Goal: Task Accomplishment & Management: Use online tool/utility

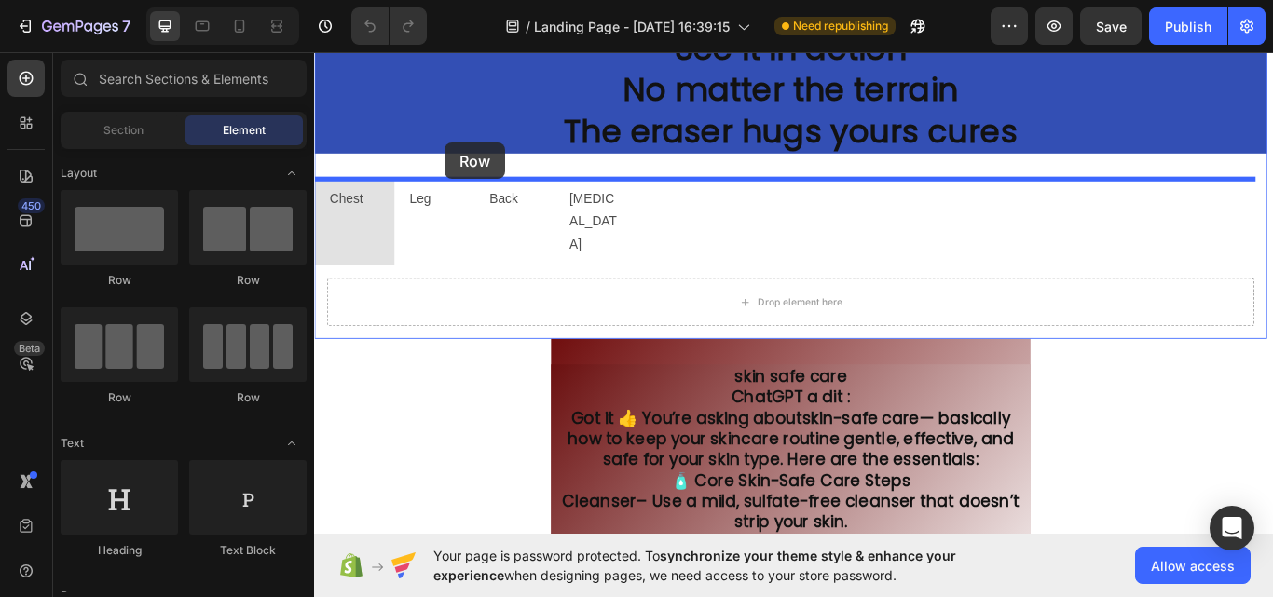
scroll to position [3004, 0]
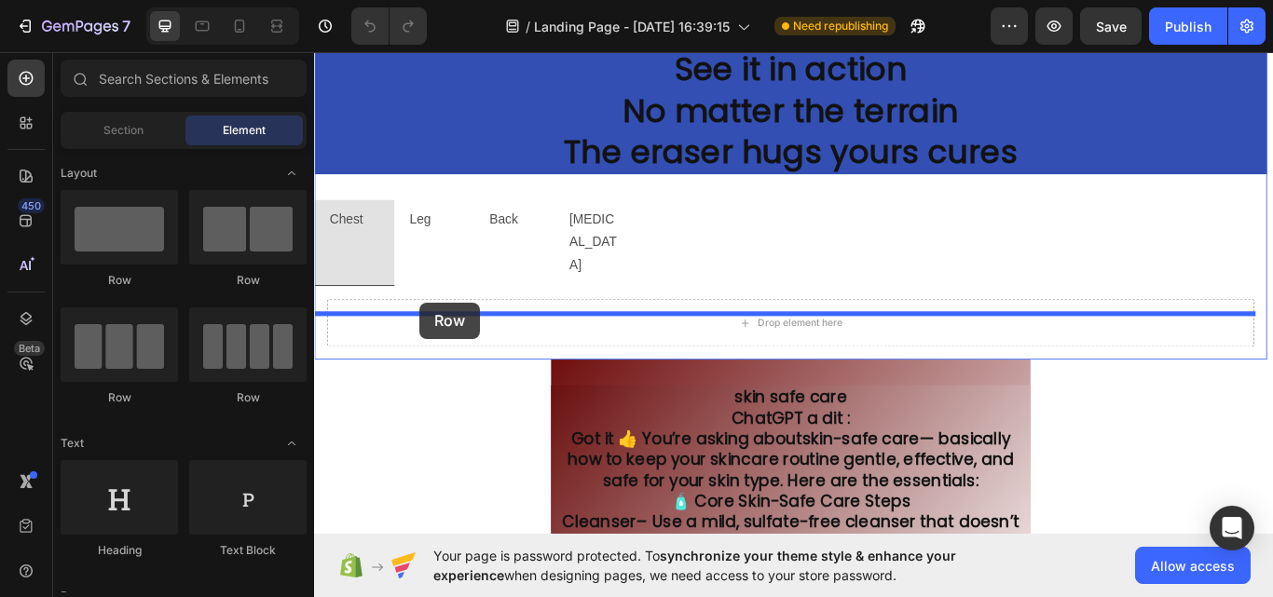
drag, startPoint x: 546, startPoint y: 311, endPoint x: 437, endPoint y: 346, distance: 114.3
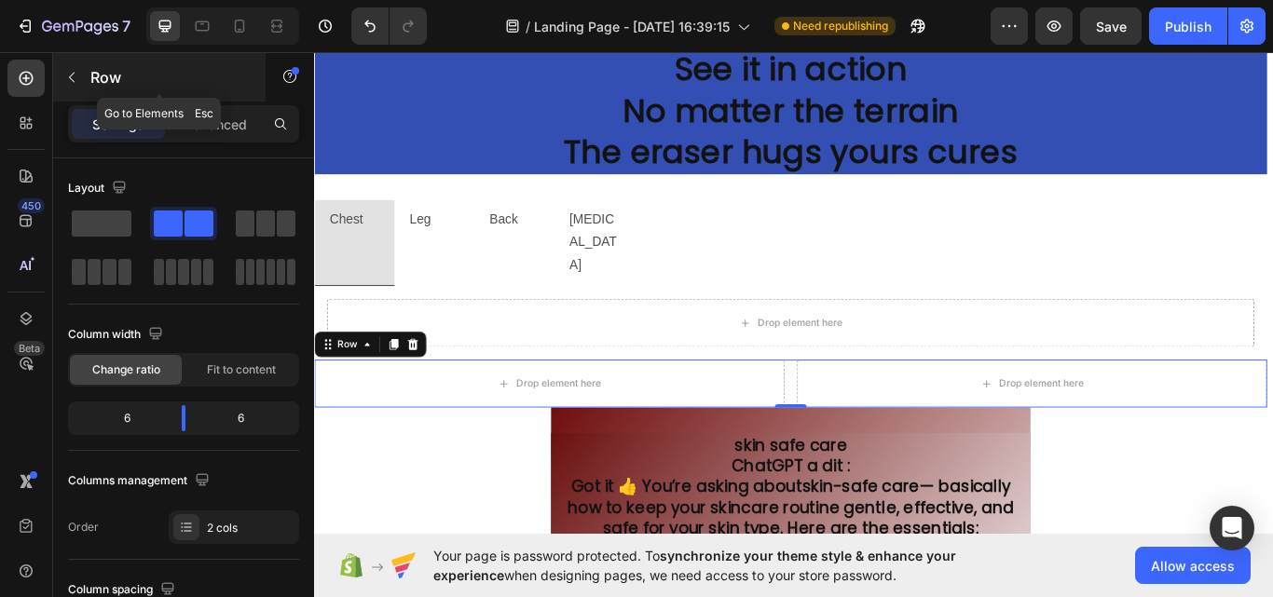
click at [130, 62] on div "Row" at bounding box center [159, 77] width 212 height 48
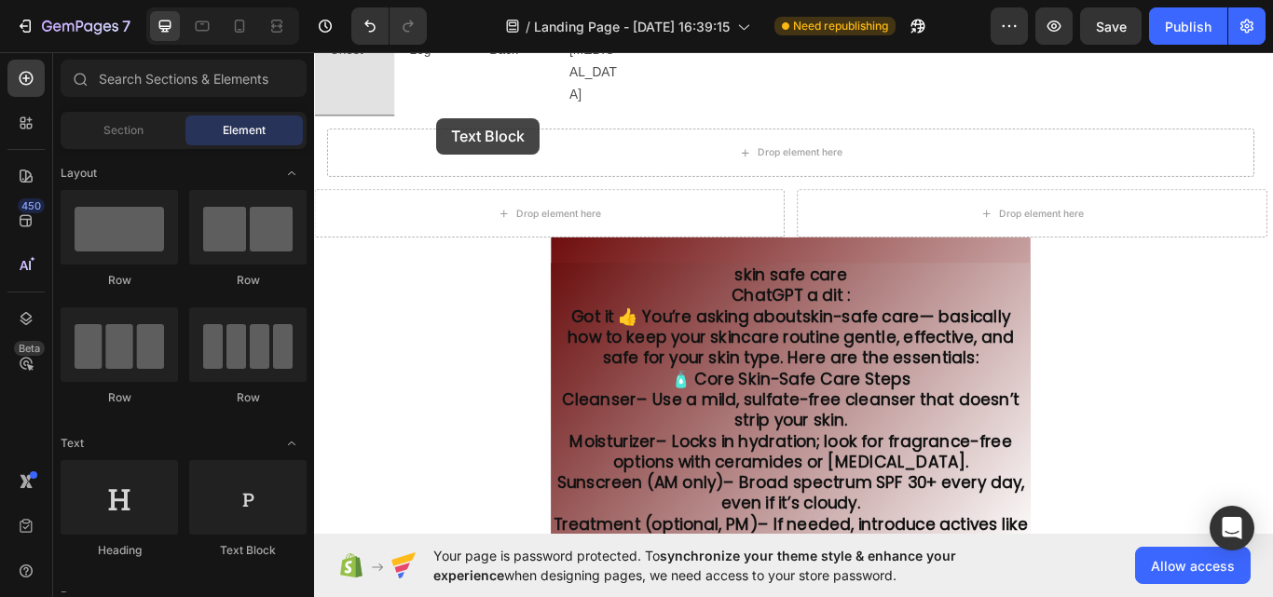
scroll to position [3080, 0]
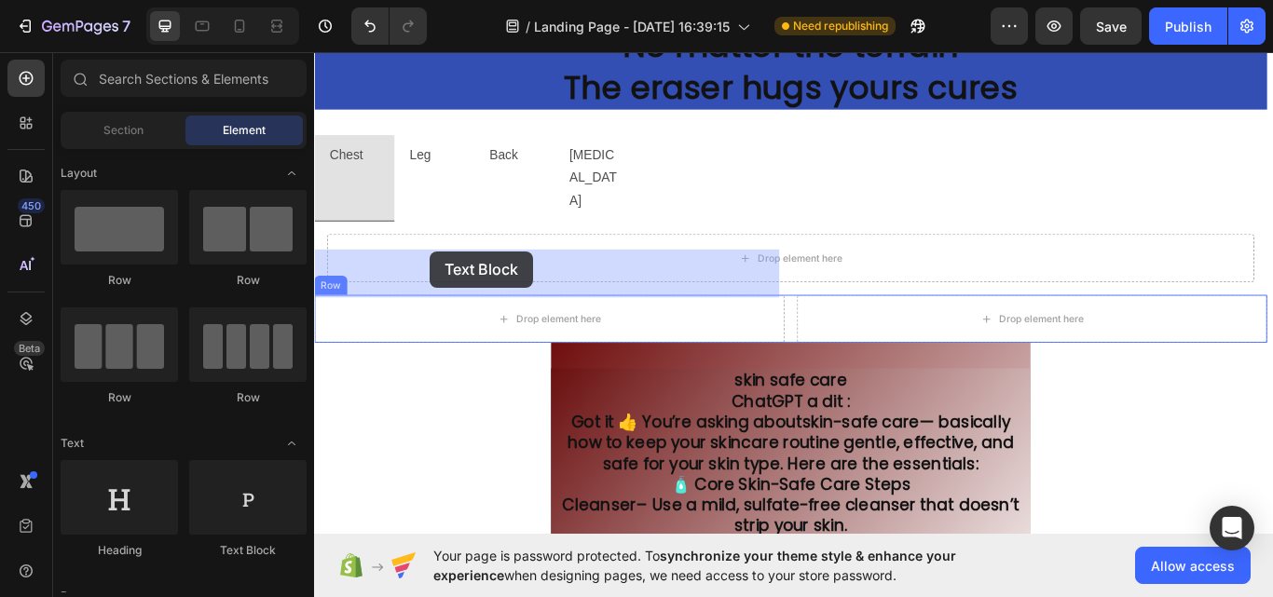
drag, startPoint x: 530, startPoint y: 540, endPoint x: 449, endPoint y: 285, distance: 267.8
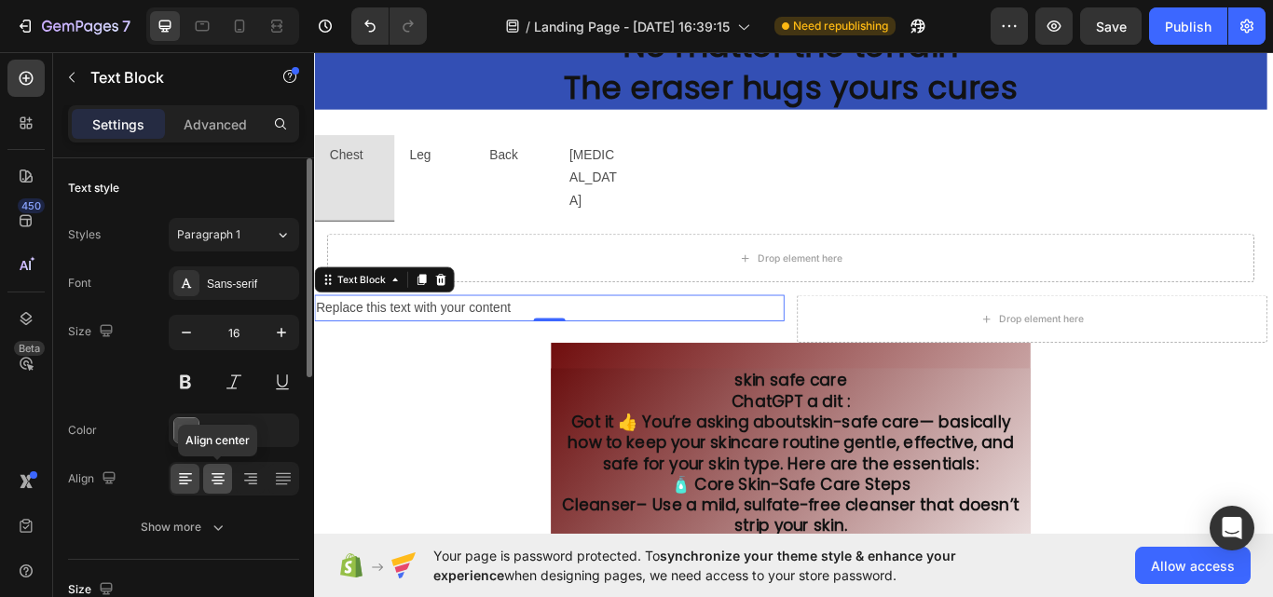
click at [220, 470] on icon at bounding box center [218, 479] width 19 height 19
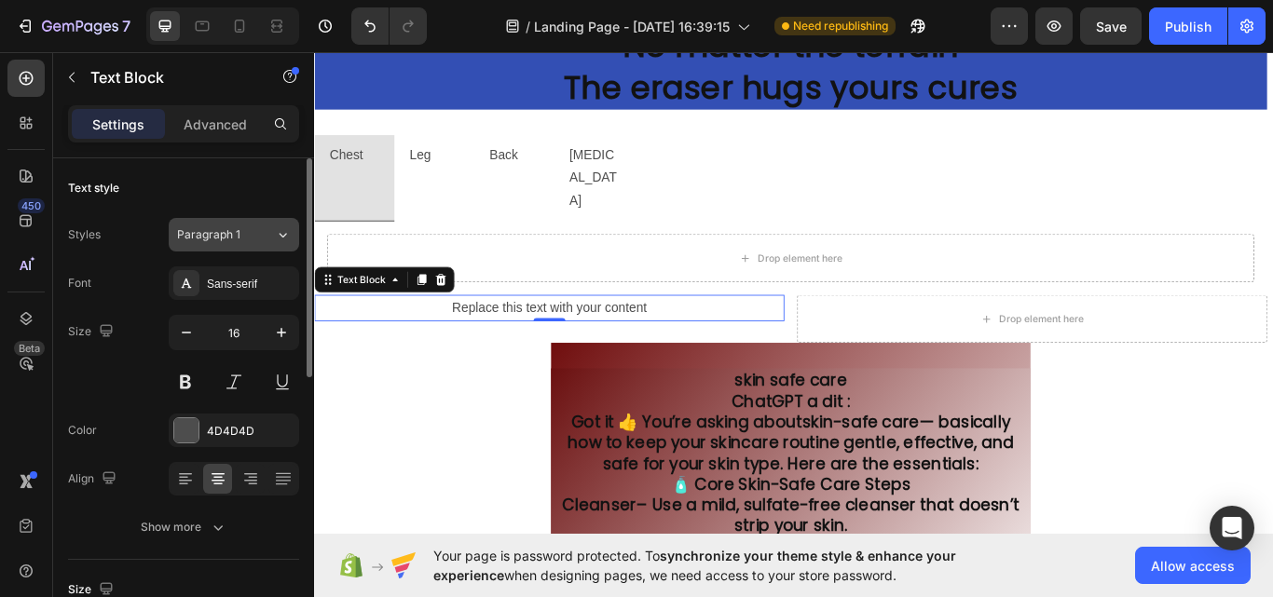
click at [250, 228] on div "Paragraph 1" at bounding box center [214, 234] width 75 height 17
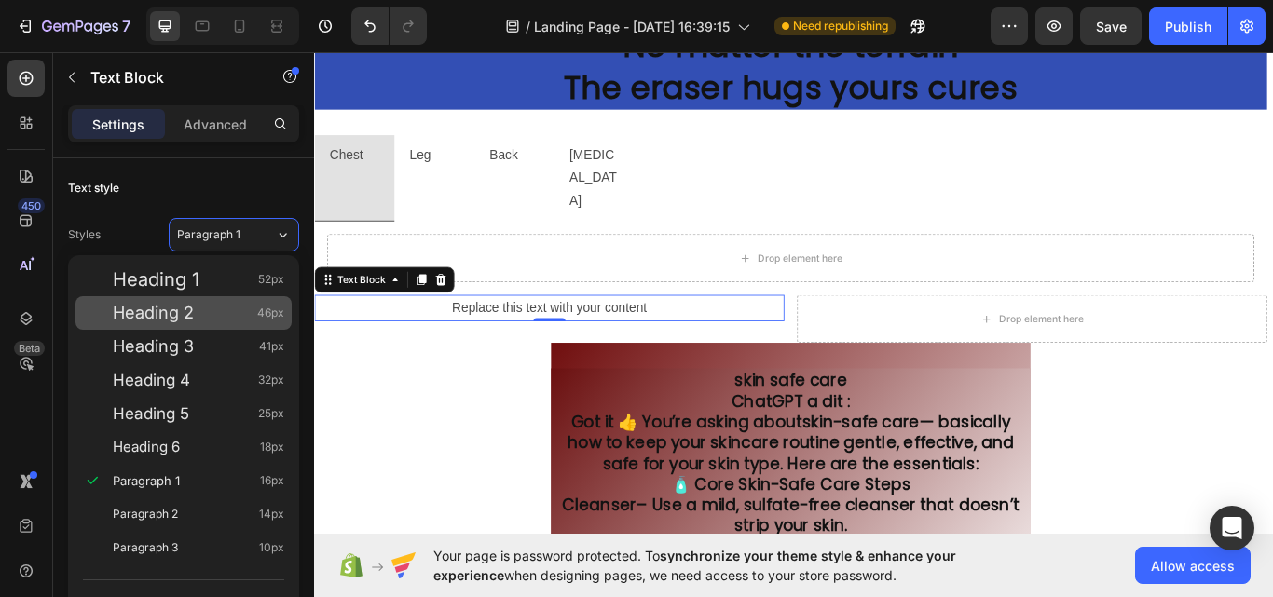
click at [210, 311] on div "Heading 2 46px" at bounding box center [198, 313] width 171 height 19
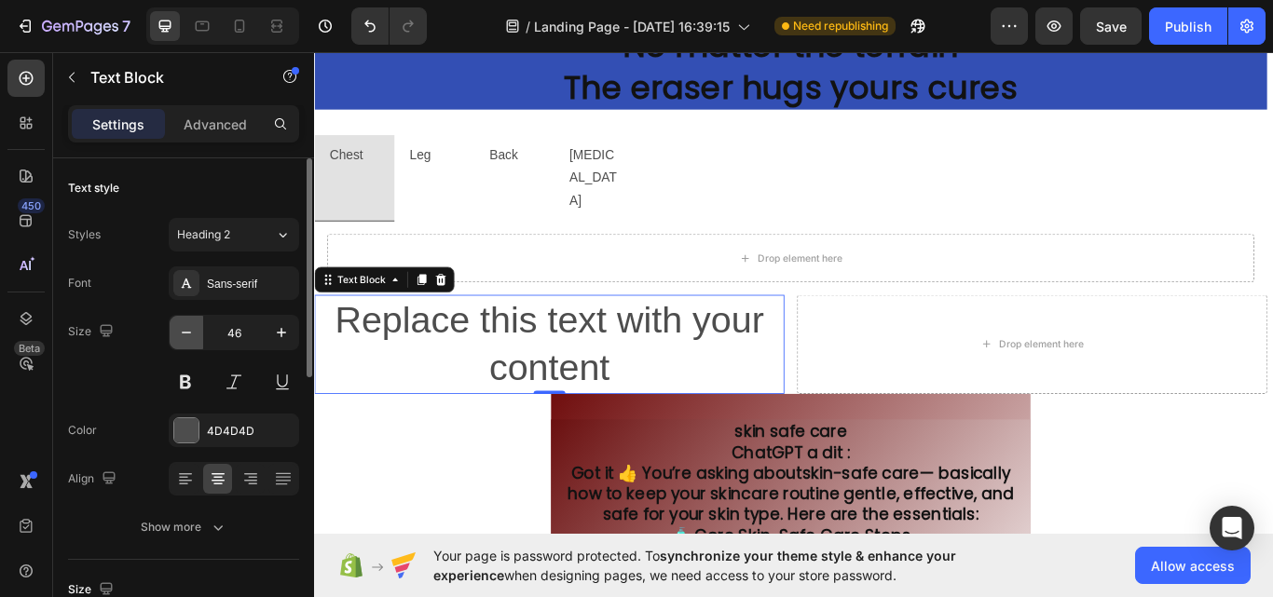
click at [189, 343] on button "button" at bounding box center [187, 333] width 34 height 34
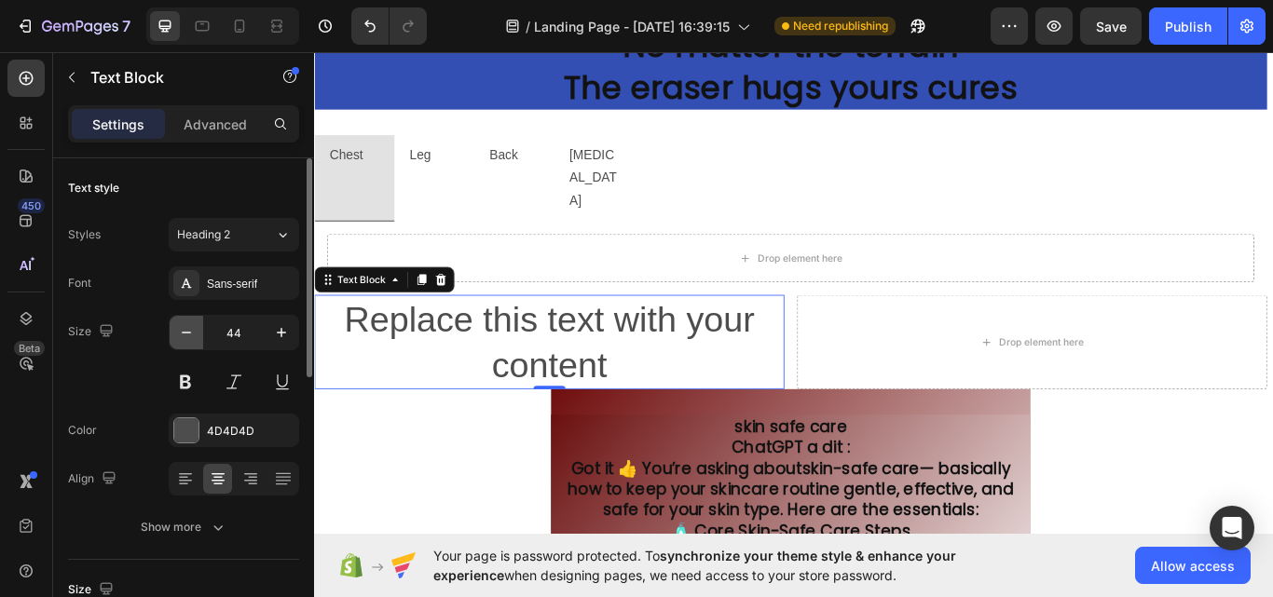
click at [189, 343] on button "button" at bounding box center [187, 333] width 34 height 34
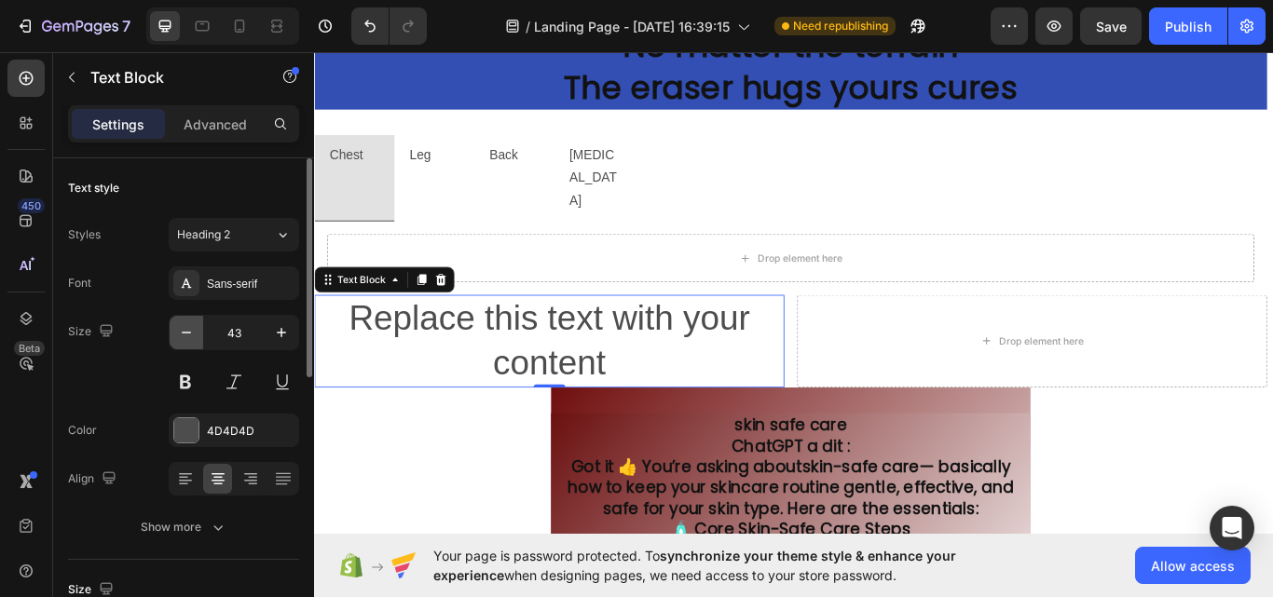
click at [189, 343] on button "button" at bounding box center [187, 333] width 34 height 34
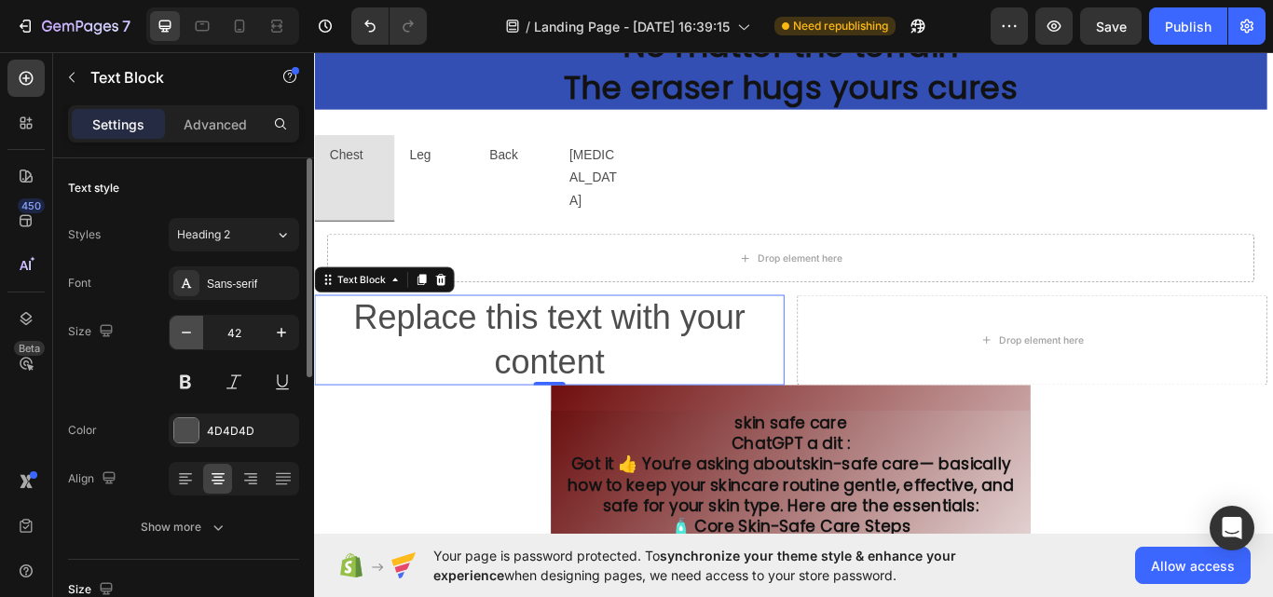
click at [189, 343] on button "button" at bounding box center [187, 333] width 34 height 34
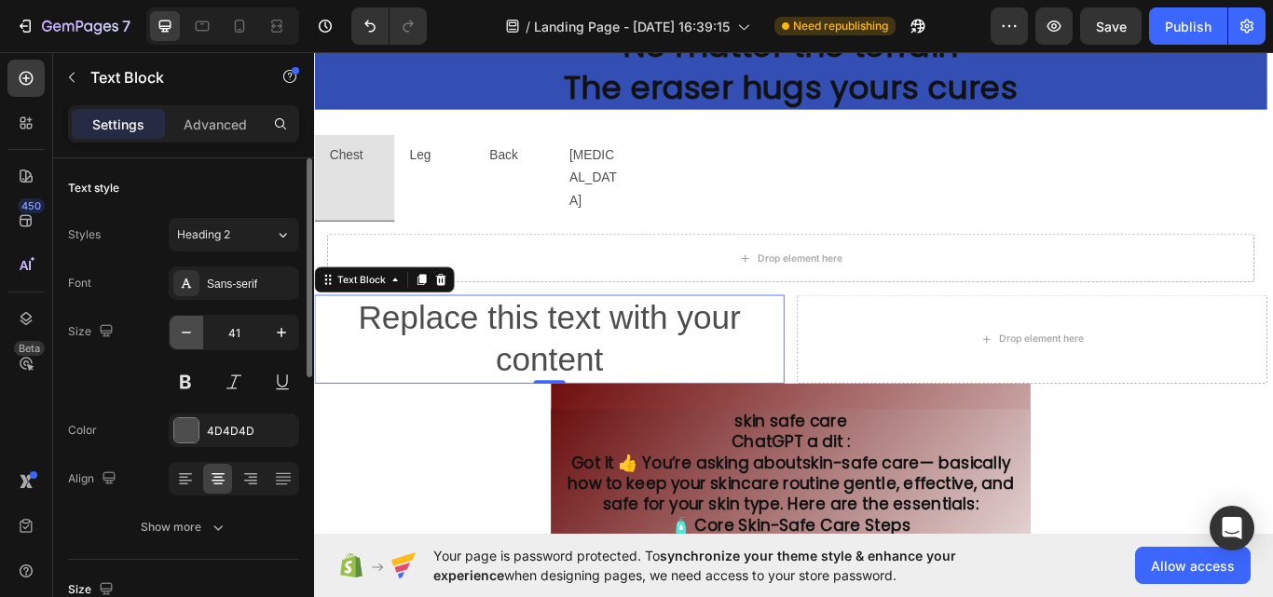
click at [189, 343] on button "button" at bounding box center [187, 333] width 34 height 34
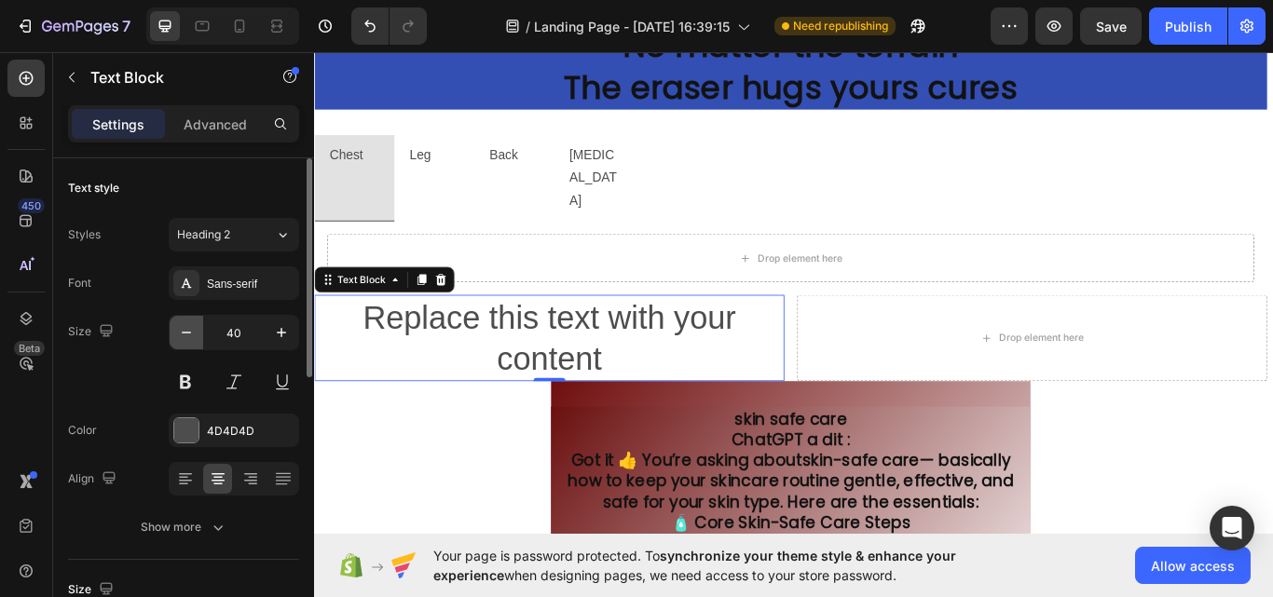
click at [189, 343] on button "button" at bounding box center [187, 333] width 34 height 34
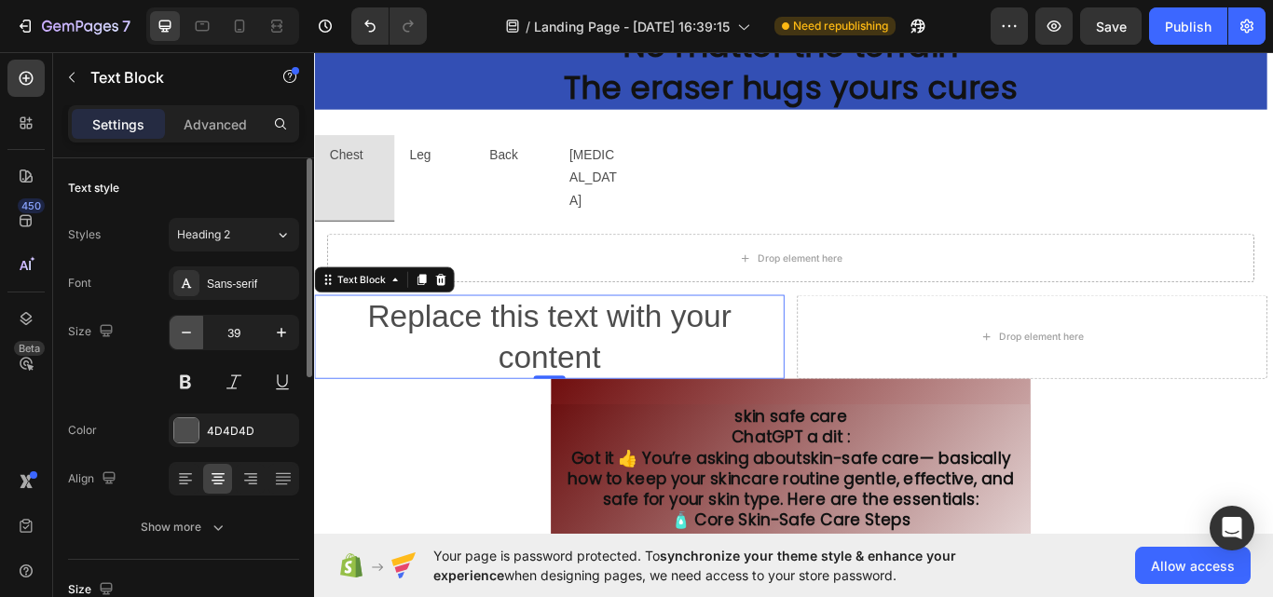
click at [189, 343] on button "button" at bounding box center [187, 333] width 34 height 34
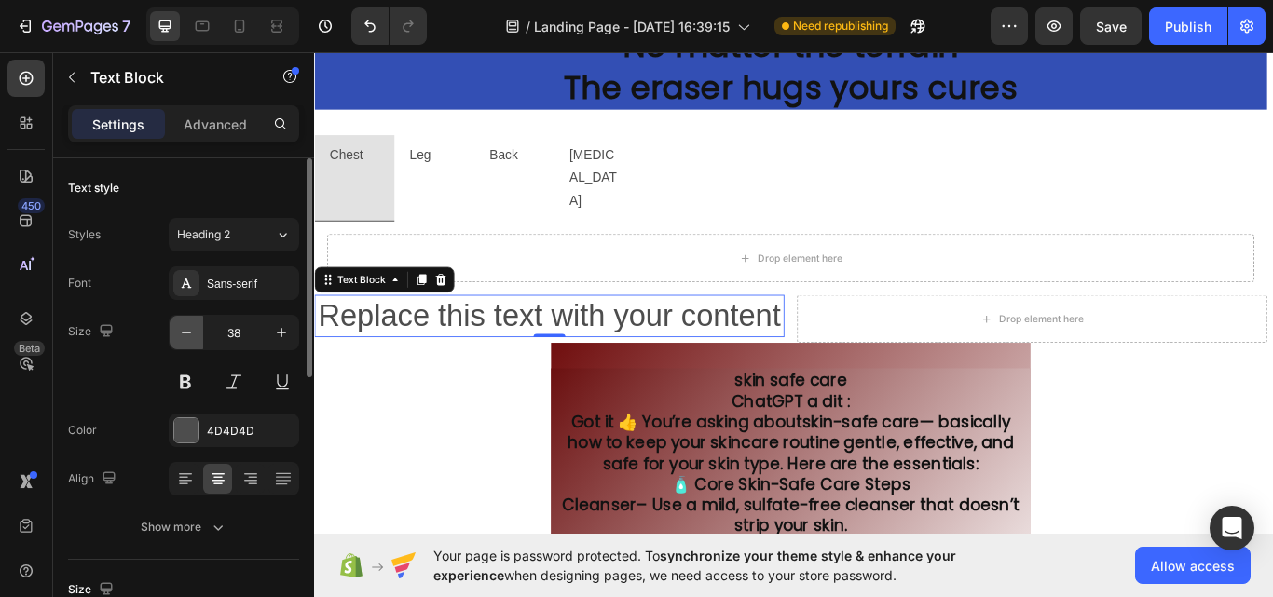
click at [189, 343] on button "button" at bounding box center [187, 333] width 34 height 34
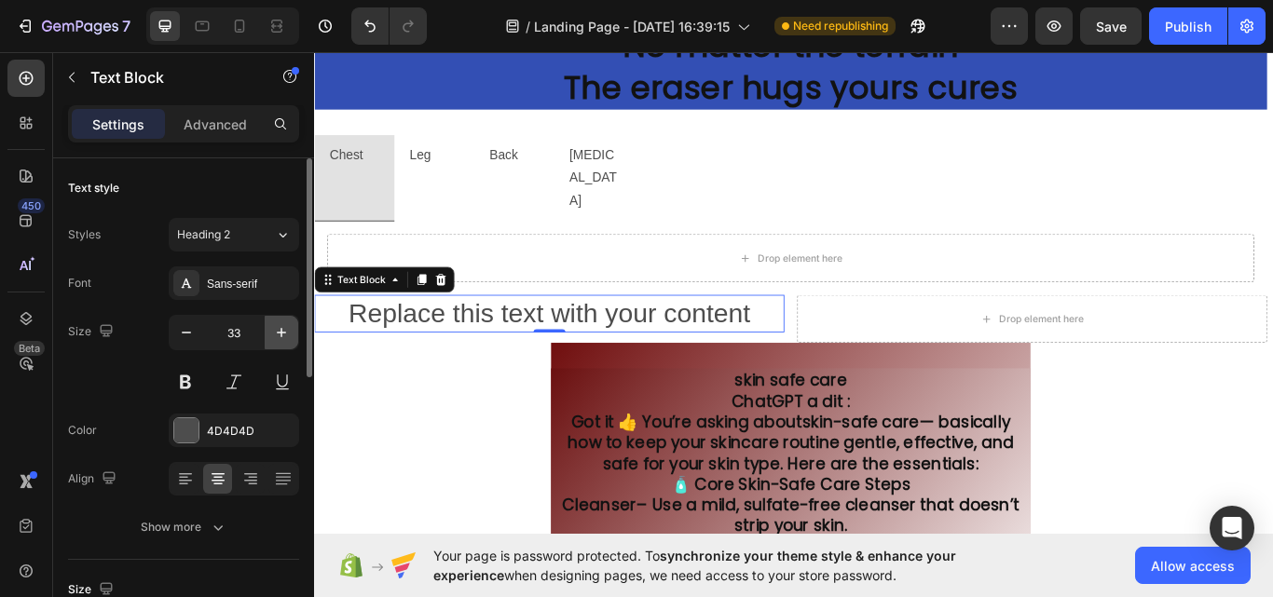
click at [278, 334] on icon "button" at bounding box center [281, 332] width 19 height 19
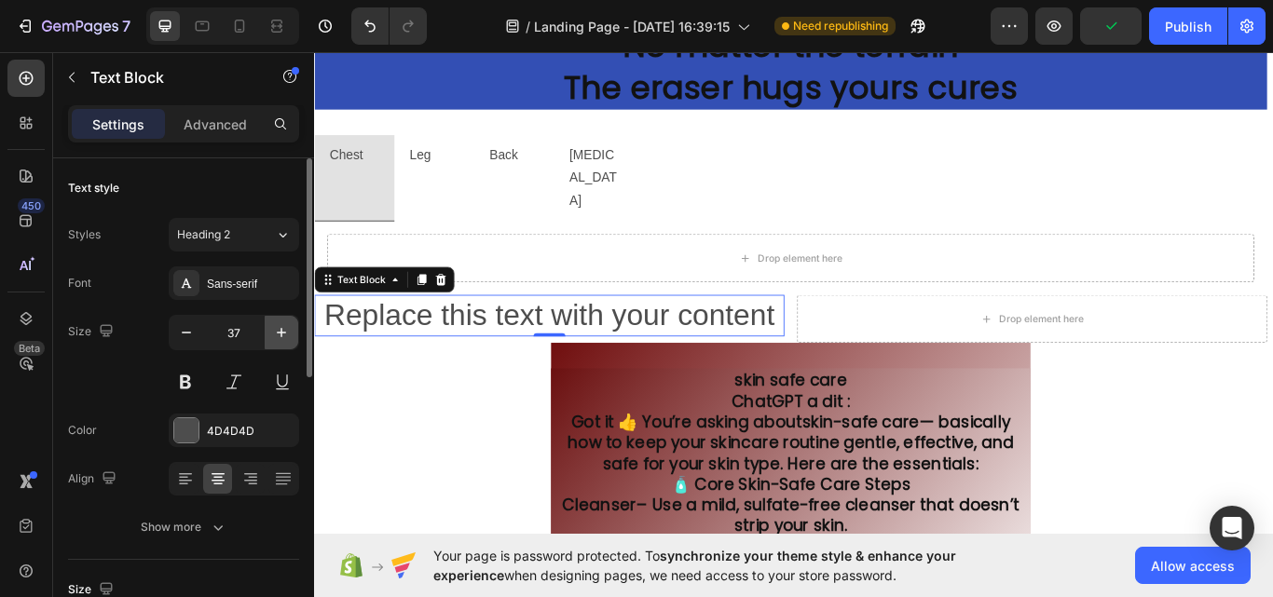
type input "38"
click at [197, 378] on button at bounding box center [186, 382] width 34 height 34
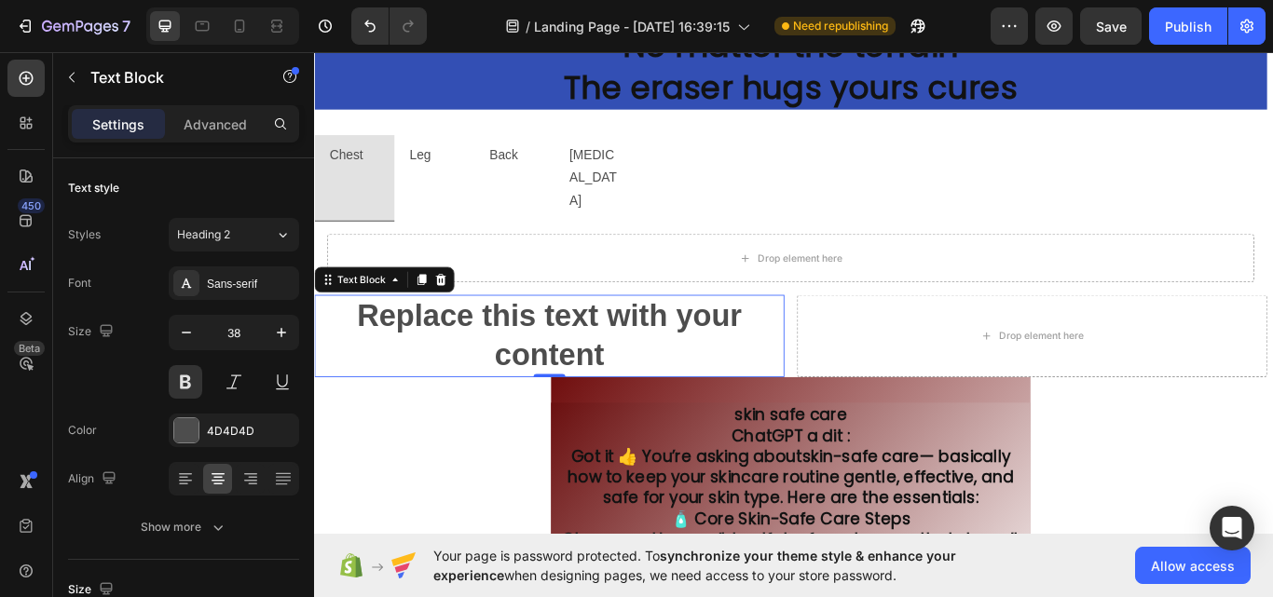
click at [352, 336] on div "Replace this text with your content" at bounding box center [588, 384] width 548 height 96
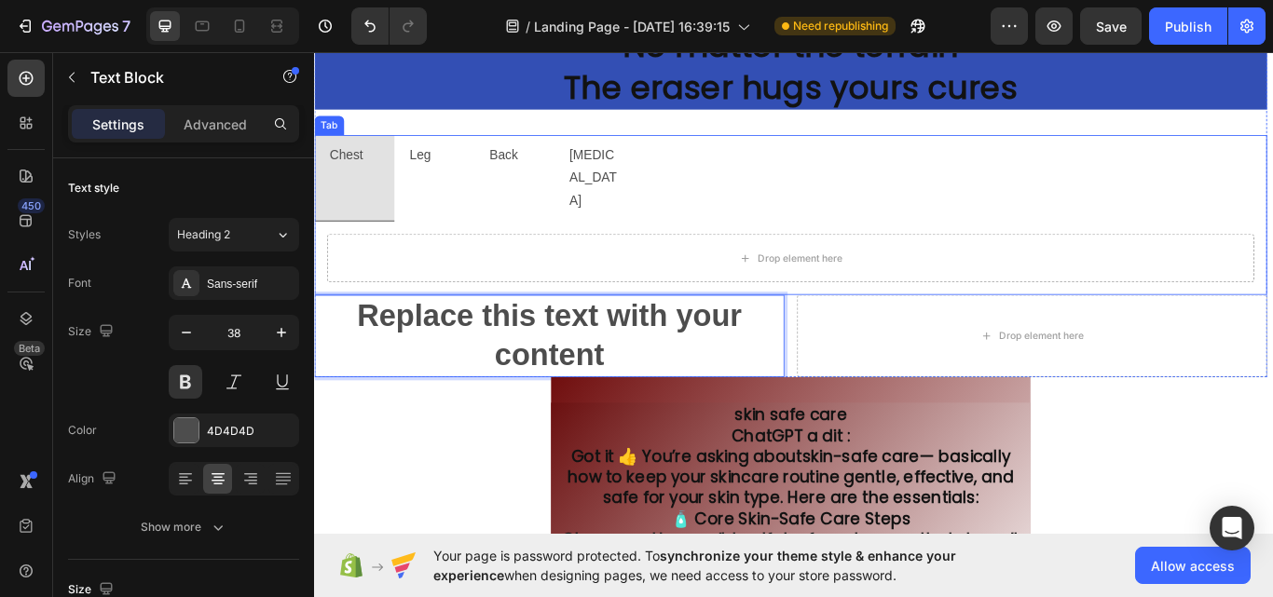
click at [351, 280] on div "Drop element here" at bounding box center [869, 294] width 1110 height 86
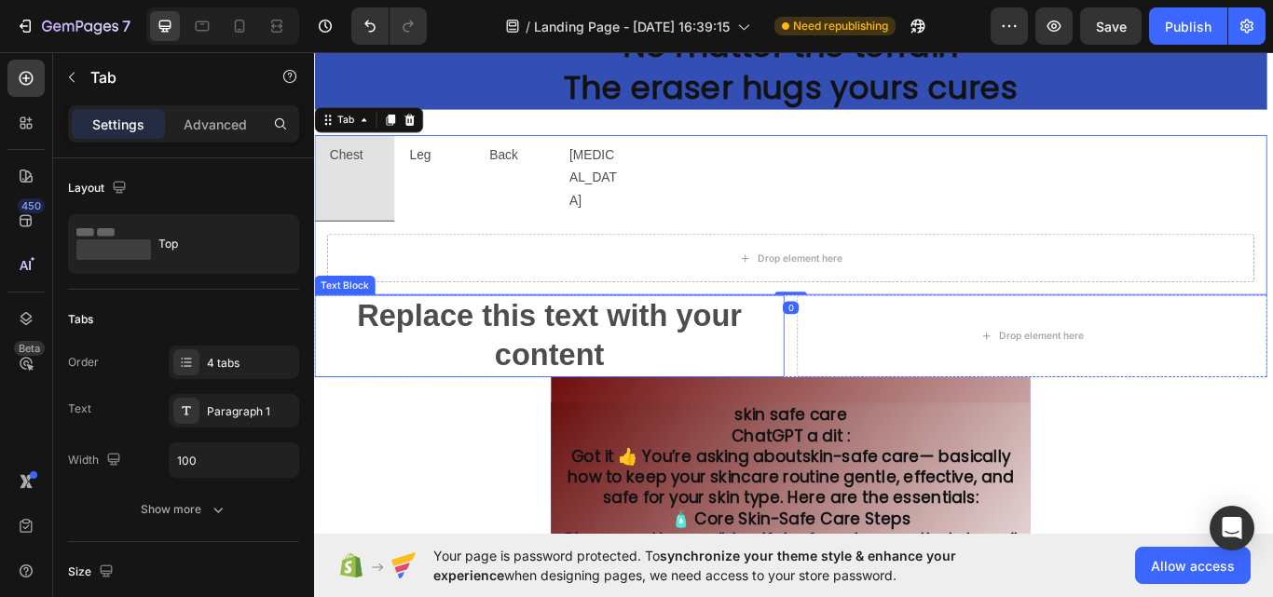
click at [361, 346] on p "Replace this text with your content" at bounding box center [588, 384] width 544 height 92
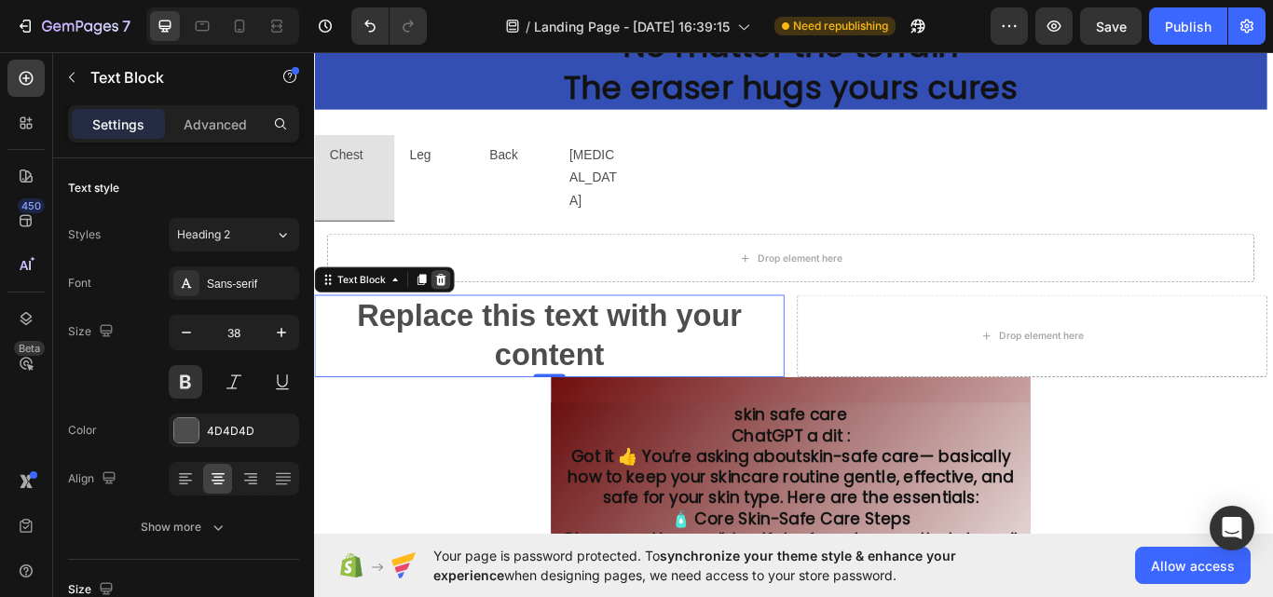
click at [471, 307] on div at bounding box center [461, 318] width 22 height 22
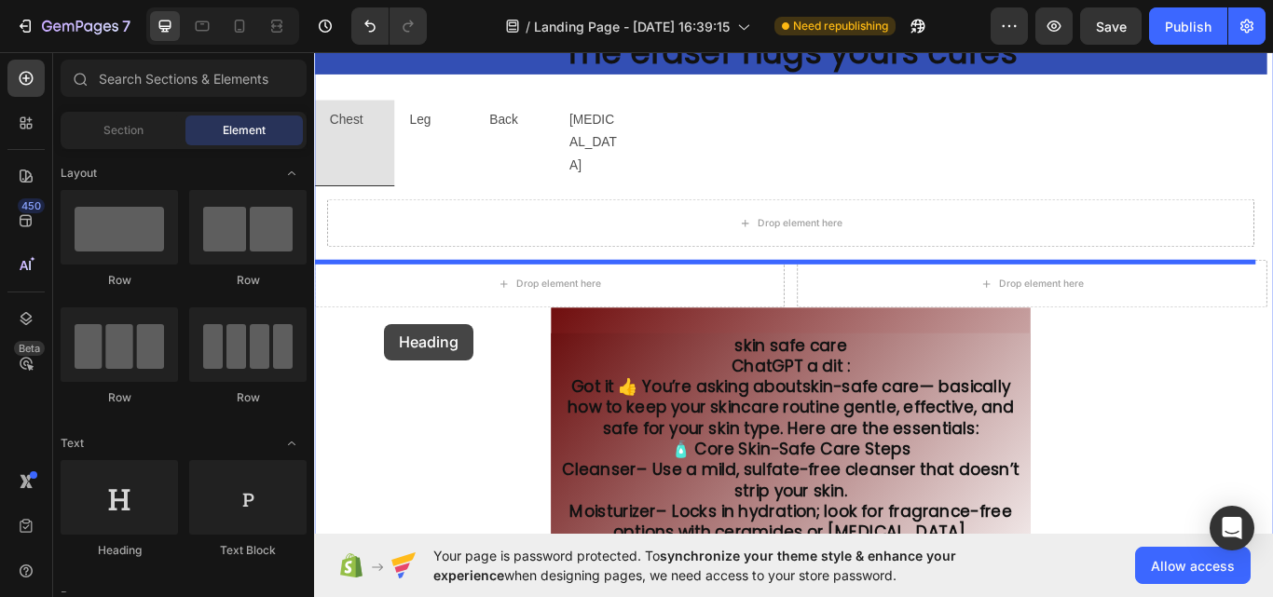
scroll to position [3128, 0]
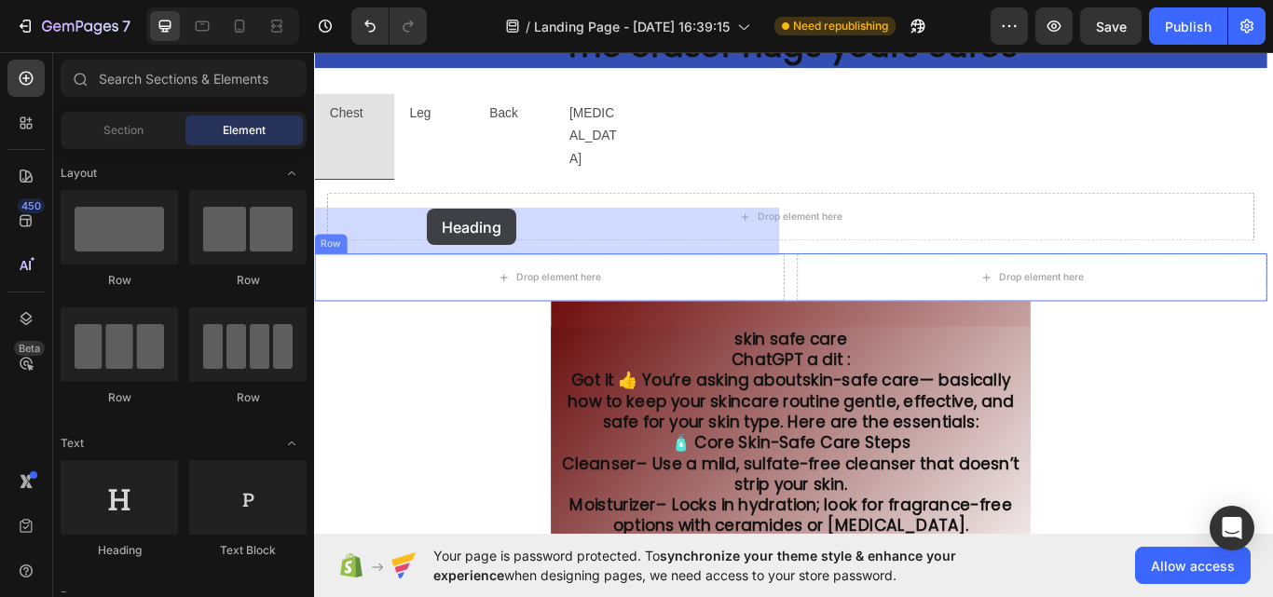
drag, startPoint x: 404, startPoint y: 561, endPoint x: 445, endPoint y: 236, distance: 327.7
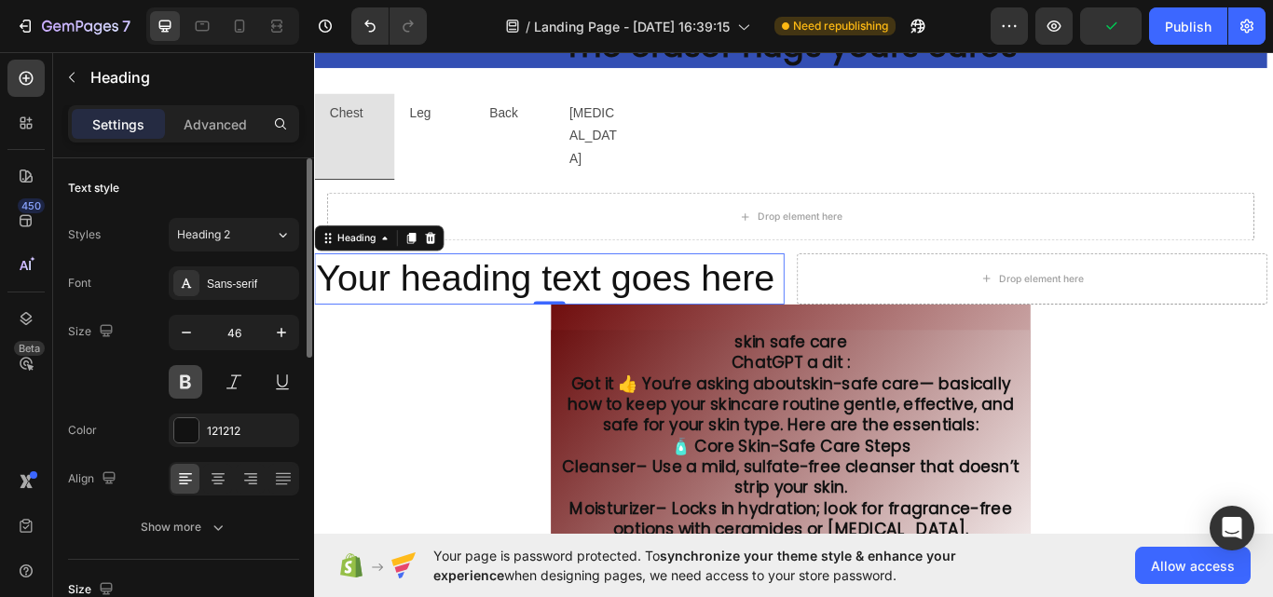
click at [182, 376] on button at bounding box center [186, 382] width 34 height 34
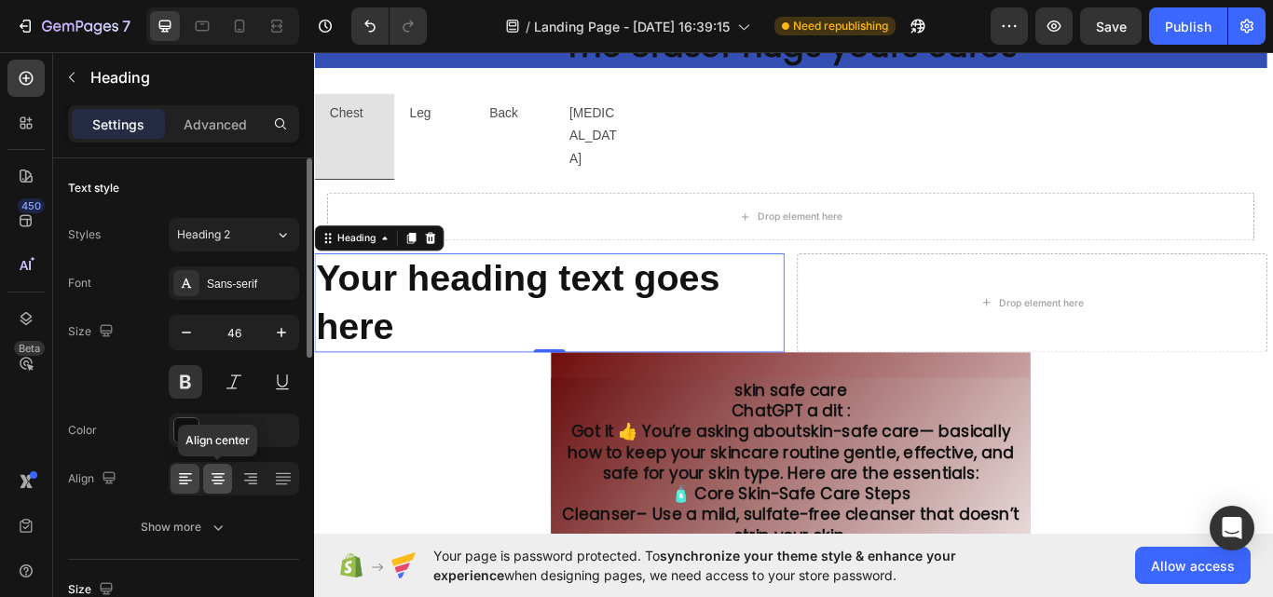
click at [205, 465] on div at bounding box center [217, 479] width 29 height 30
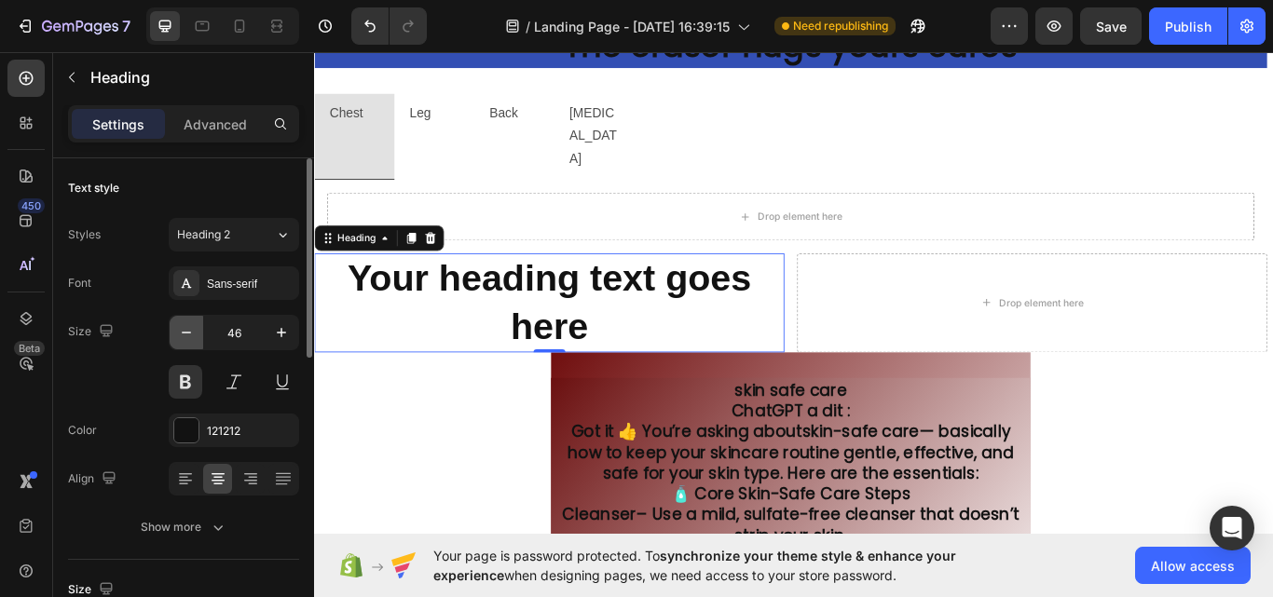
click at [187, 334] on icon "button" at bounding box center [186, 332] width 19 height 19
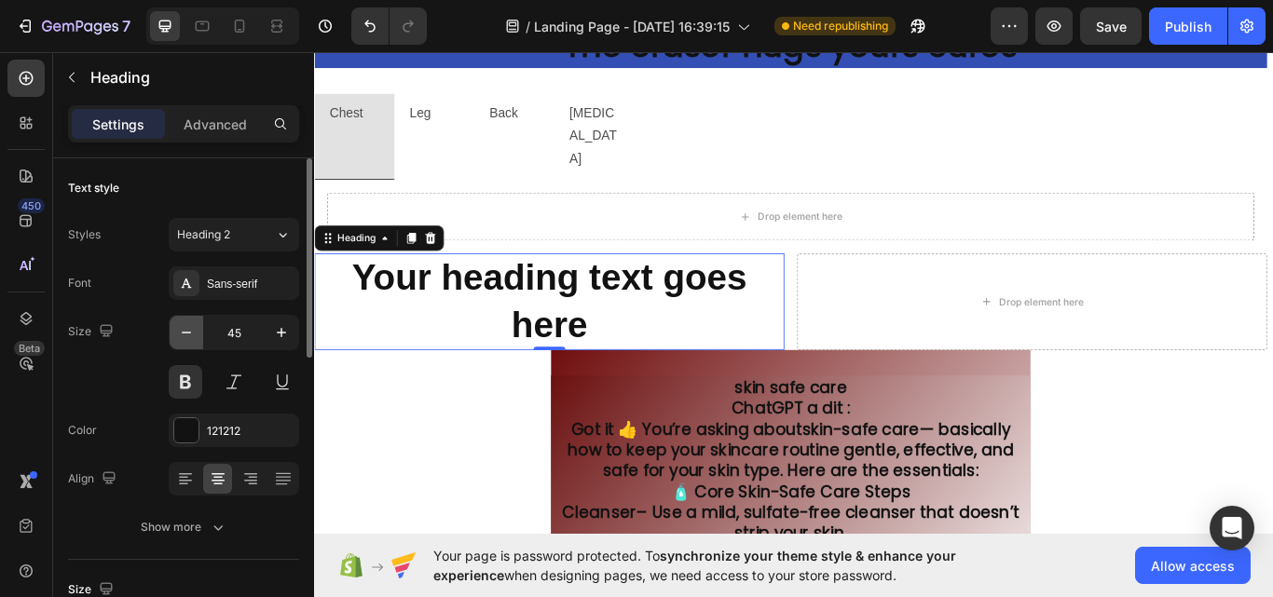
click at [187, 334] on icon "button" at bounding box center [186, 332] width 19 height 19
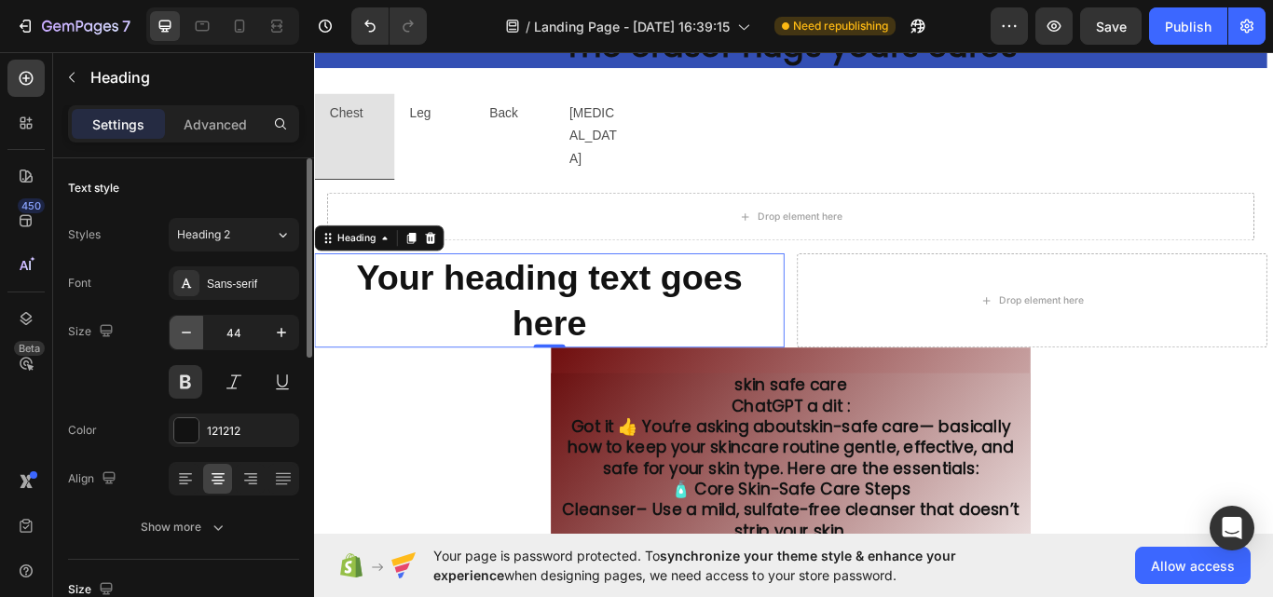
click at [187, 334] on icon "button" at bounding box center [186, 332] width 19 height 19
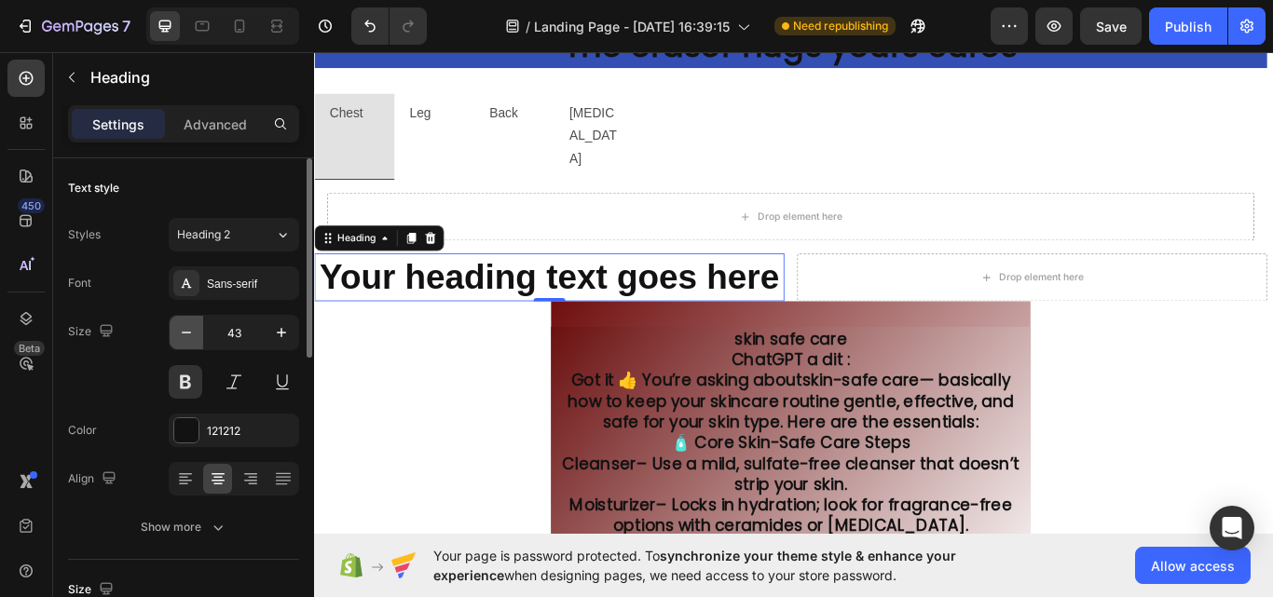
click at [187, 334] on icon "button" at bounding box center [186, 332] width 19 height 19
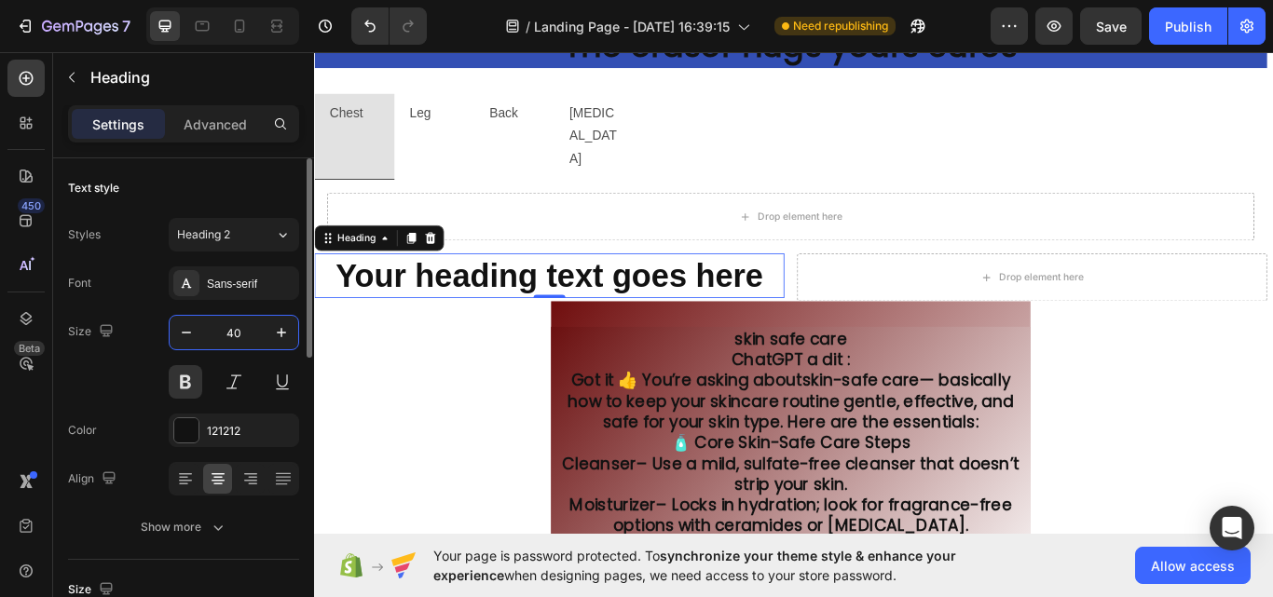
click at [261, 332] on input "40" at bounding box center [233, 333] width 61 height 34
click at [281, 329] on icon "button" at bounding box center [281, 332] width 9 height 9
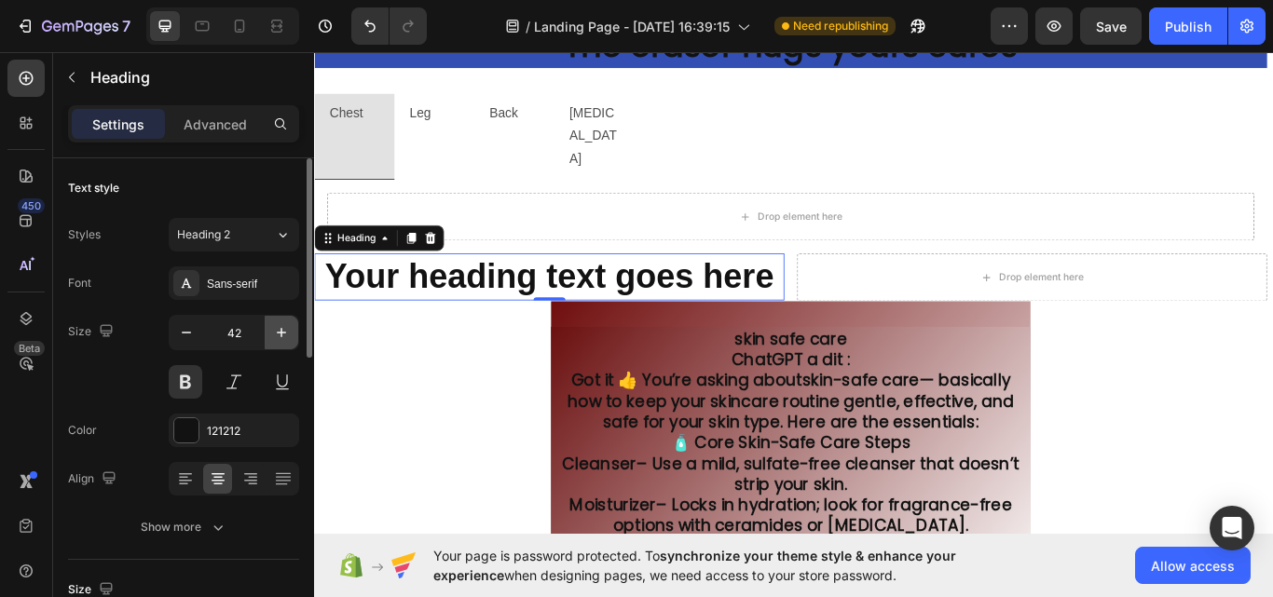
click at [281, 329] on icon "button" at bounding box center [281, 332] width 9 height 9
type input "44"
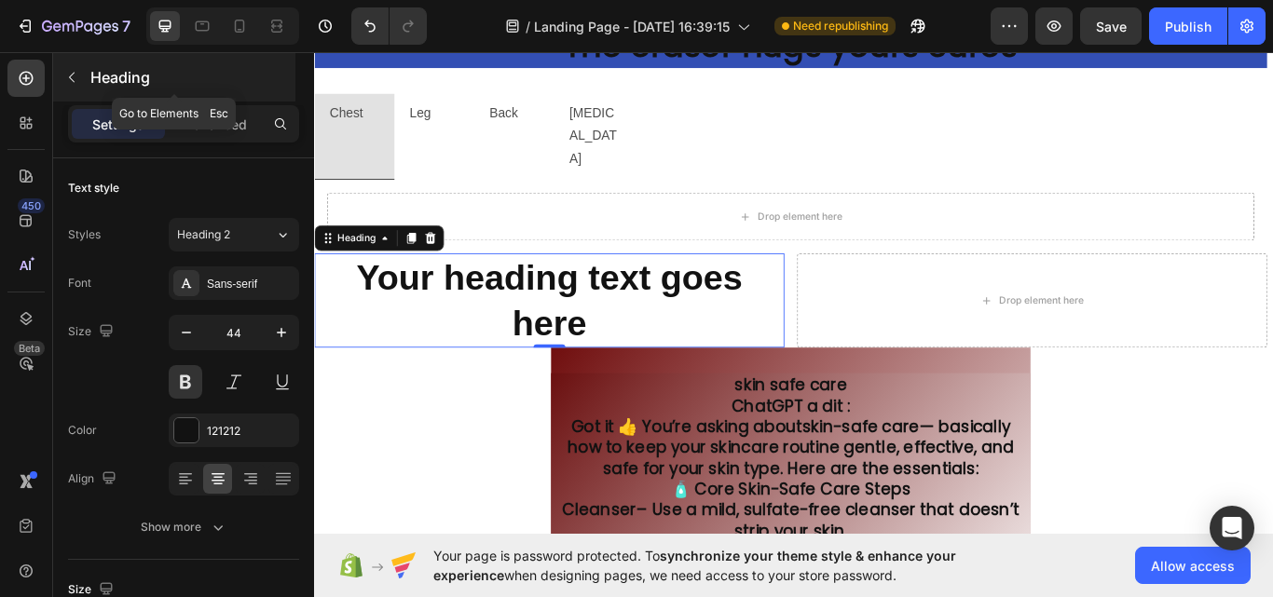
click at [161, 75] on p "Heading" at bounding box center [190, 77] width 201 height 22
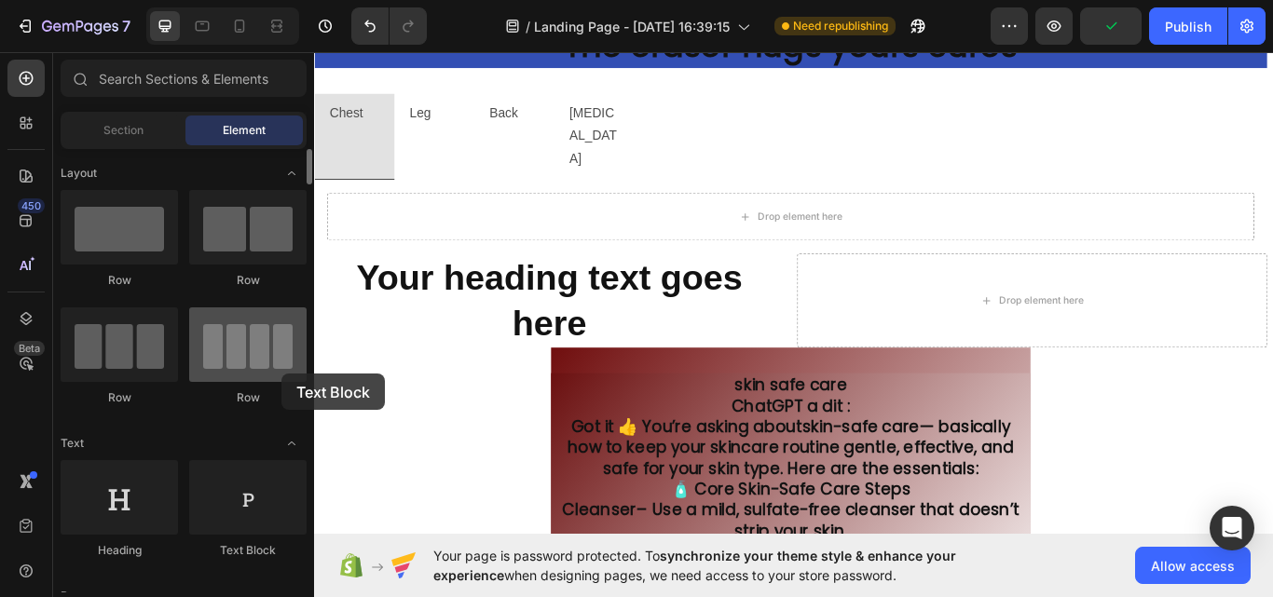
scroll to position [3163, 0]
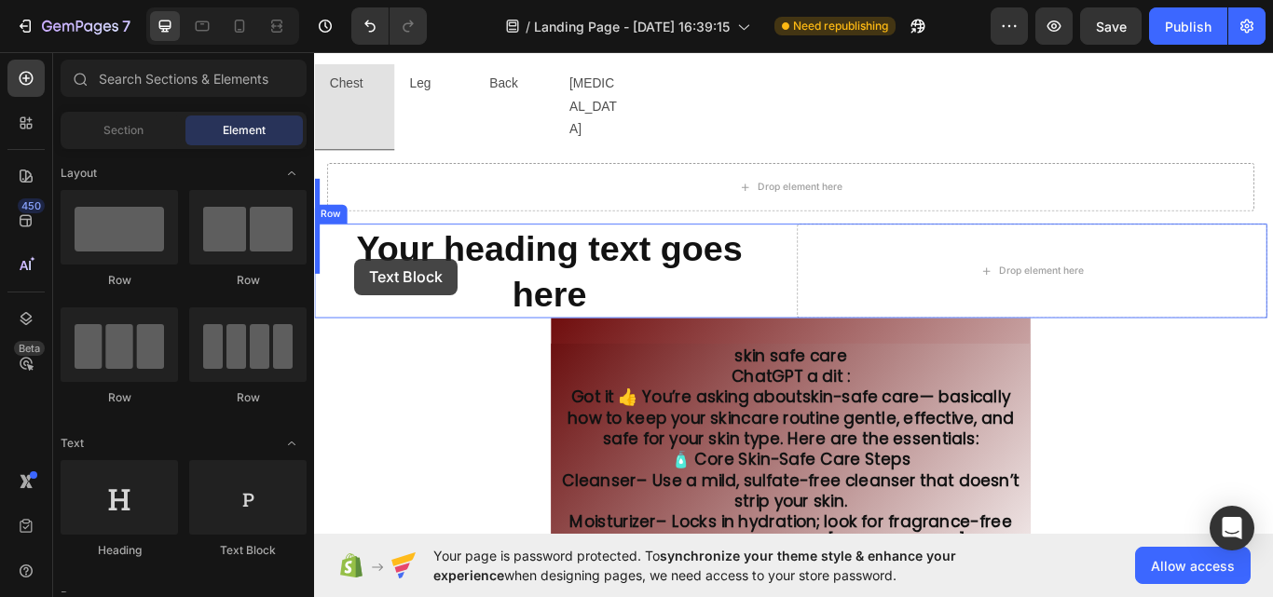
drag, startPoint x: 550, startPoint y: 533, endPoint x: 361, endPoint y: 293, distance: 305.1
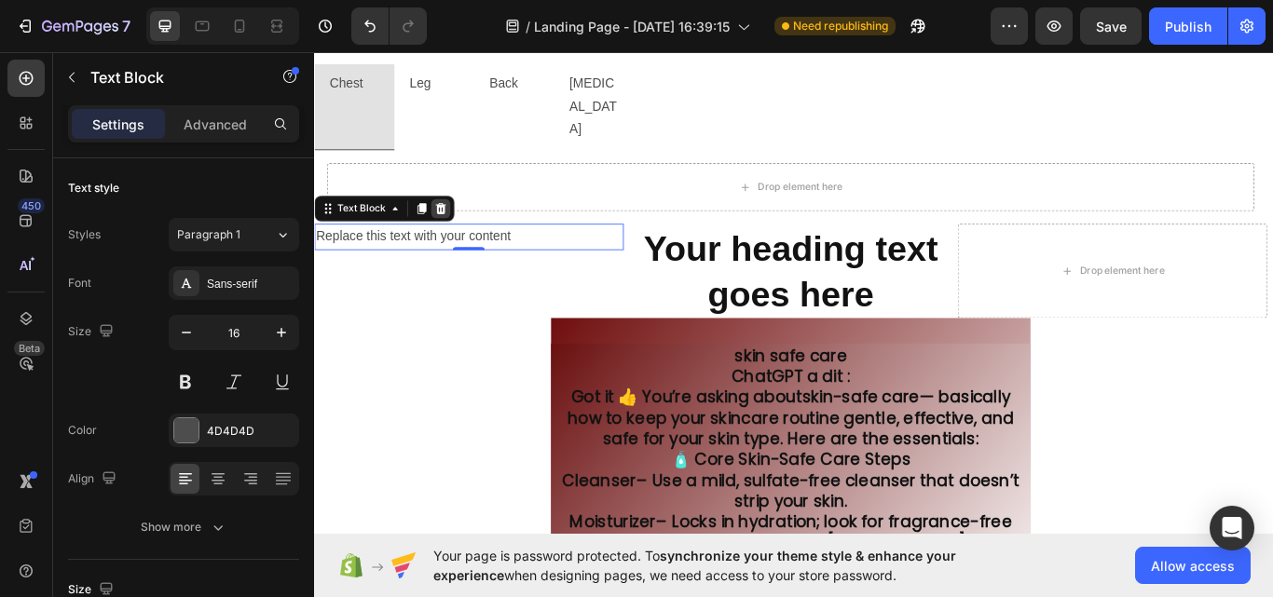
click at [465, 229] on icon at bounding box center [462, 235] width 12 height 13
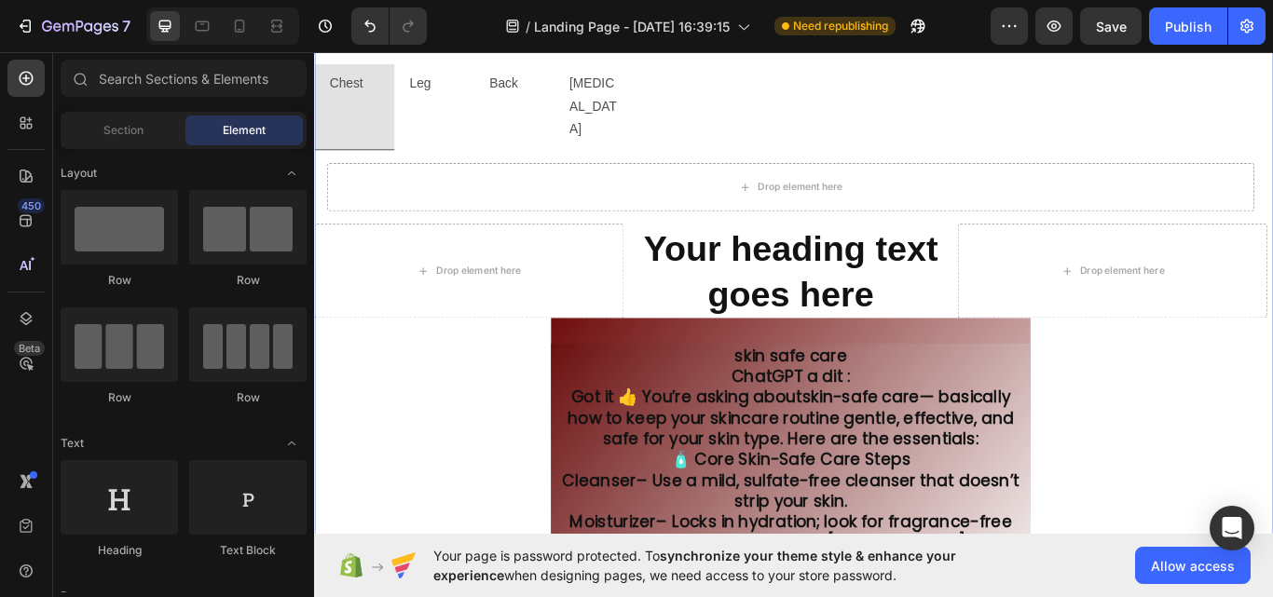
click at [463, 311] on div "Video Say Goodbye to Painful Waxing Heading 95% Heading 94% Heading 94% Heading…" at bounding box center [869, 227] width 1110 height 1532
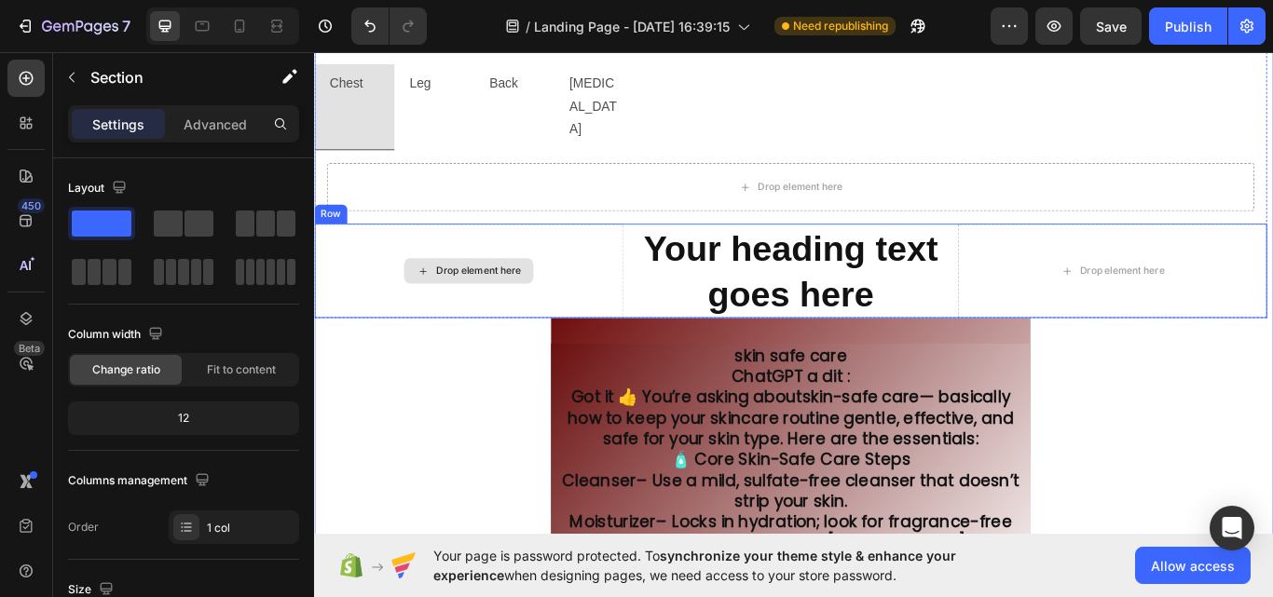
click at [421, 306] on div "Drop element here" at bounding box center [494, 308] width 361 height 110
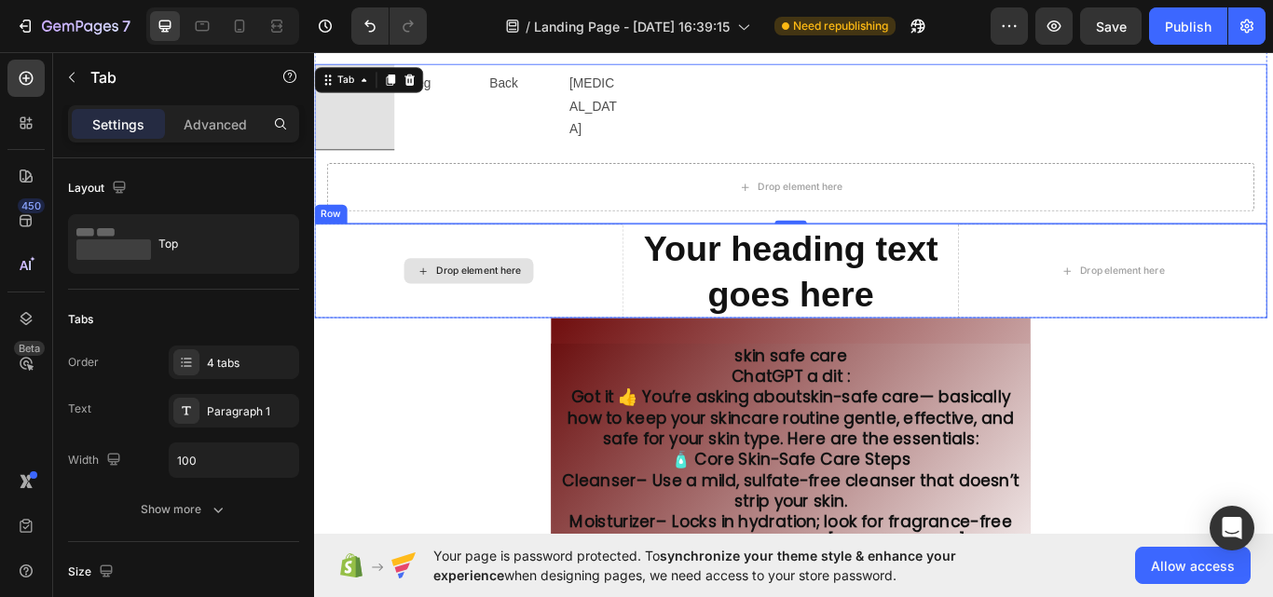
click at [390, 307] on div "Drop element here" at bounding box center [494, 308] width 361 height 110
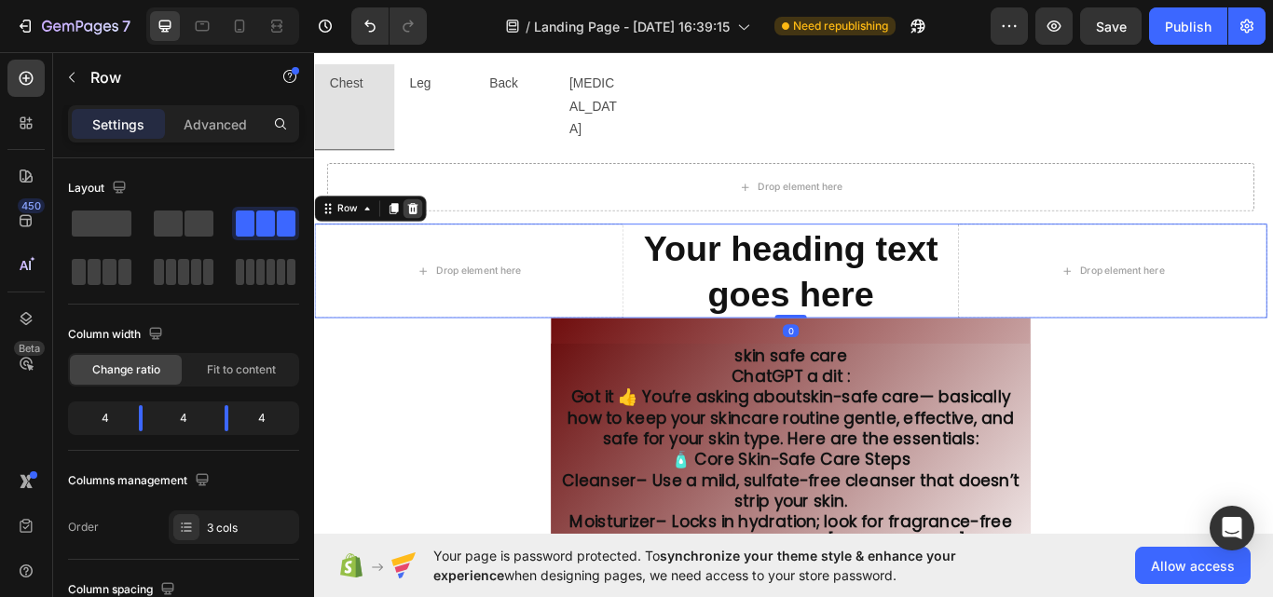
click at [429, 228] on icon at bounding box center [428, 235] width 15 height 15
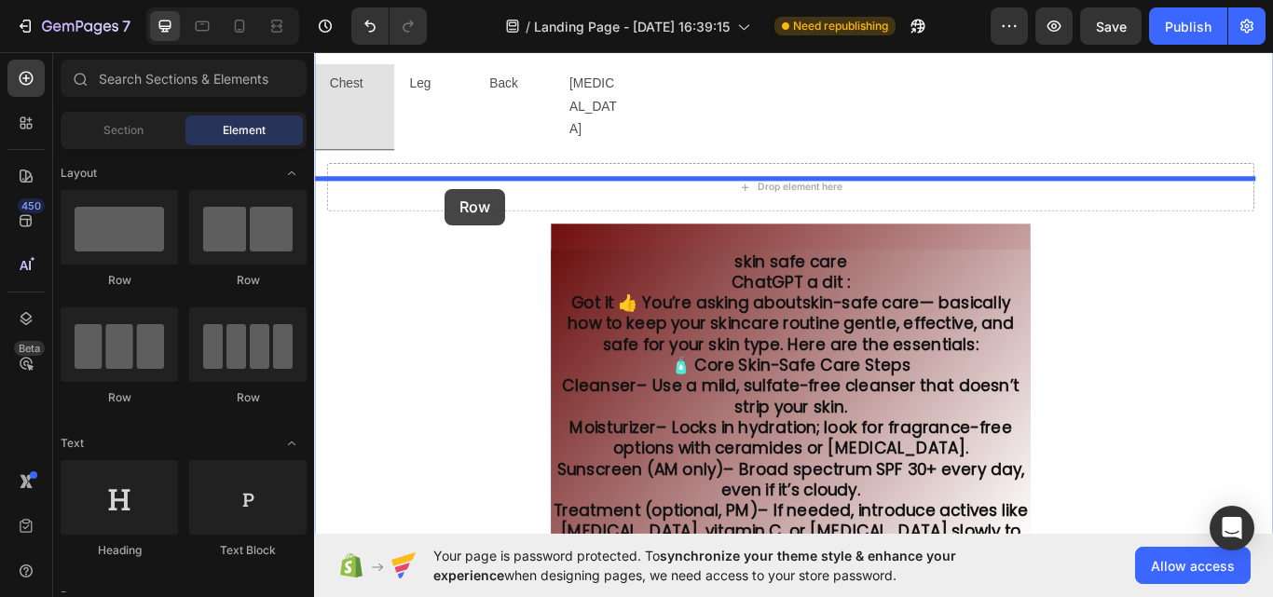
drag, startPoint x: 535, startPoint y: 281, endPoint x: 466, endPoint y: 212, distance: 97.5
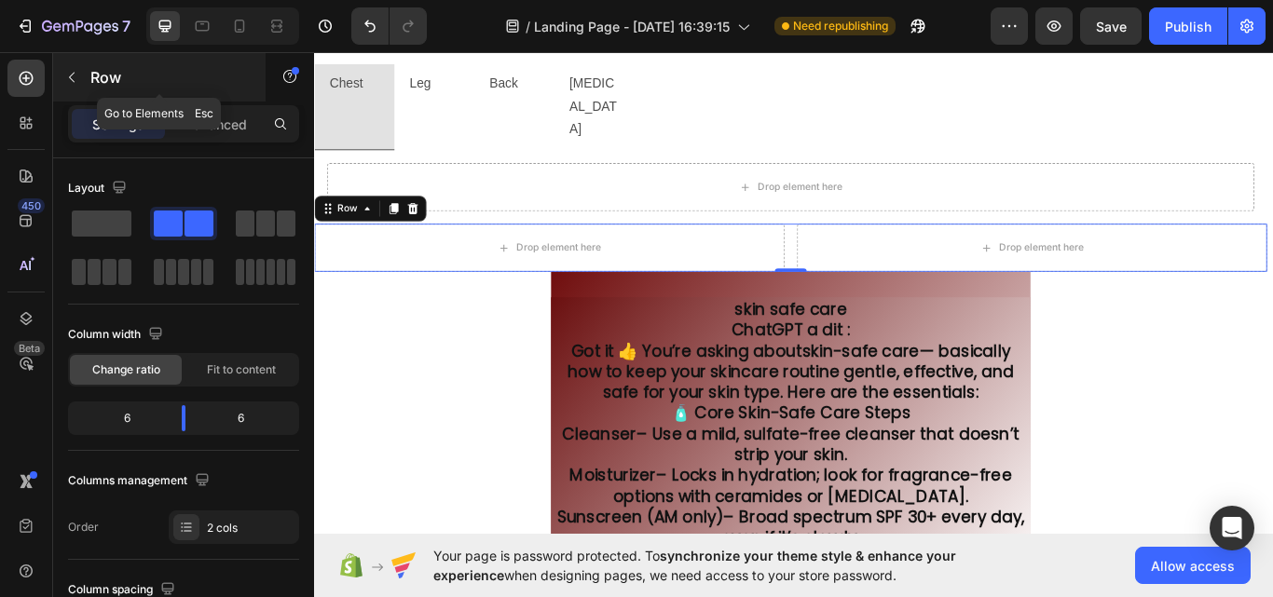
click at [152, 70] on p "Row" at bounding box center [169, 77] width 158 height 22
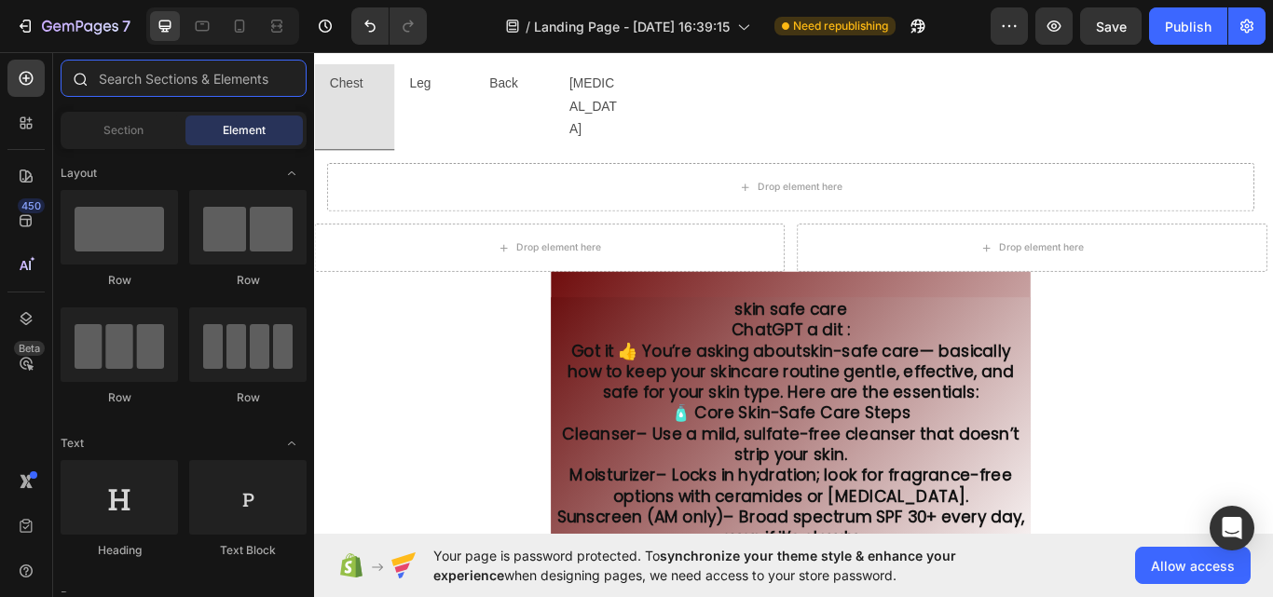
click at [150, 74] on input "text" at bounding box center [184, 78] width 246 height 37
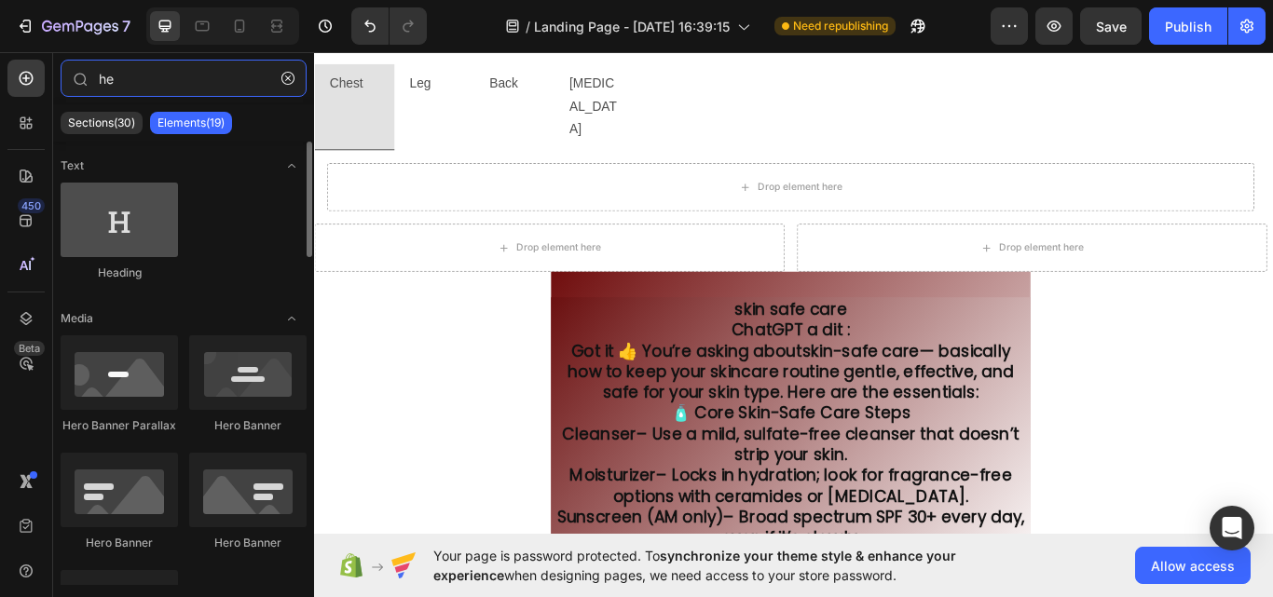
type input "he"
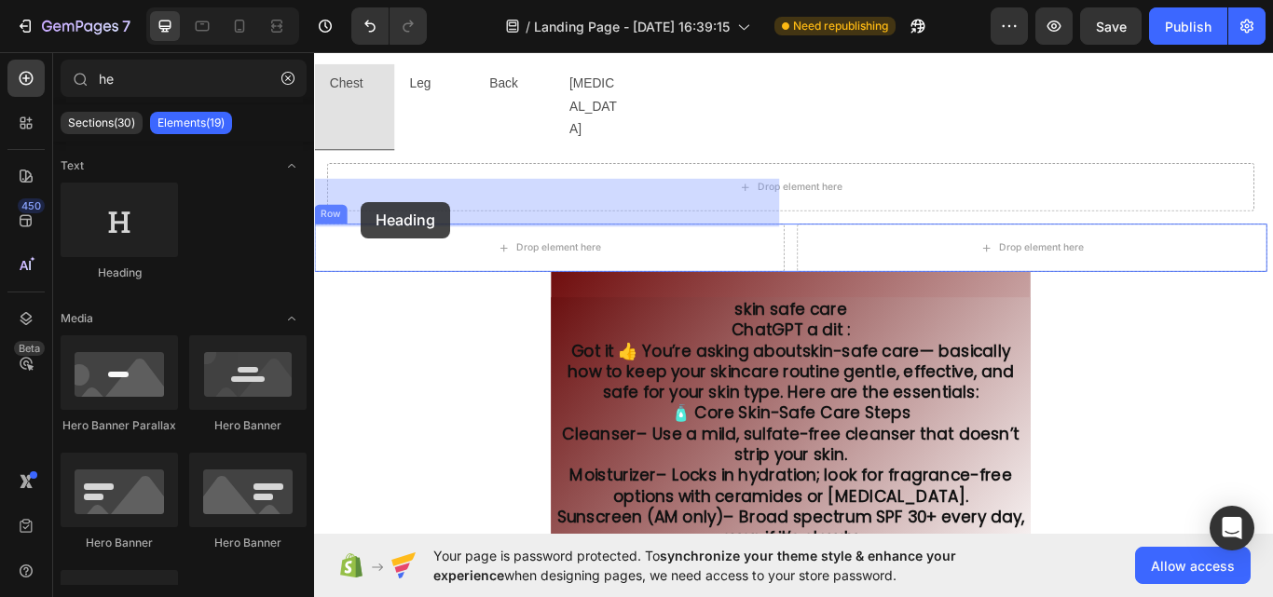
drag, startPoint x: 425, startPoint y: 281, endPoint x: 368, endPoint y: 227, distance: 78.4
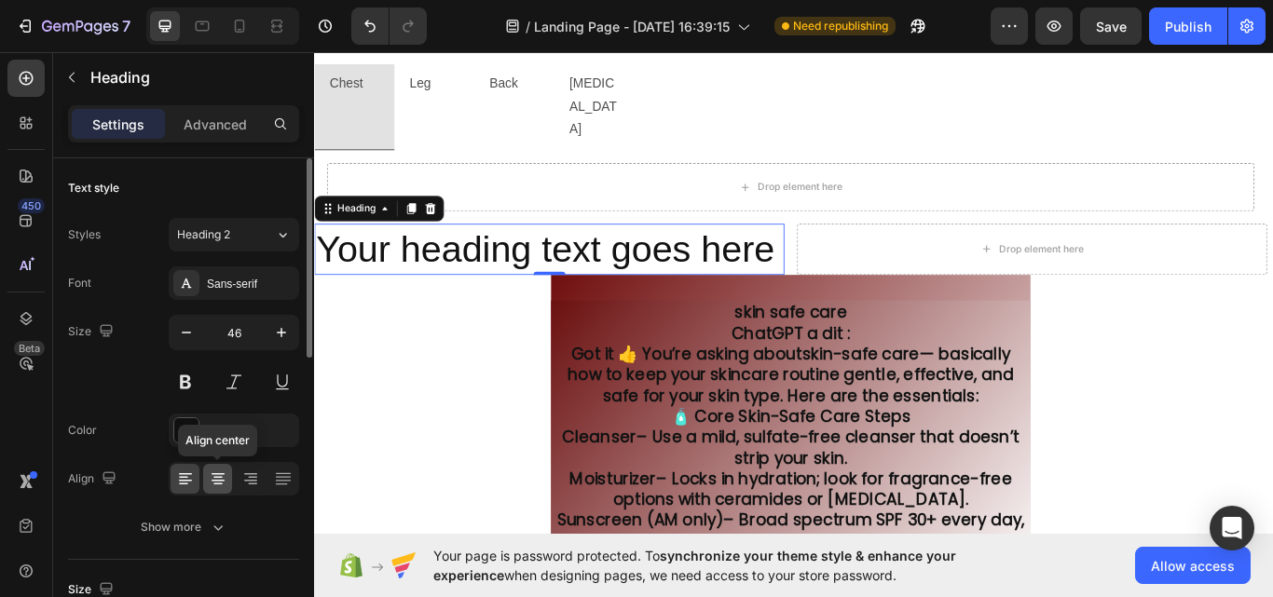
click at [221, 466] on div at bounding box center [217, 479] width 29 height 30
click at [212, 487] on icon at bounding box center [218, 479] width 19 height 19
click at [181, 478] on icon at bounding box center [183, 478] width 9 height 2
click at [213, 477] on icon at bounding box center [217, 478] width 9 height 2
click at [272, 332] on icon "button" at bounding box center [281, 332] width 19 height 19
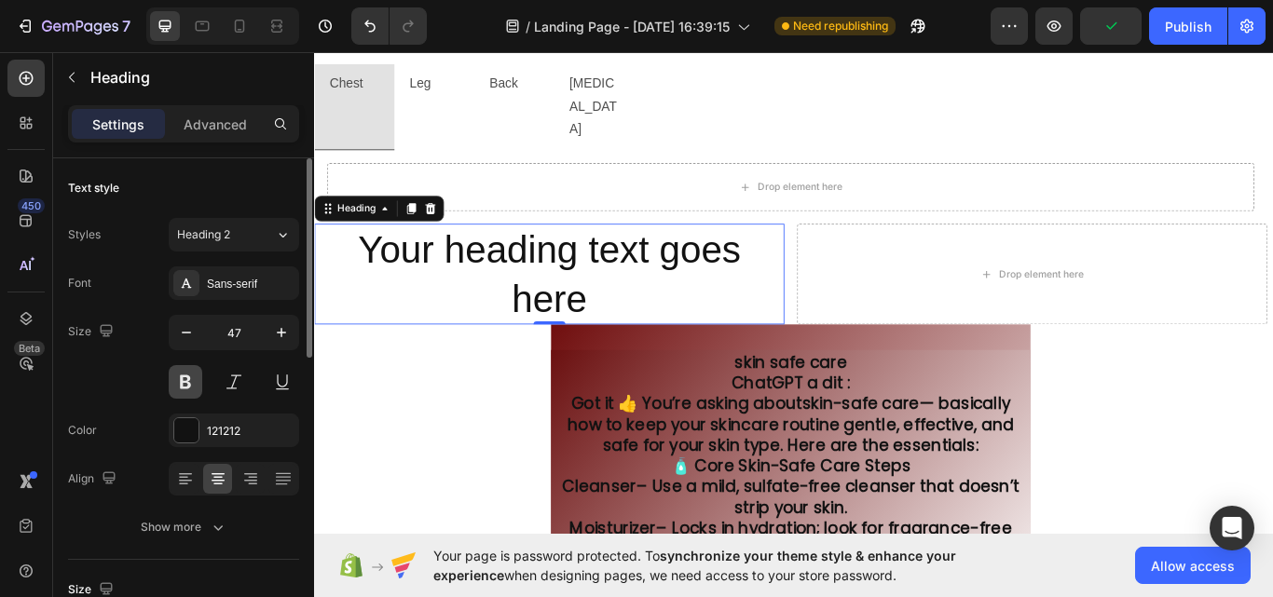
click at [184, 375] on button at bounding box center [186, 382] width 34 height 34
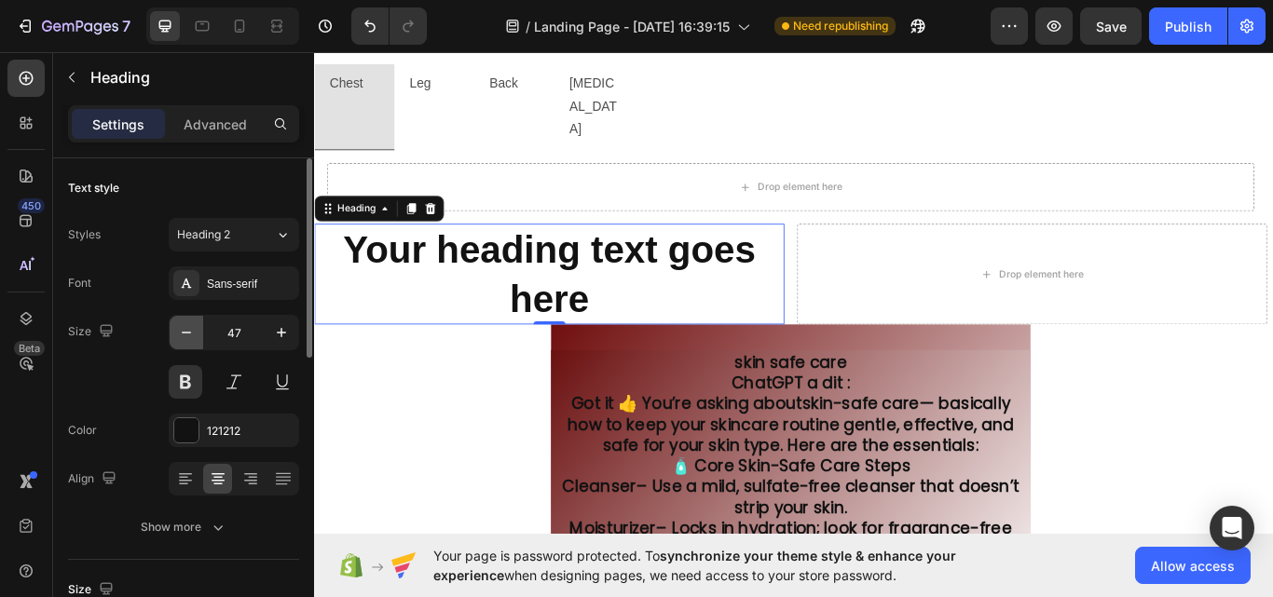
click at [186, 346] on button "button" at bounding box center [187, 333] width 34 height 34
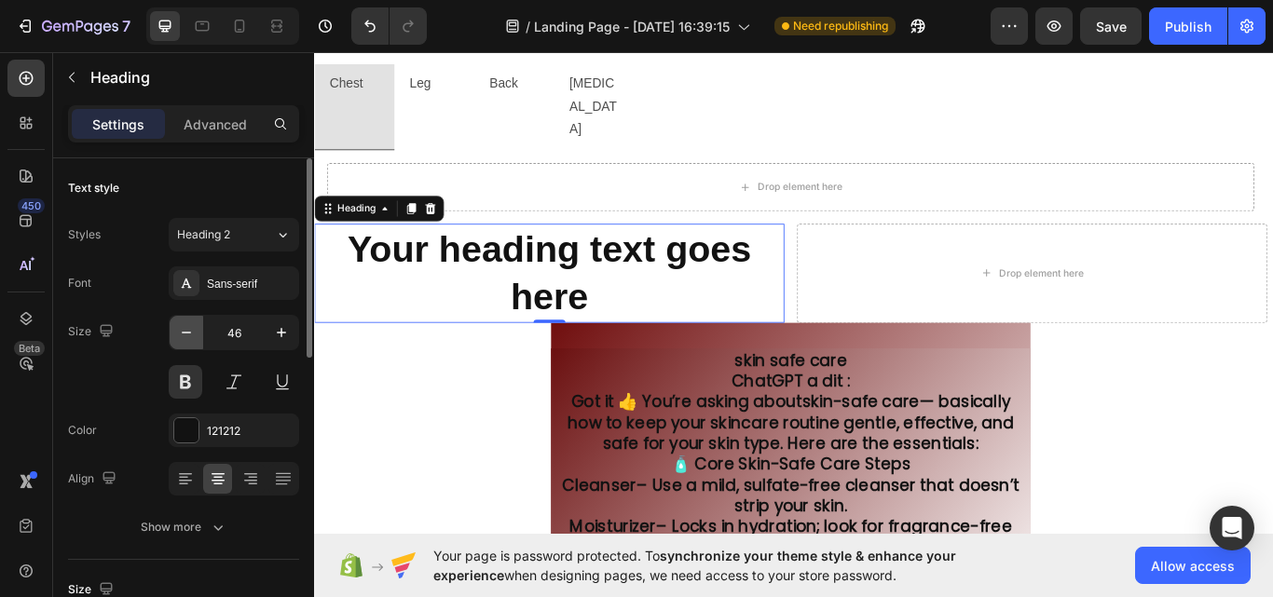
click at [186, 346] on button "button" at bounding box center [187, 333] width 34 height 34
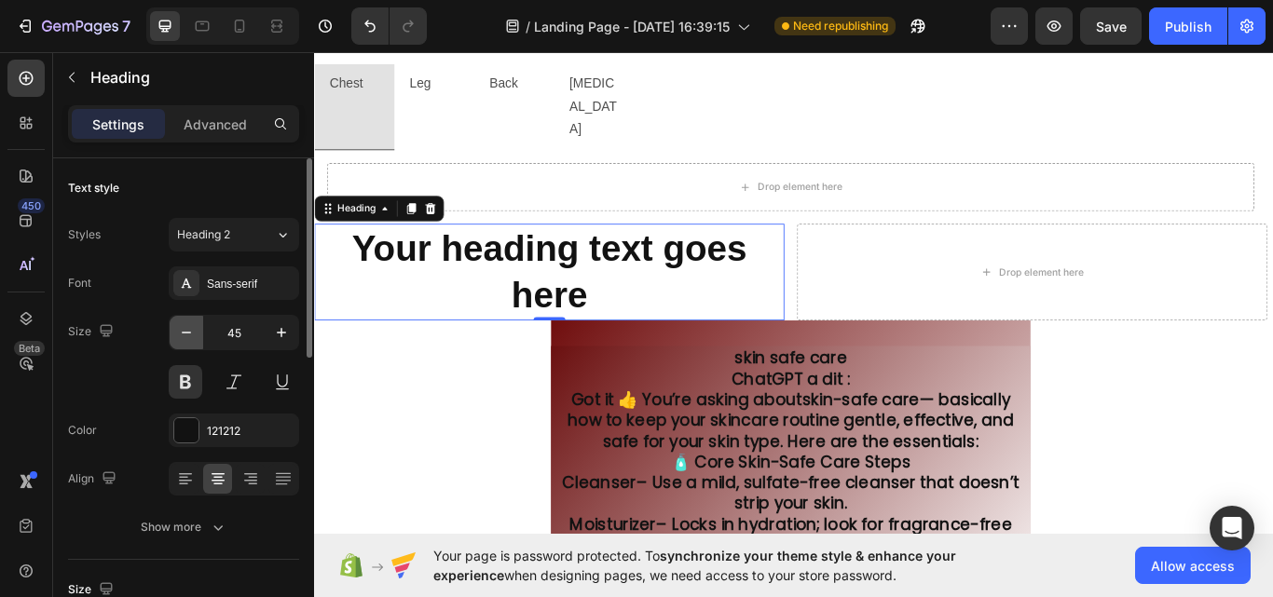
click at [186, 346] on button "button" at bounding box center [187, 333] width 34 height 34
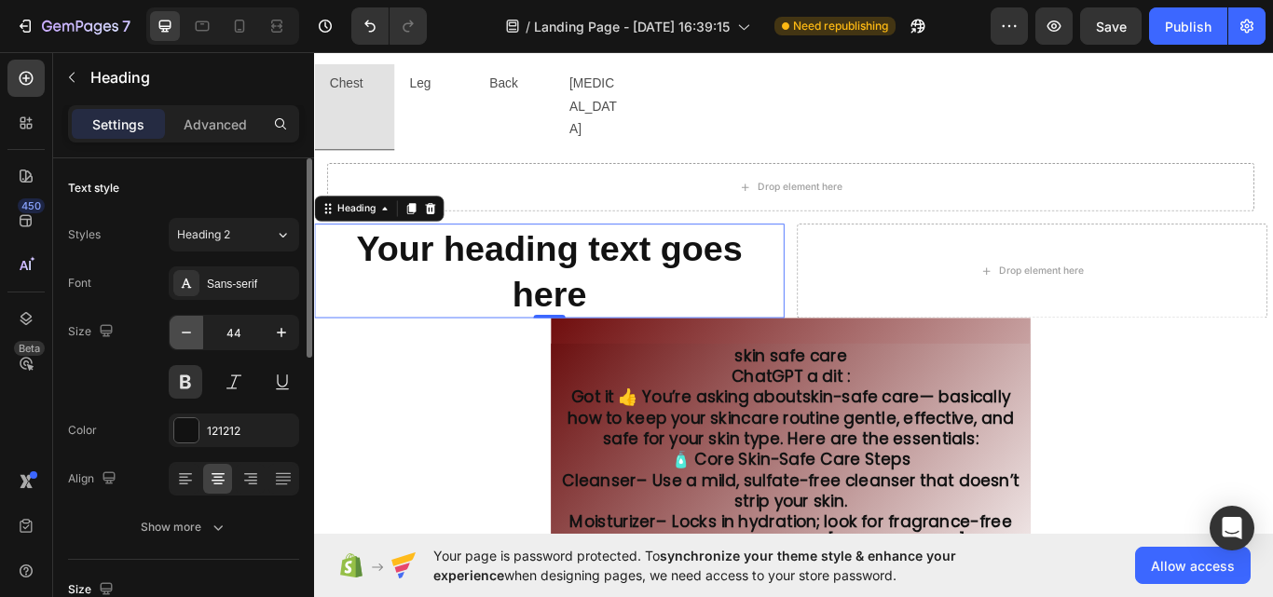
click at [186, 346] on button "button" at bounding box center [187, 333] width 34 height 34
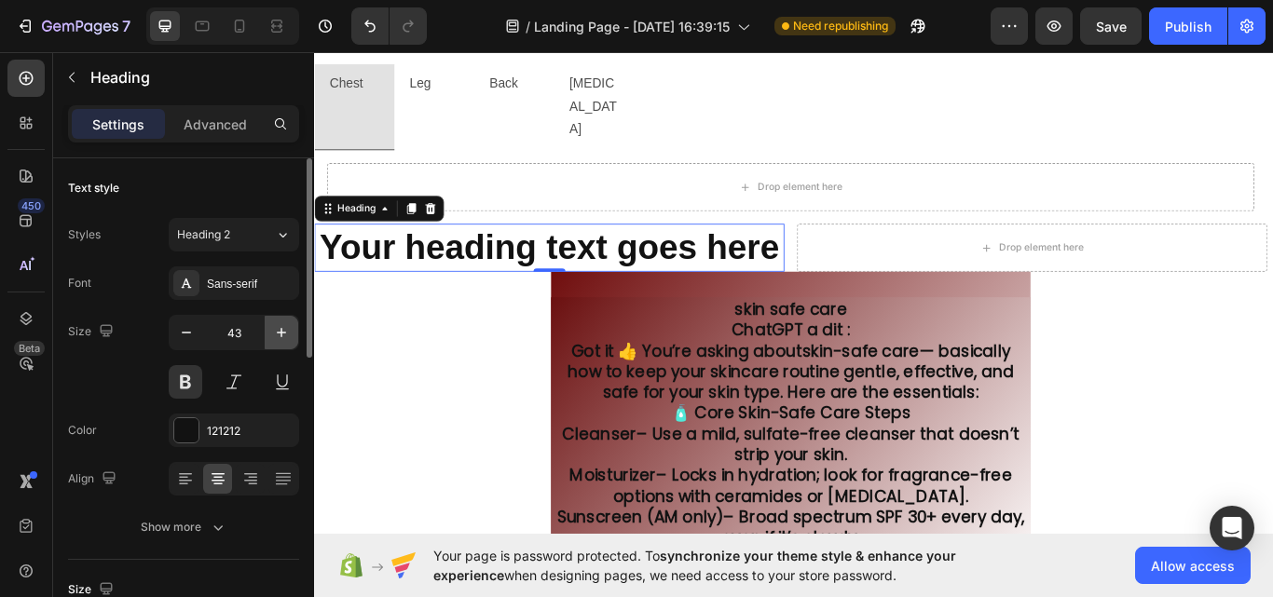
click at [268, 326] on button "button" at bounding box center [282, 333] width 34 height 34
type input "44"
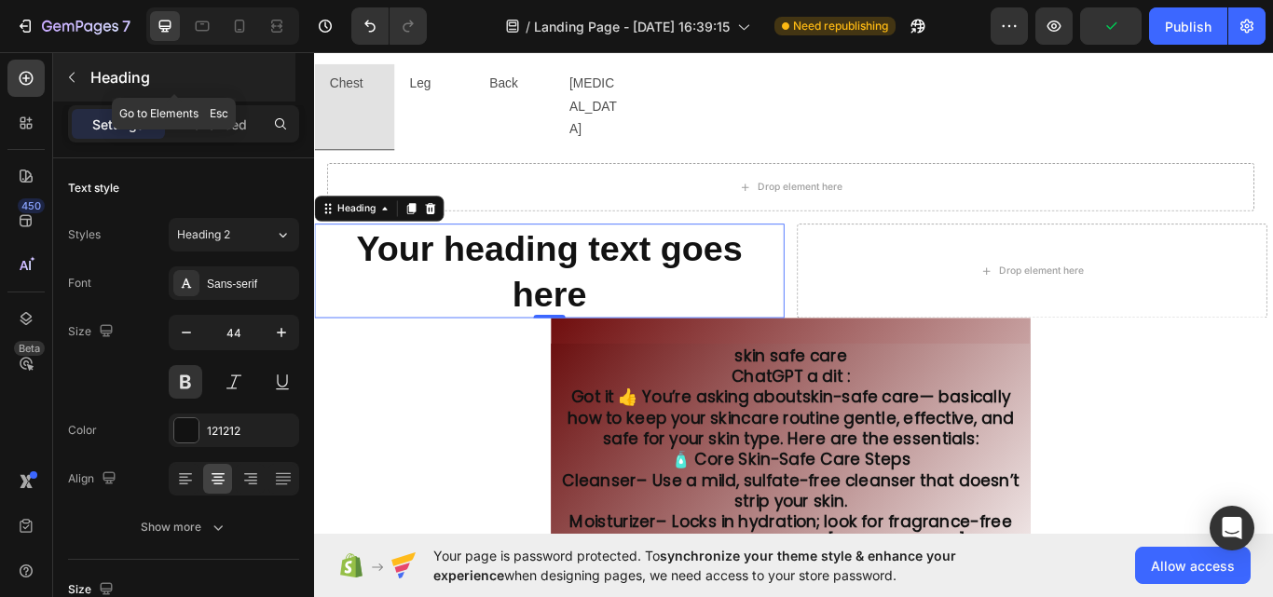
click at [200, 63] on div "Heading" at bounding box center [174, 77] width 242 height 48
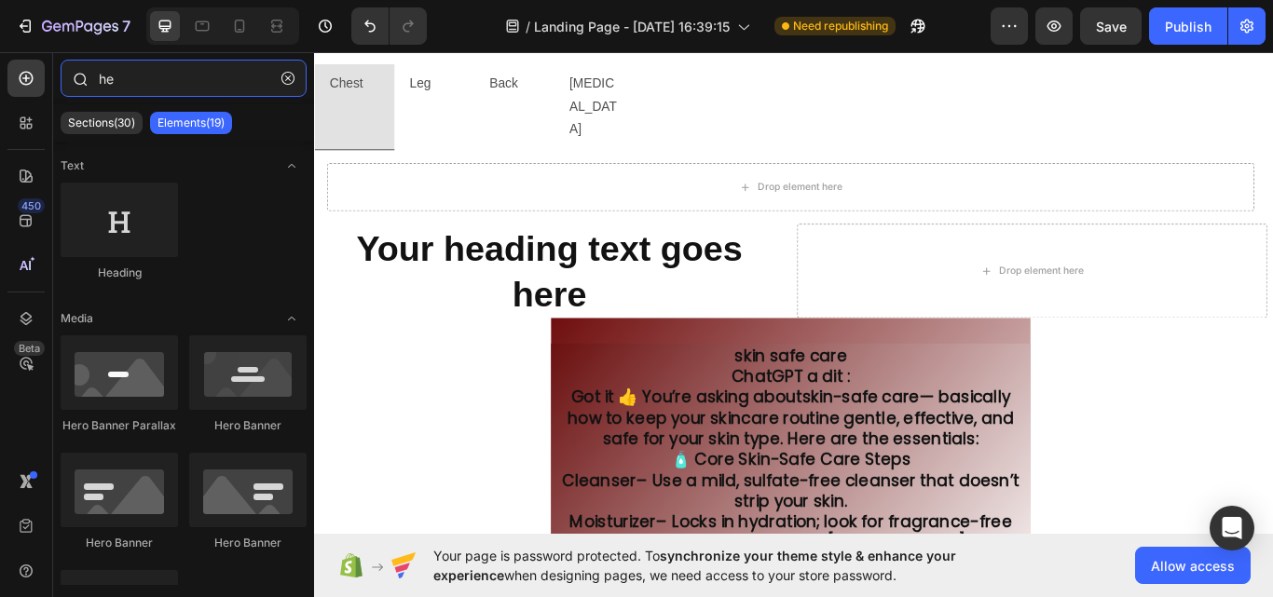
click at [194, 73] on input "he" at bounding box center [184, 78] width 246 height 37
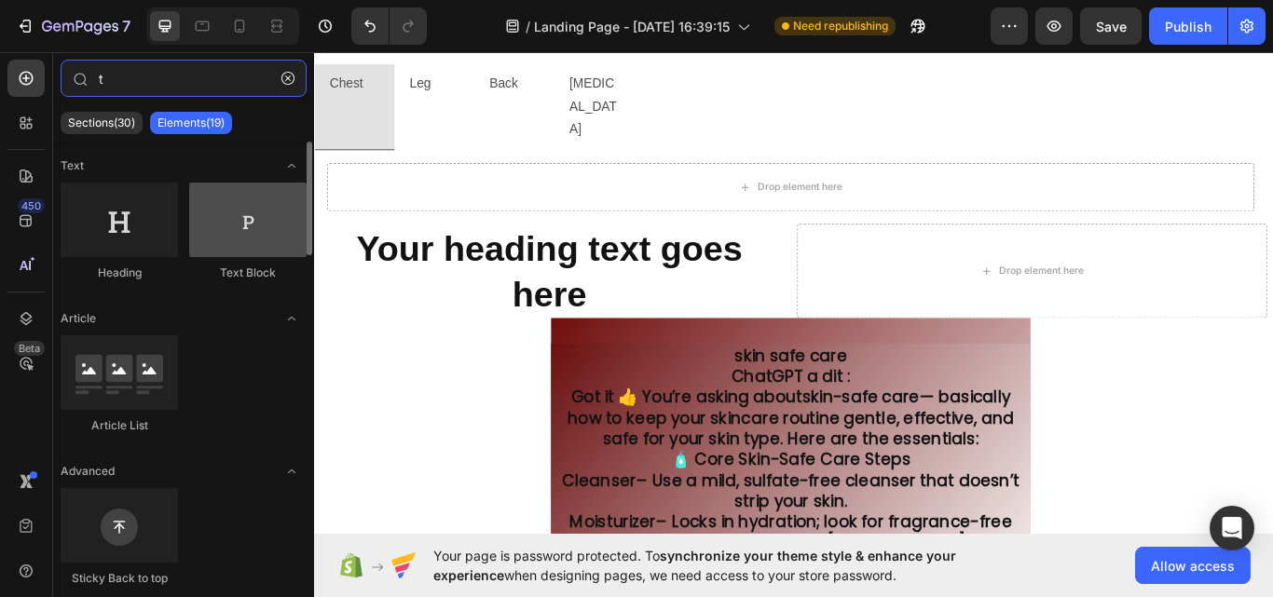
type input "t"
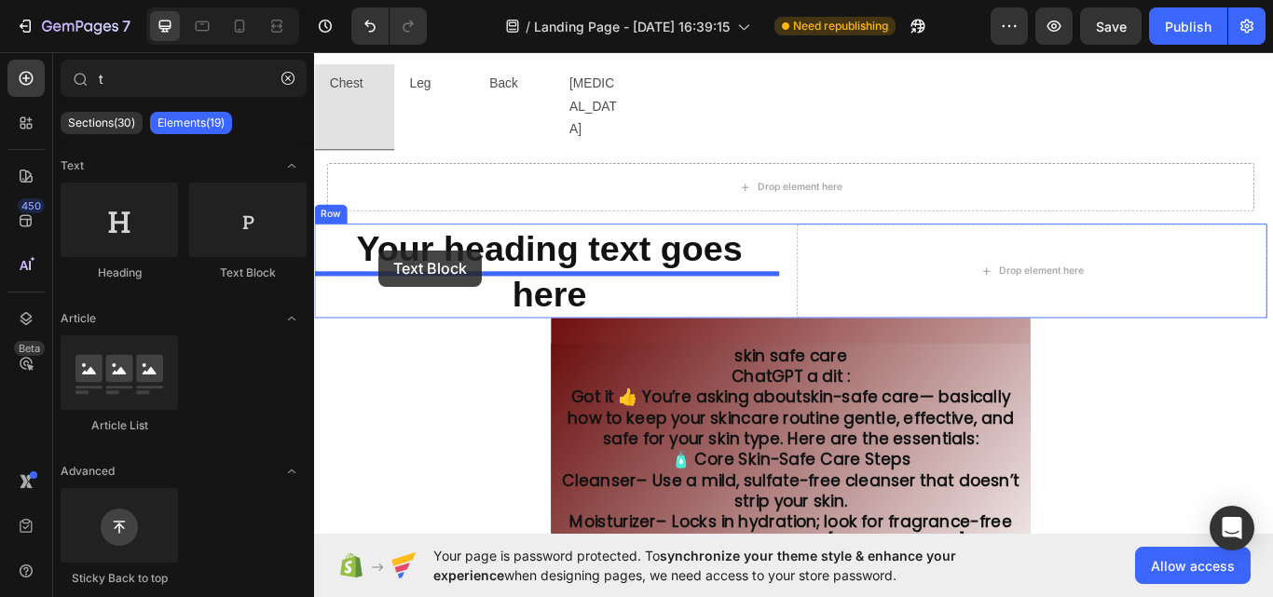
drag, startPoint x: 557, startPoint y: 263, endPoint x: 388, endPoint y: 284, distance: 170.0
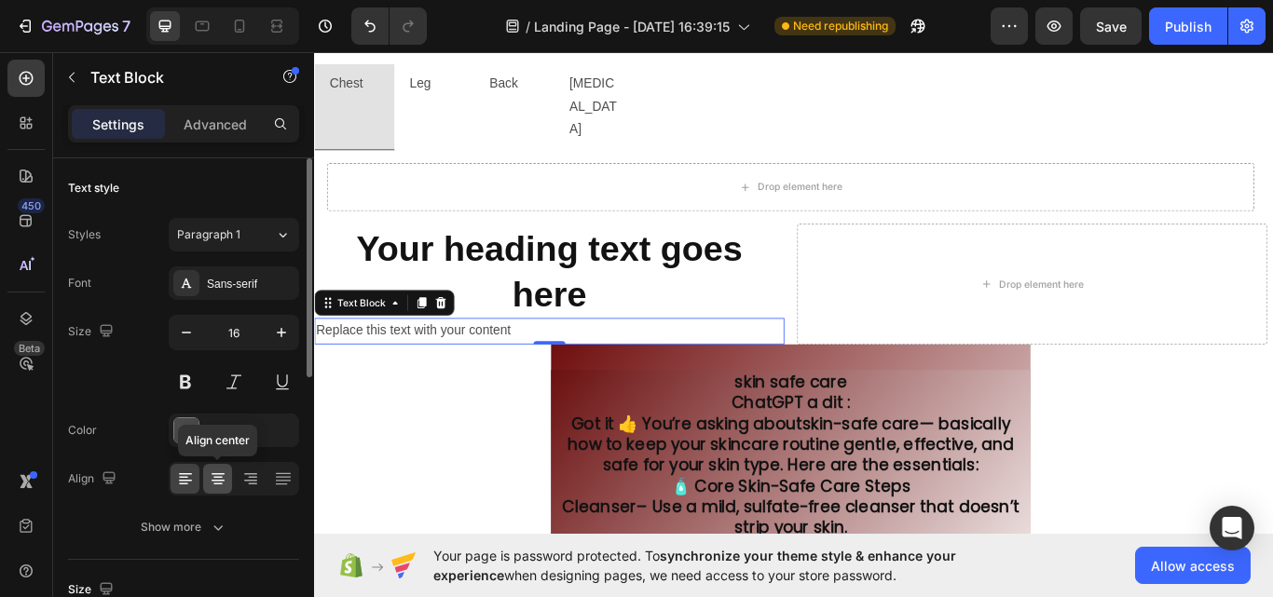
click at [211, 473] on icon at bounding box center [218, 479] width 19 height 19
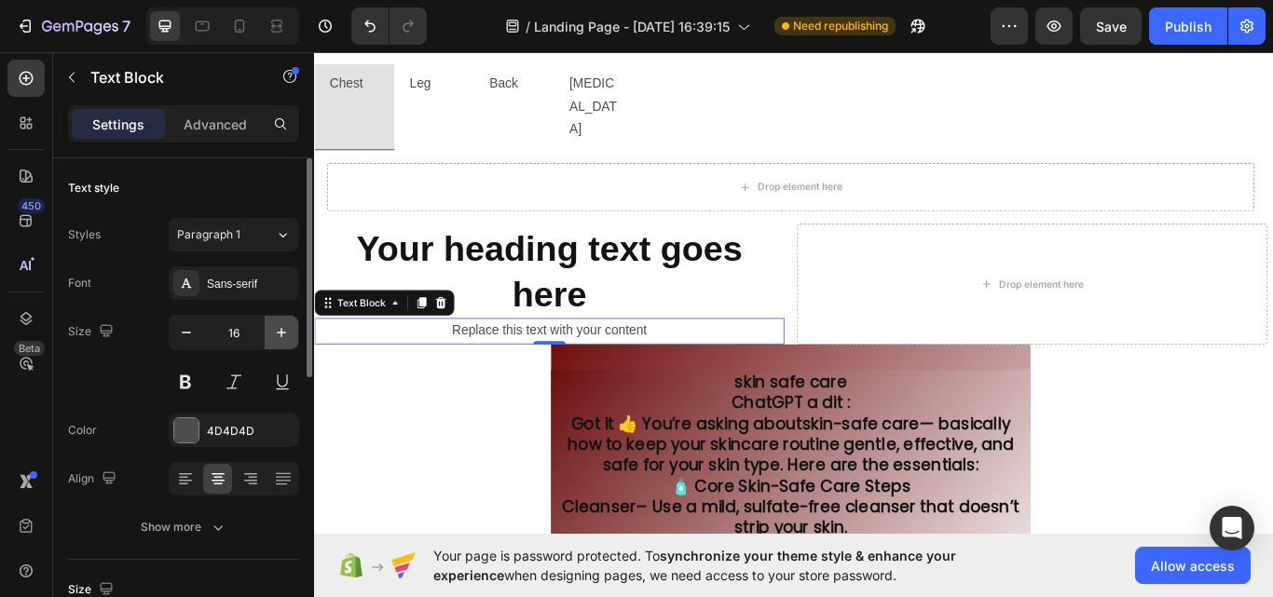
click at [278, 331] on icon "button" at bounding box center [281, 332] width 19 height 19
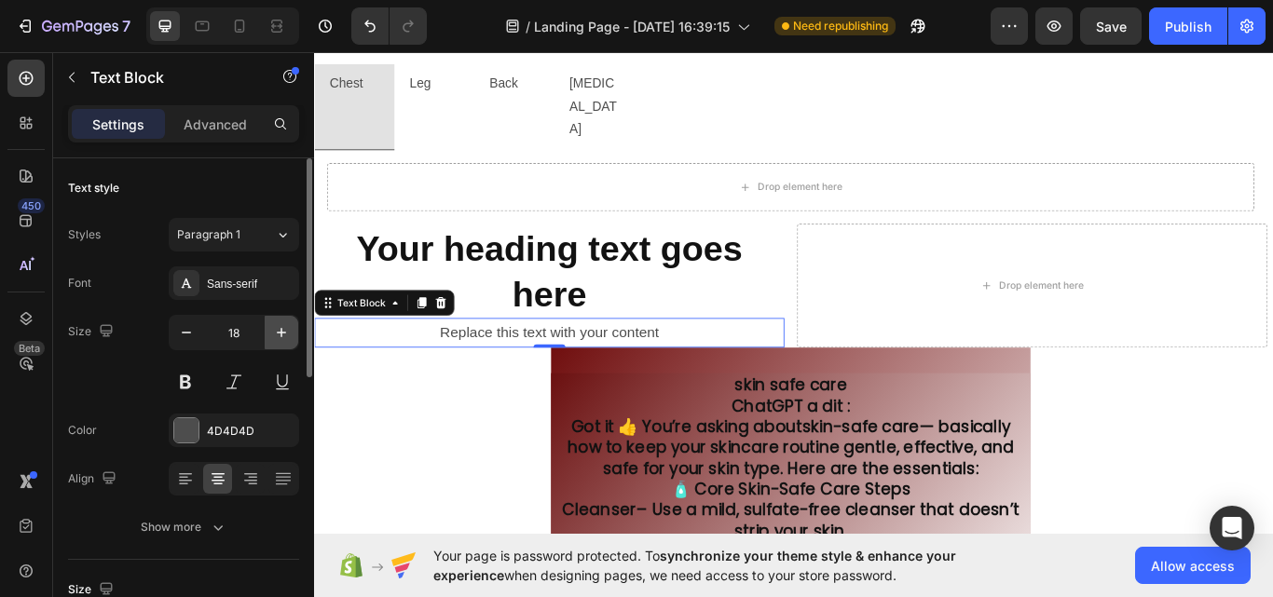
click at [278, 331] on icon "button" at bounding box center [281, 332] width 19 height 19
type input "20"
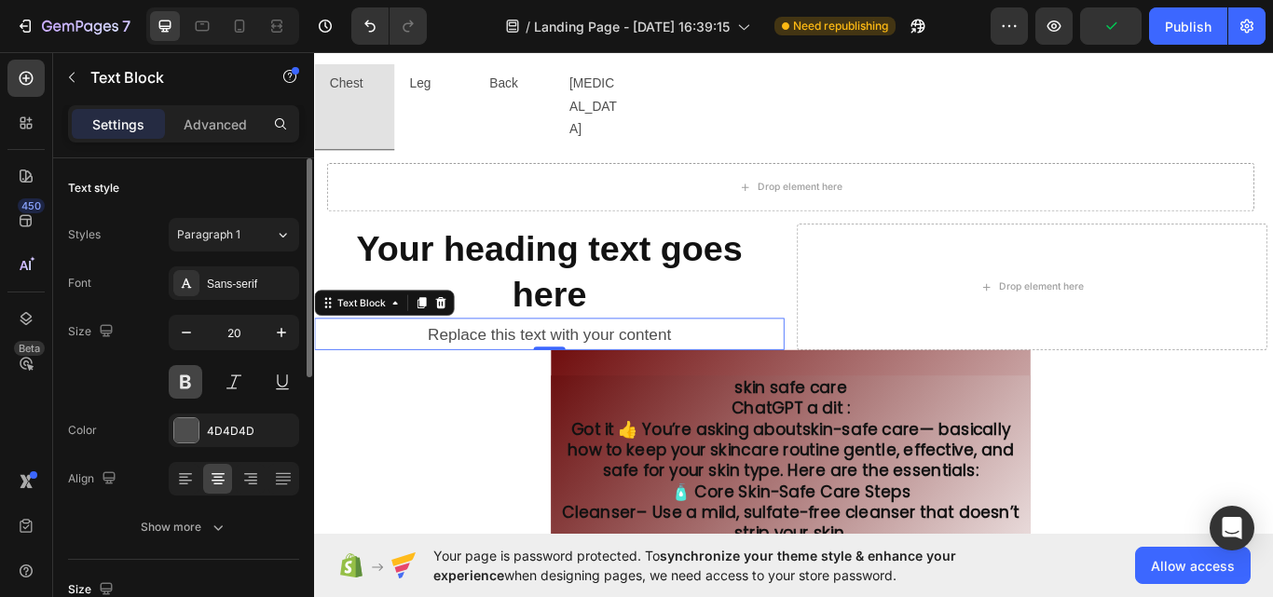
click at [191, 378] on button at bounding box center [186, 382] width 34 height 34
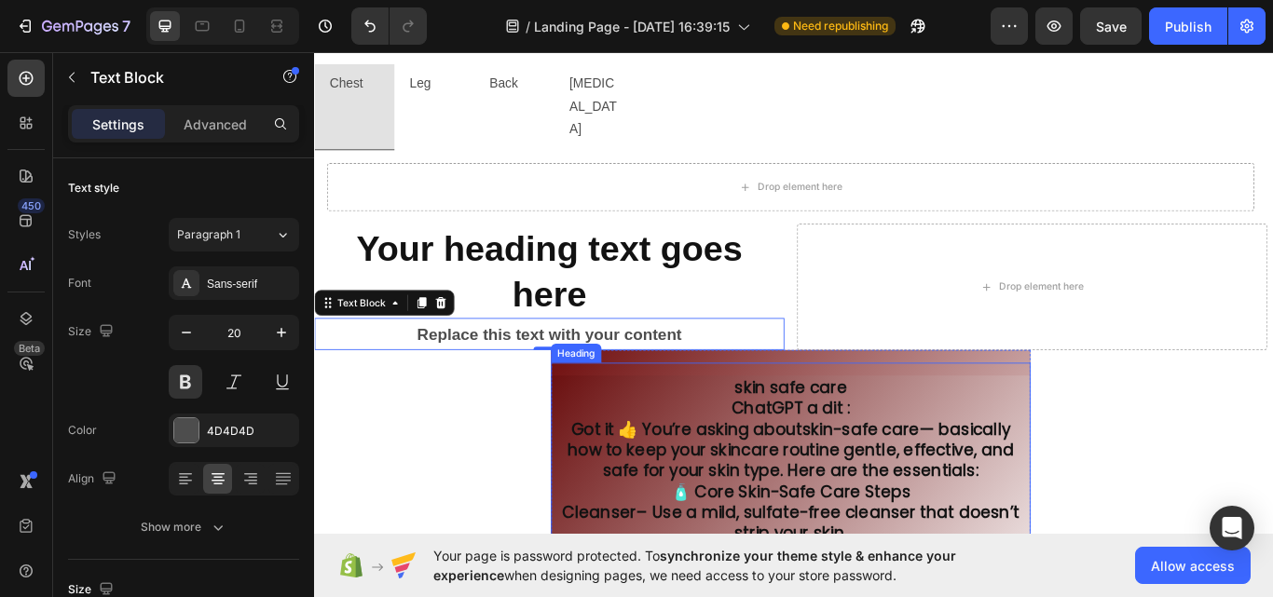
click at [688, 430] on h2 "skin safe care ChatGPT a dit : Got it 👍 You’re asking about skin-safe care — ba…" at bounding box center [869, 601] width 559 height 343
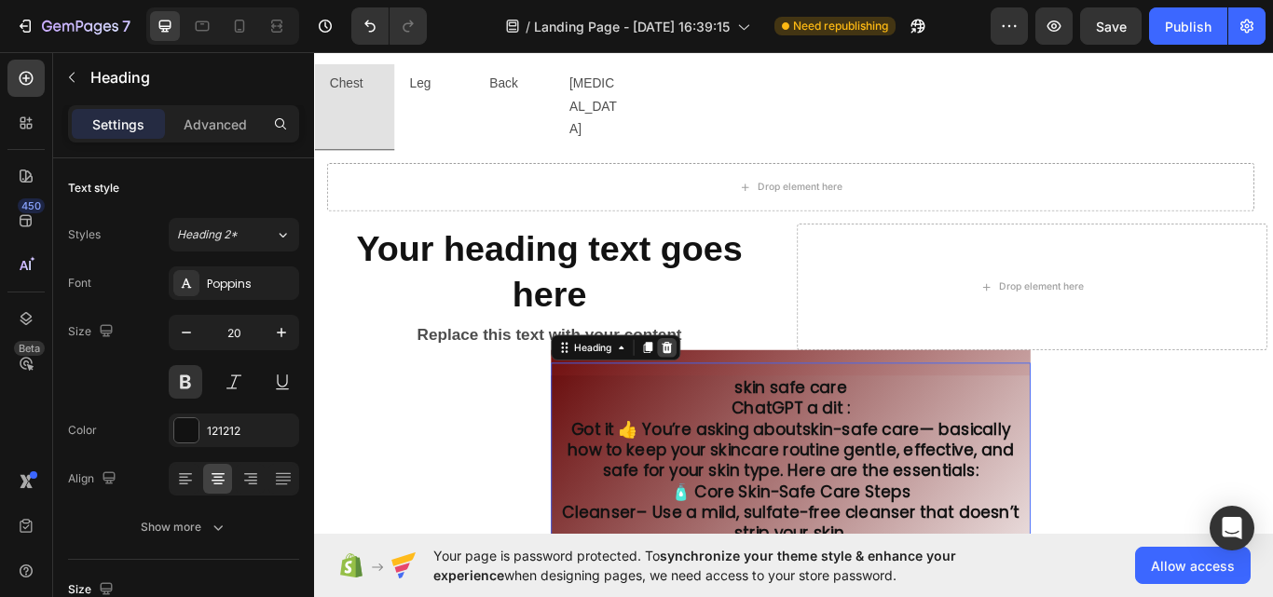
click at [721, 391] on icon at bounding box center [725, 397] width 12 height 13
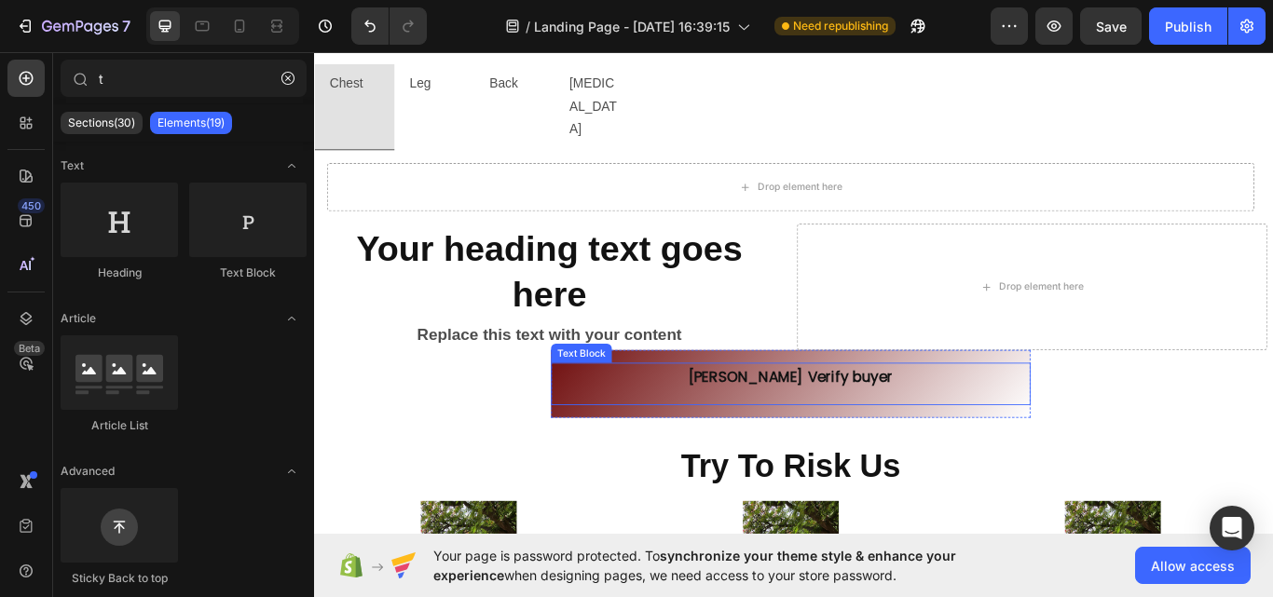
click at [629, 396] on div "Text Block" at bounding box center [624, 404] width 63 height 17
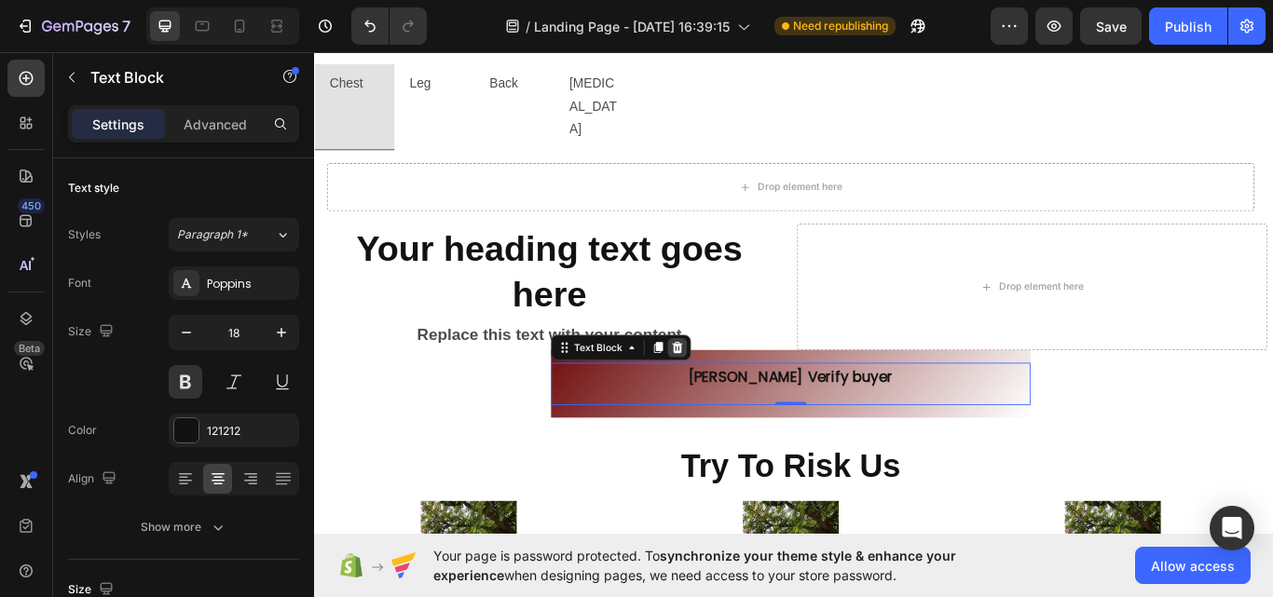
click at [731, 391] on icon at bounding box center [737, 397] width 12 height 13
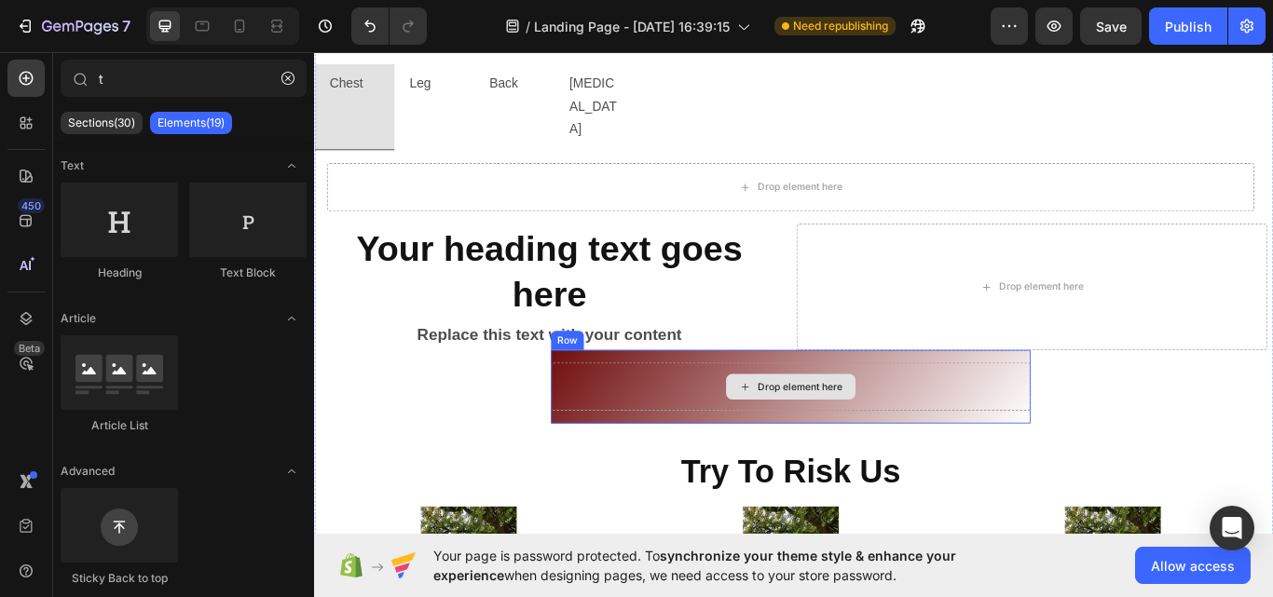
click at [611, 415] on div "Drop element here" at bounding box center [869, 443] width 559 height 56
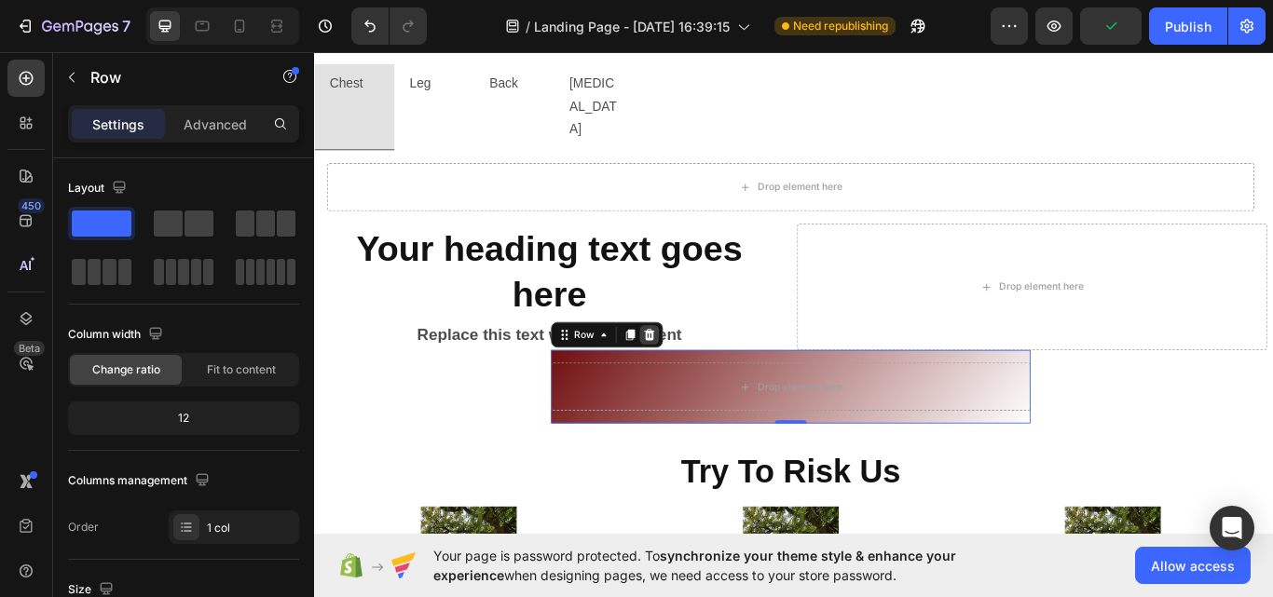
click at [697, 375] on icon at bounding box center [704, 382] width 15 height 15
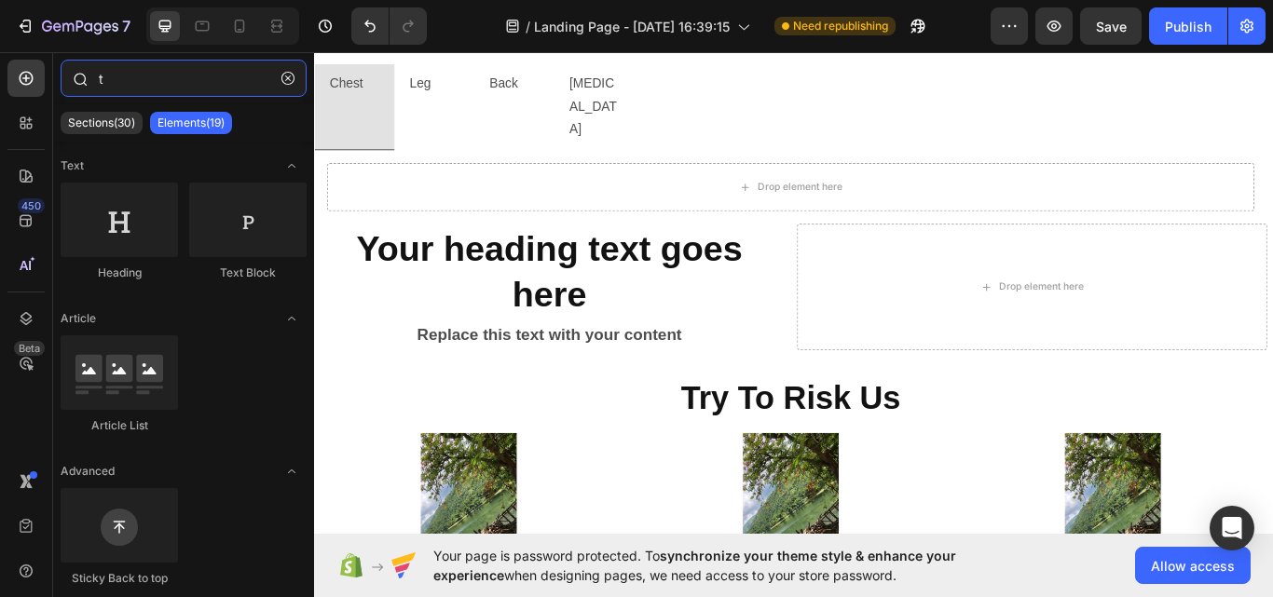
click at [205, 90] on input "t" at bounding box center [184, 78] width 246 height 37
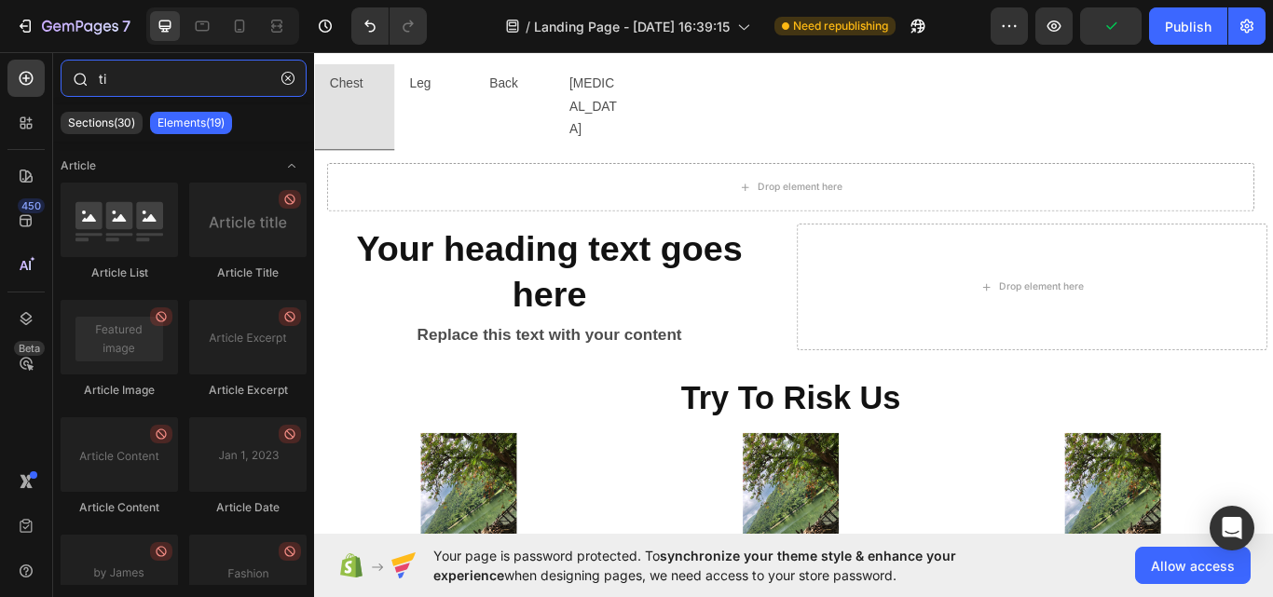
type input "t"
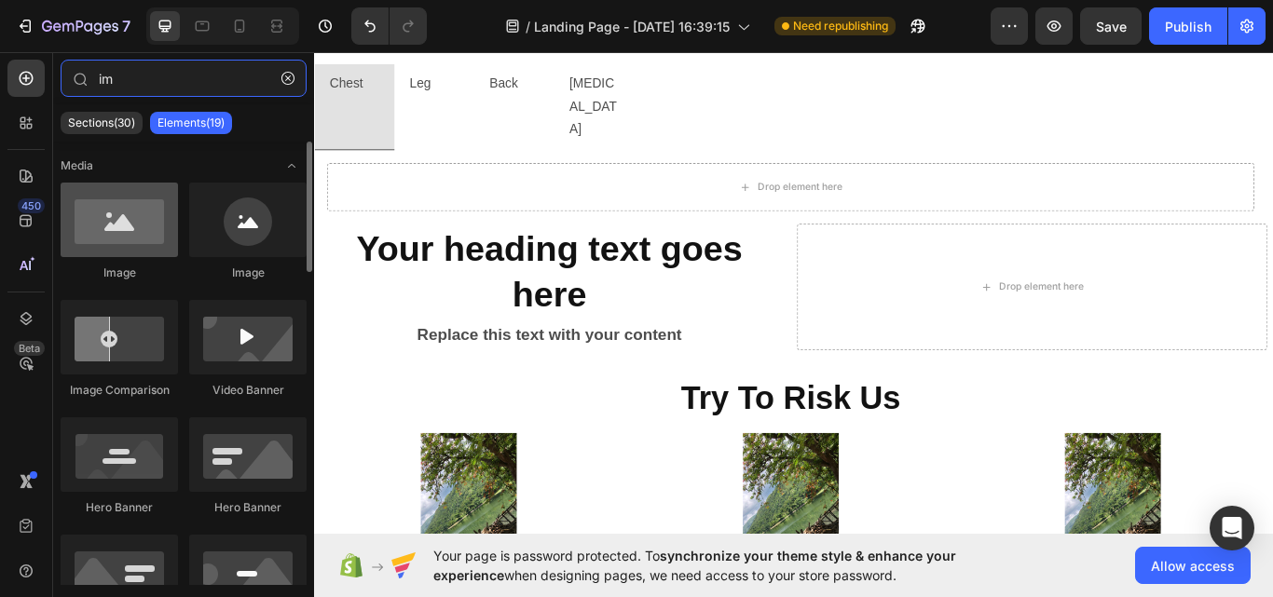
type input "im"
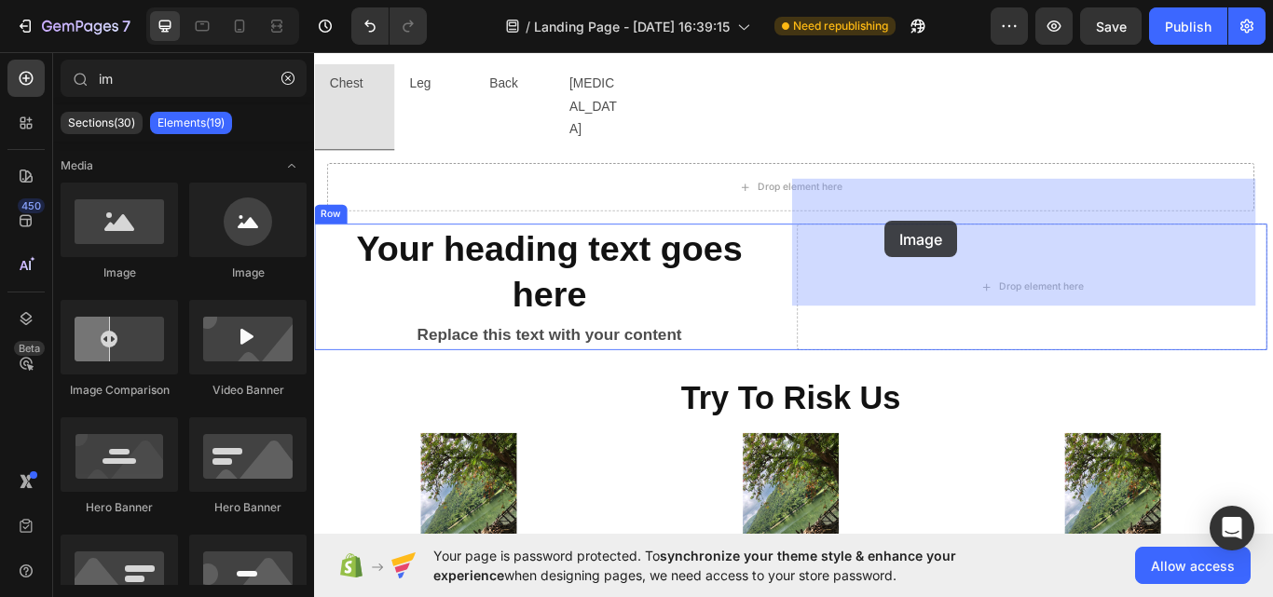
drag, startPoint x: 427, startPoint y: 283, endPoint x: 979, endPoint y: 250, distance: 553.5
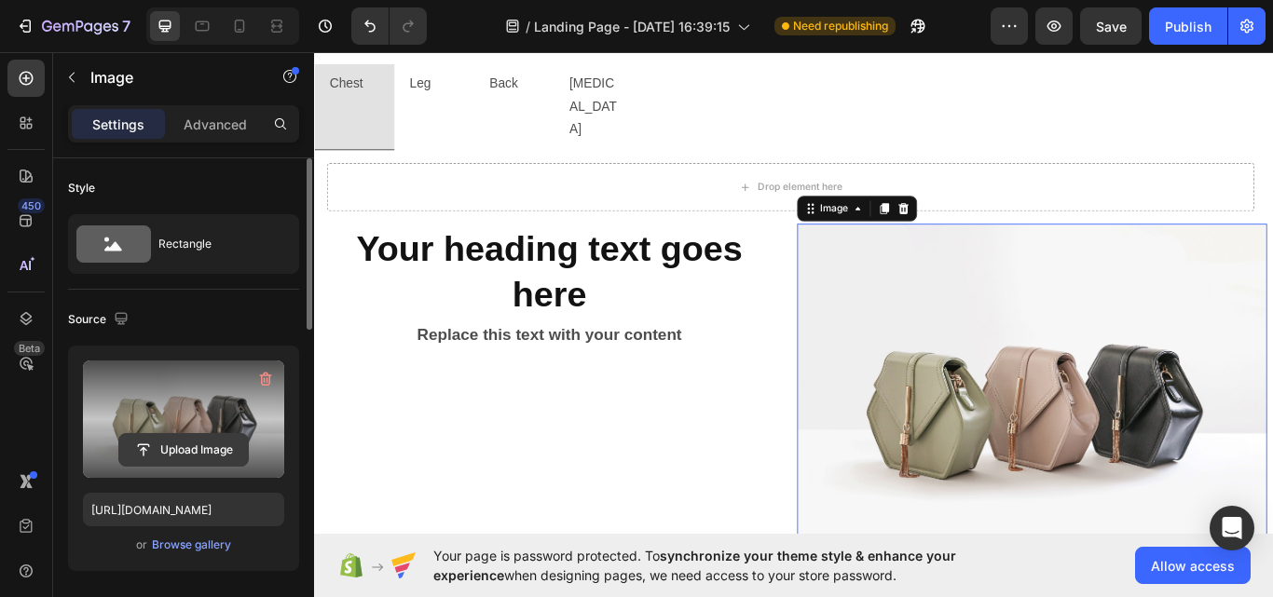
click at [204, 443] on input "file" at bounding box center [183, 450] width 129 height 32
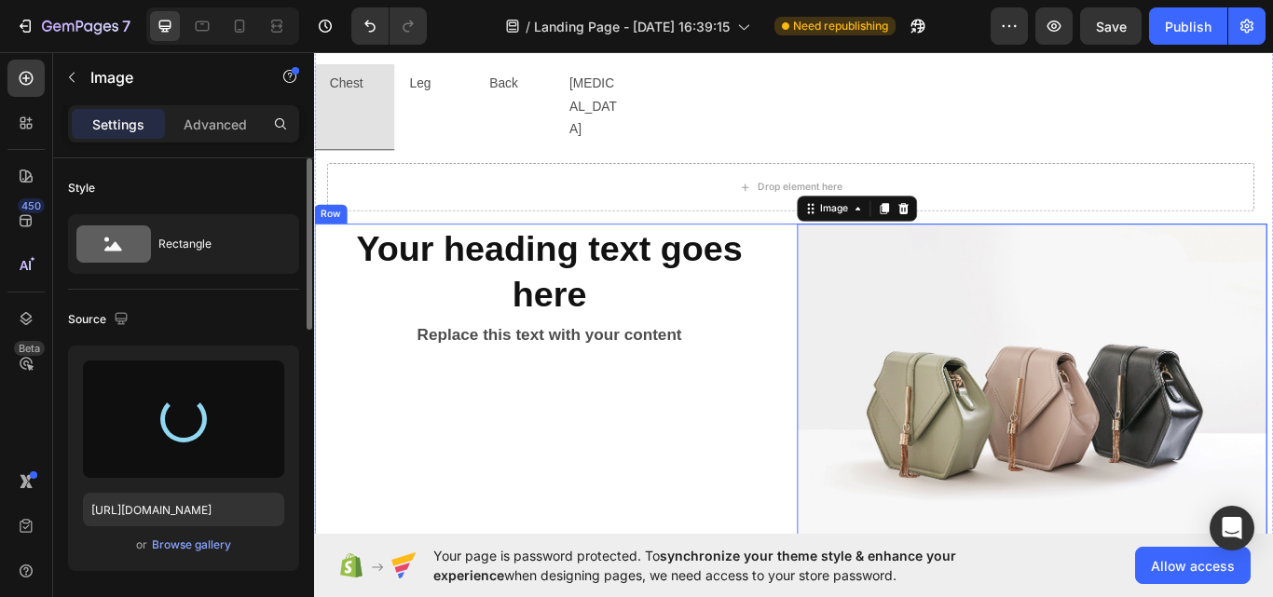
type input "[URL][DOMAIN_NAME]"
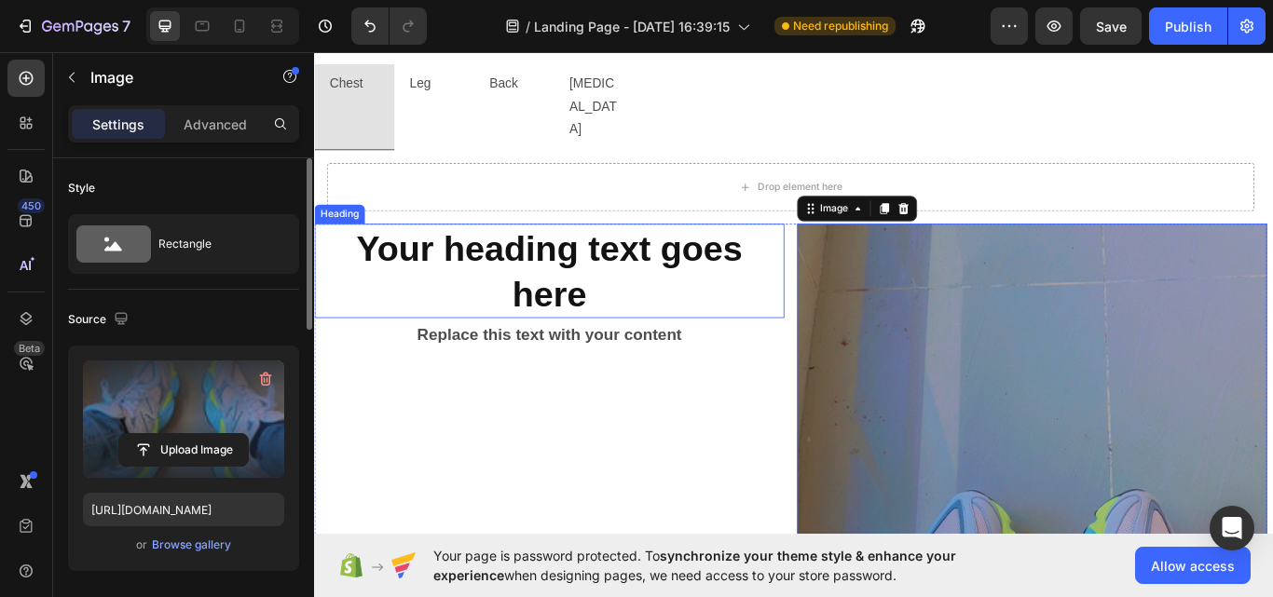
click at [332, 253] on h2 "Your heading text goes here" at bounding box center [588, 308] width 548 height 110
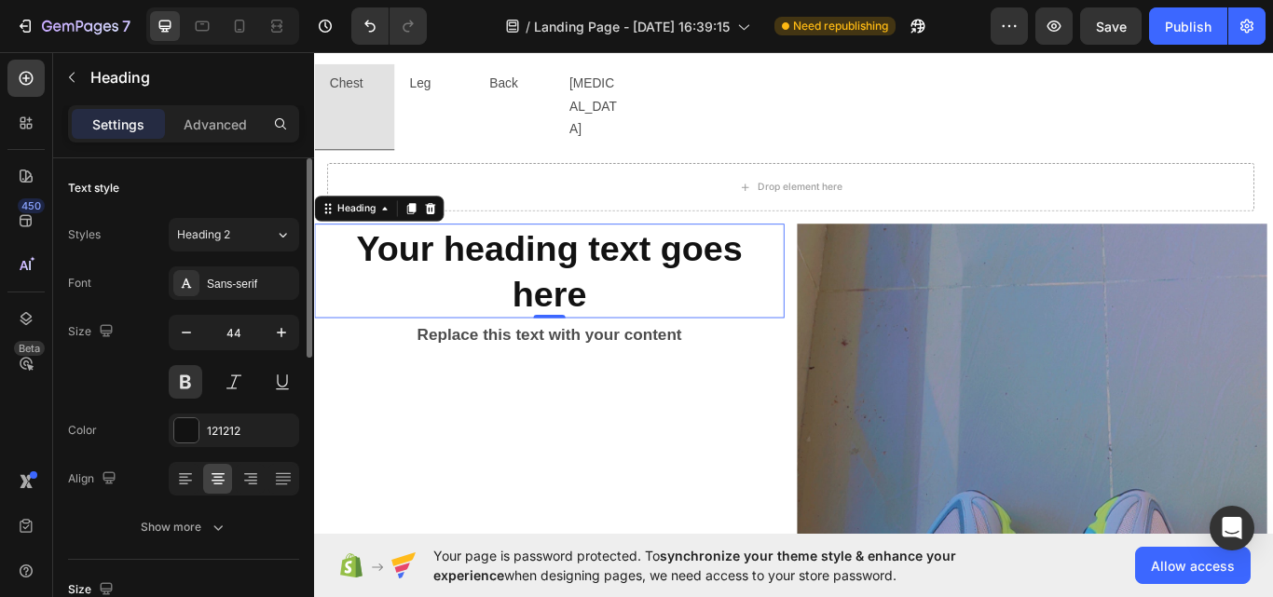
click at [332, 221] on div "Heading" at bounding box center [389, 236] width 151 height 30
click at [332, 235] on icon at bounding box center [332, 236] width 3 height 3
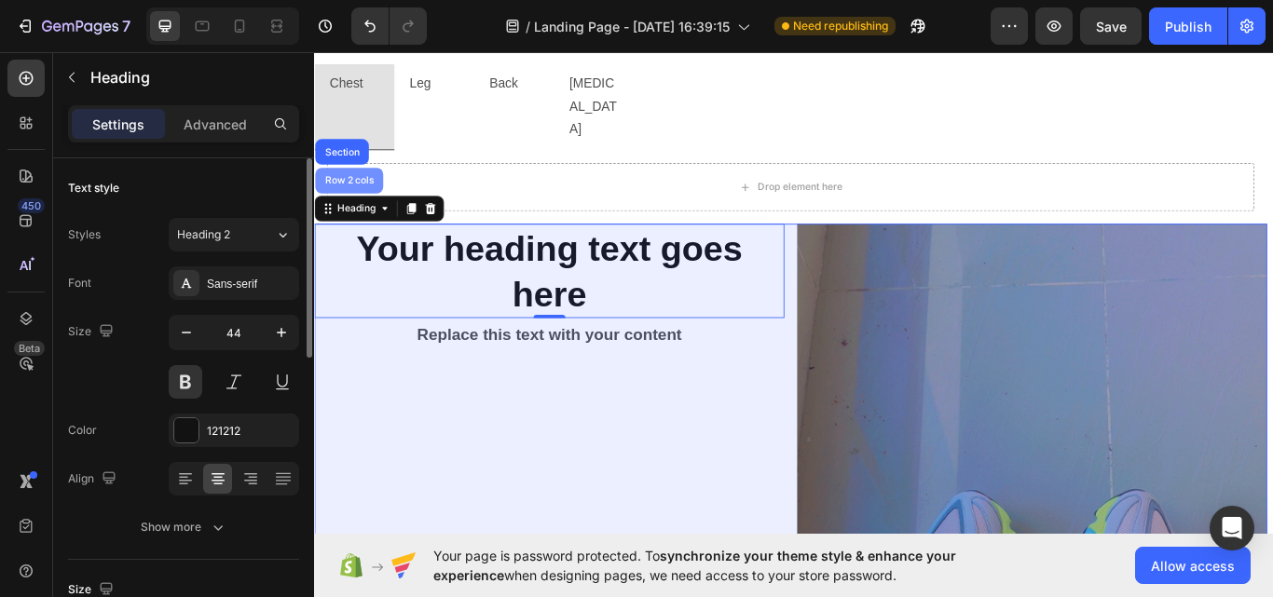
click at [339, 197] on div "Row 2 cols" at bounding box center [354, 202] width 64 height 11
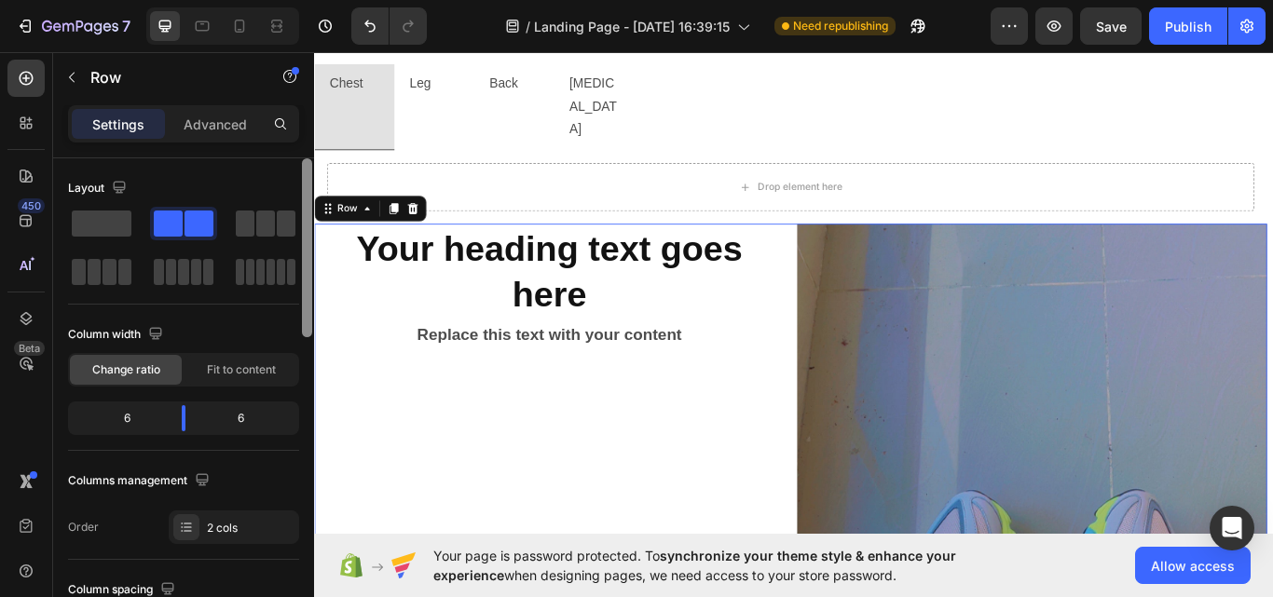
scroll to position [492, 0]
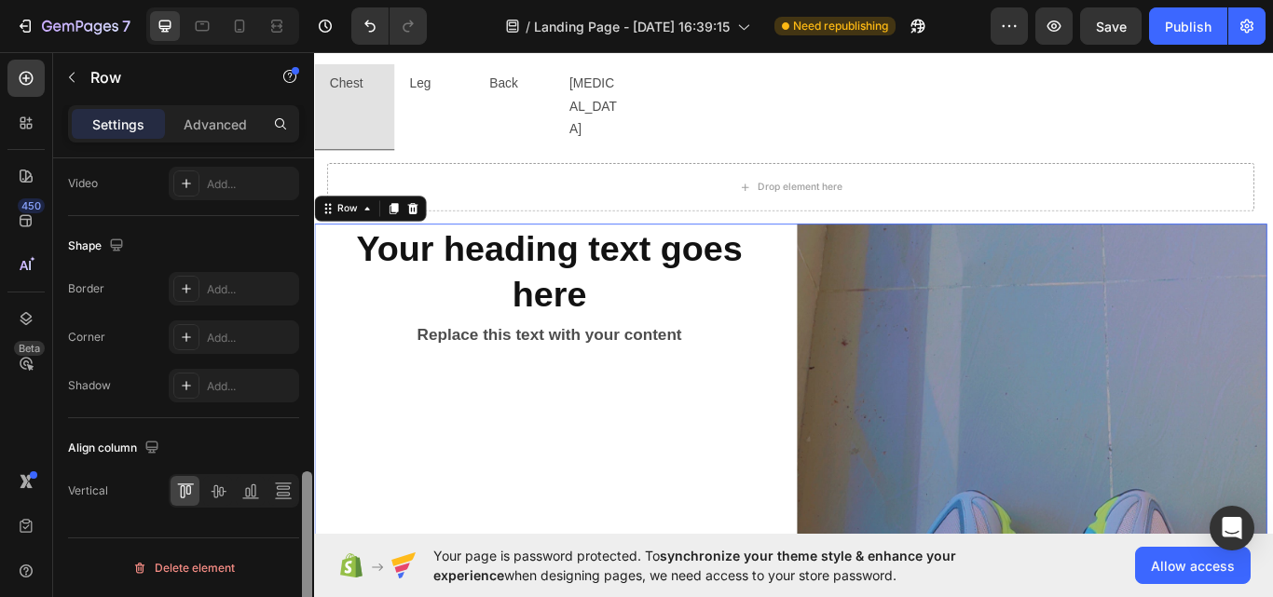
click at [307, 540] on div at bounding box center [307, 404] width 14 height 492
click at [220, 497] on icon at bounding box center [218, 491] width 19 height 19
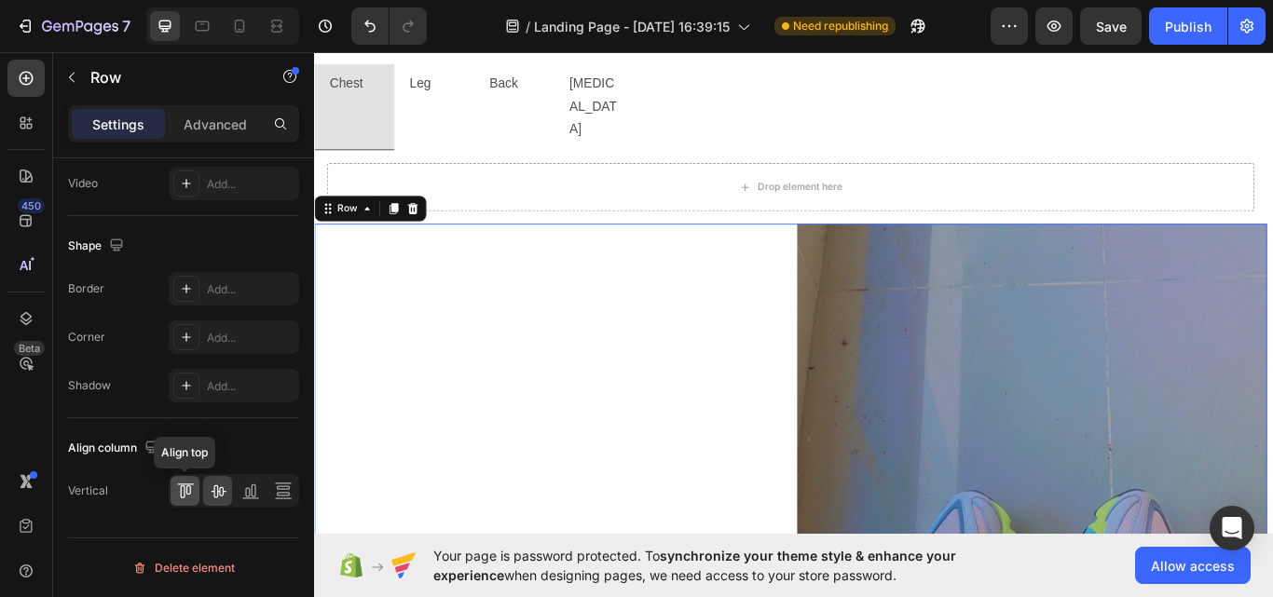
click at [187, 497] on icon at bounding box center [185, 491] width 19 height 19
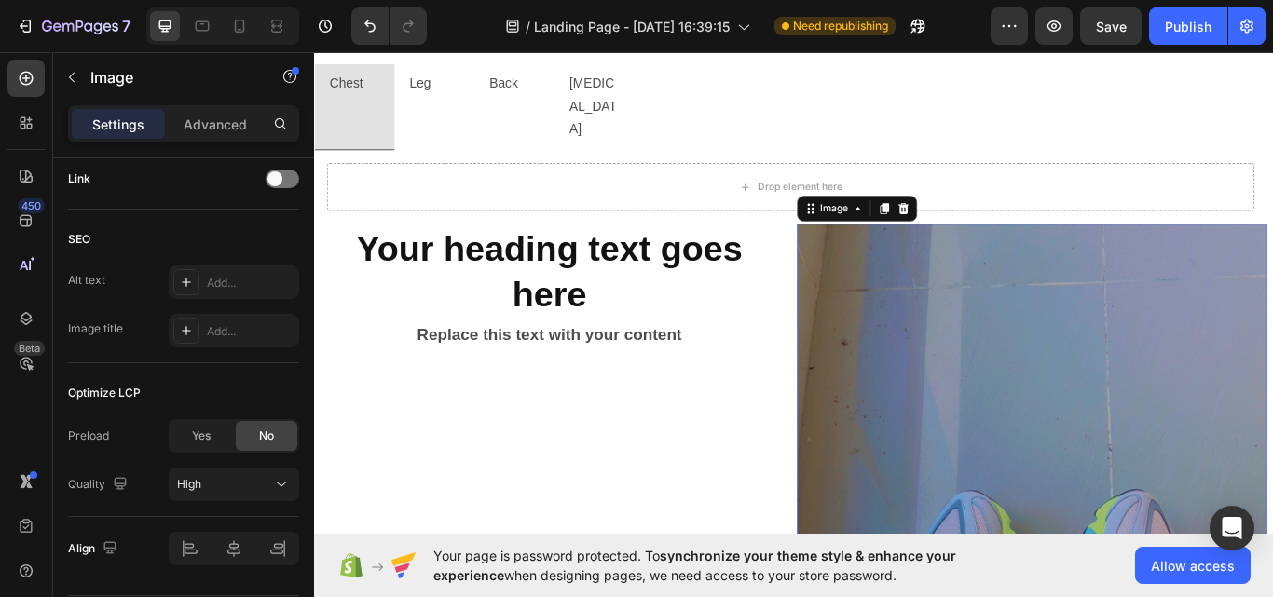
scroll to position [0, 0]
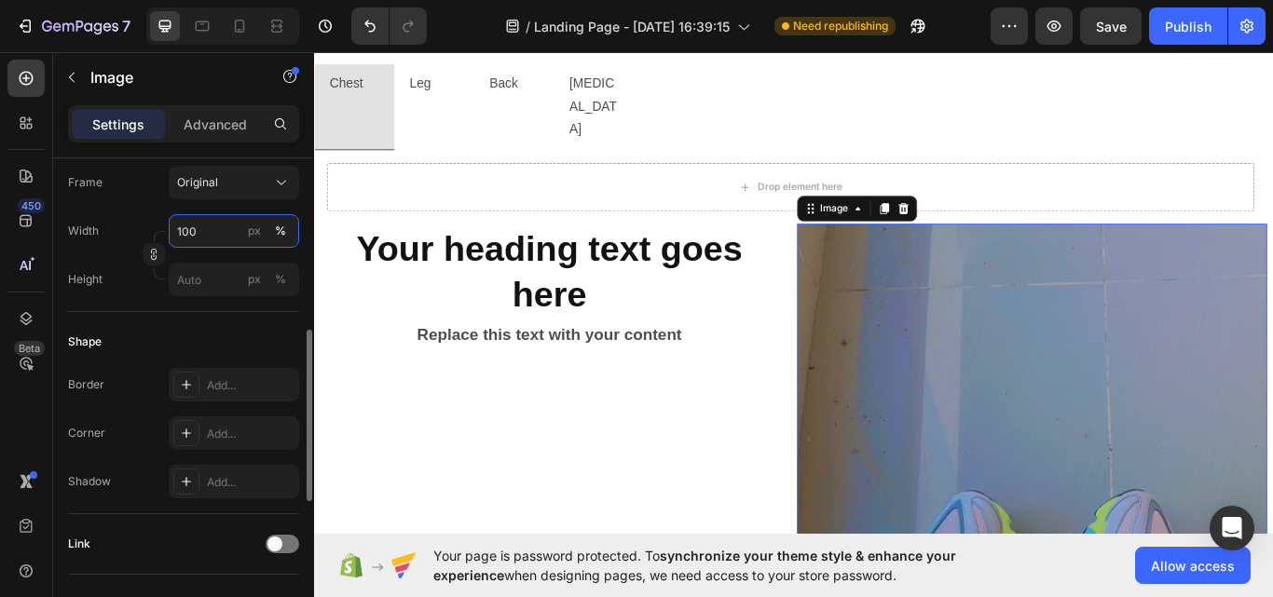
click at [219, 240] on input "100" at bounding box center [234, 231] width 130 height 34
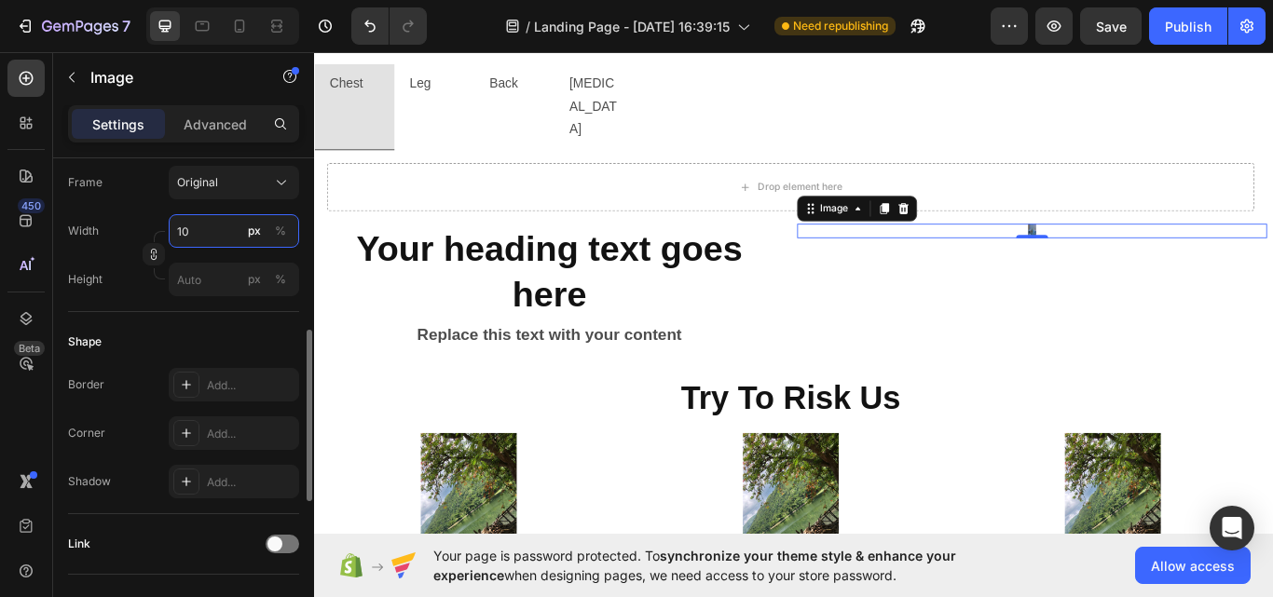
type input "1"
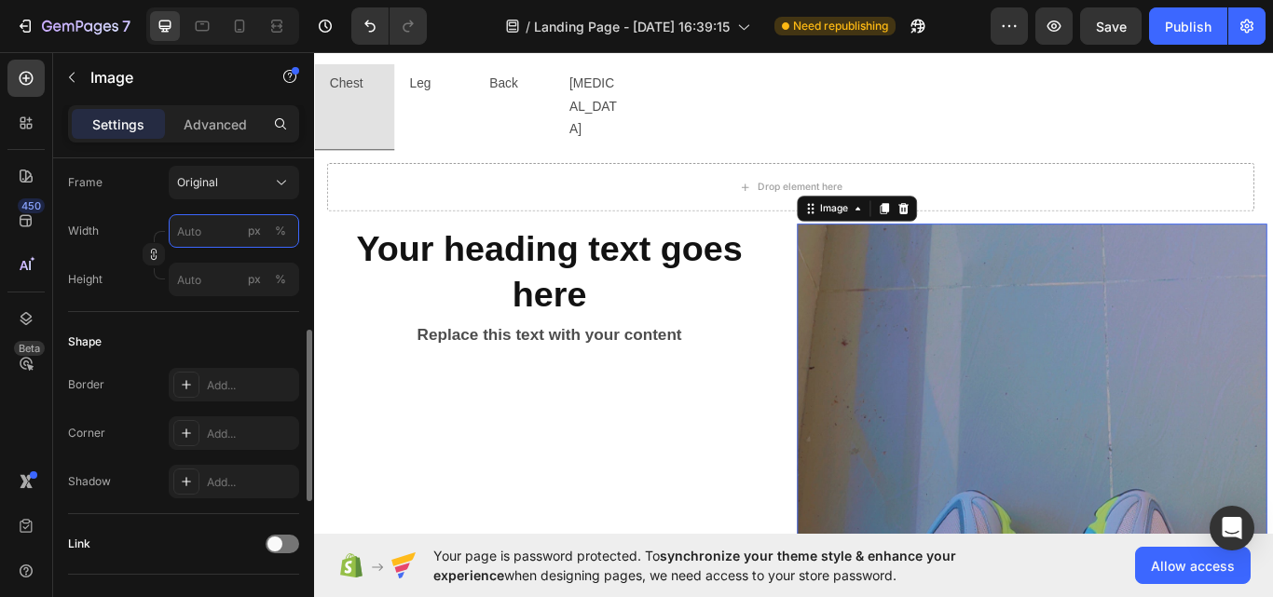
type input "1"
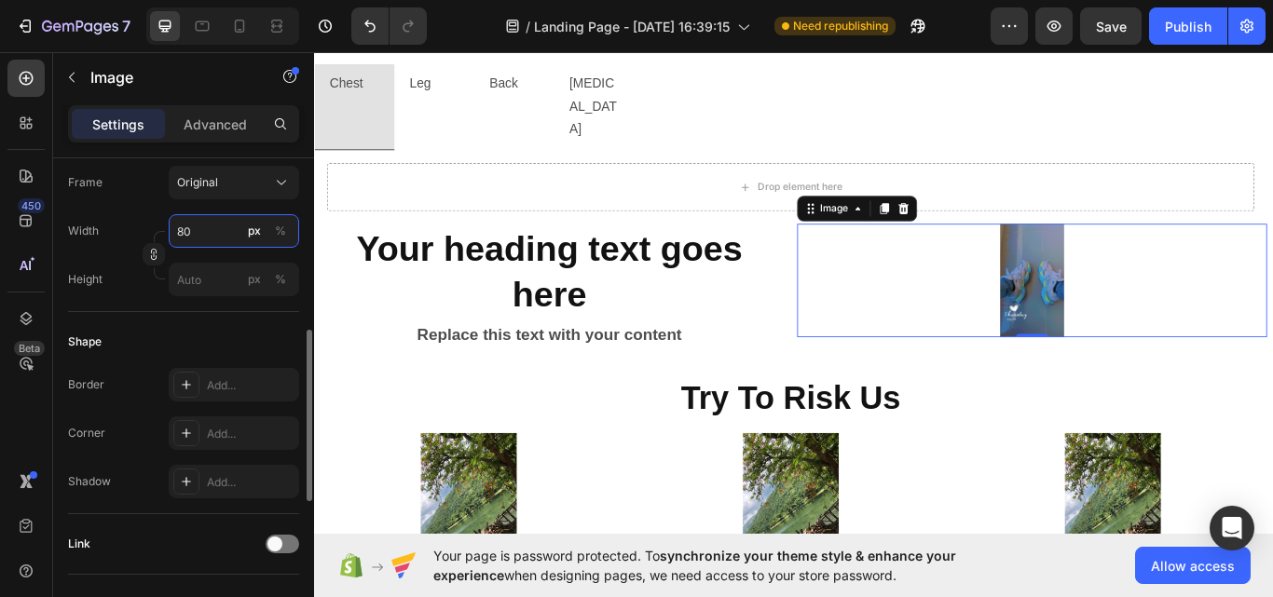
type input "8"
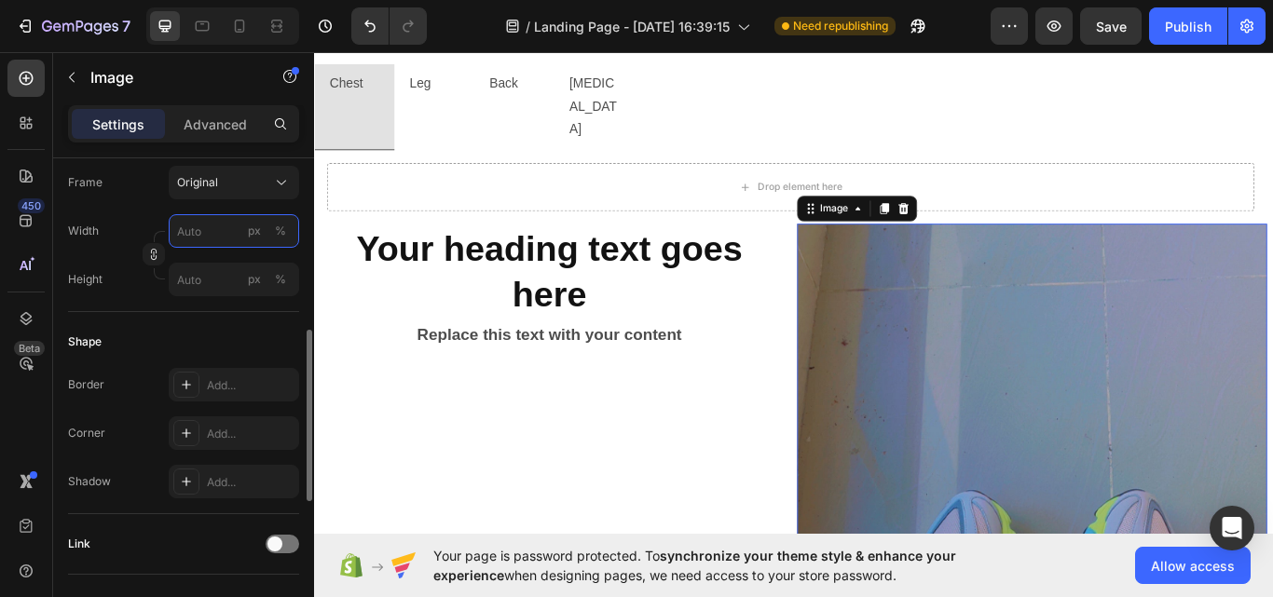
type input "8"
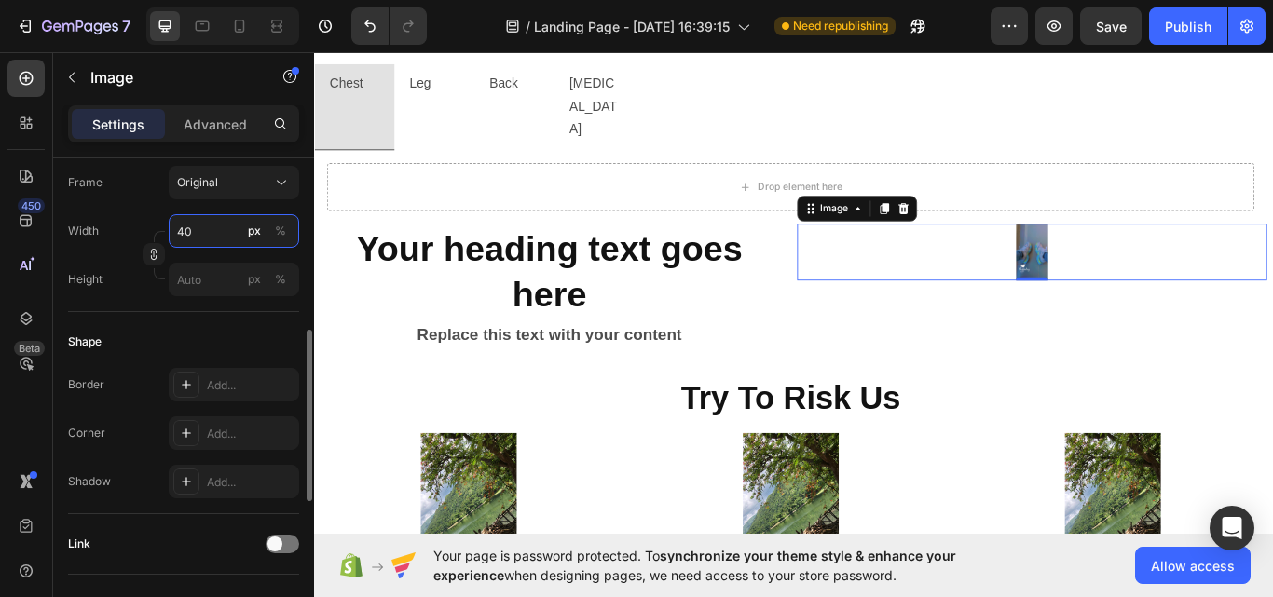
type input "400"
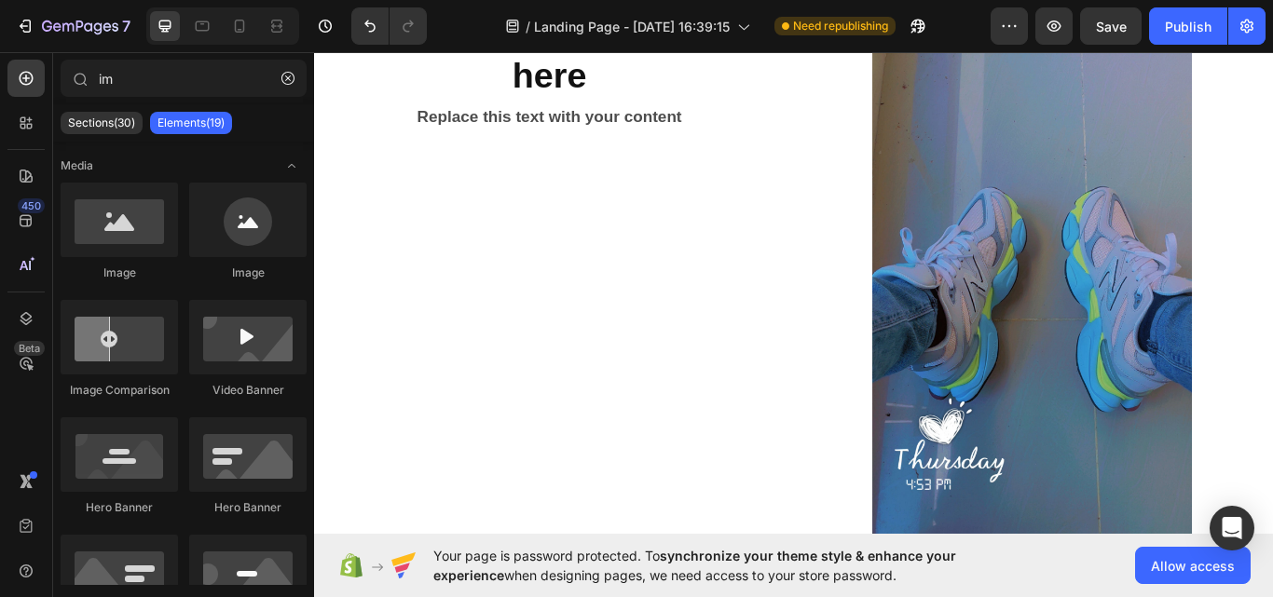
scroll to position [3424, 0]
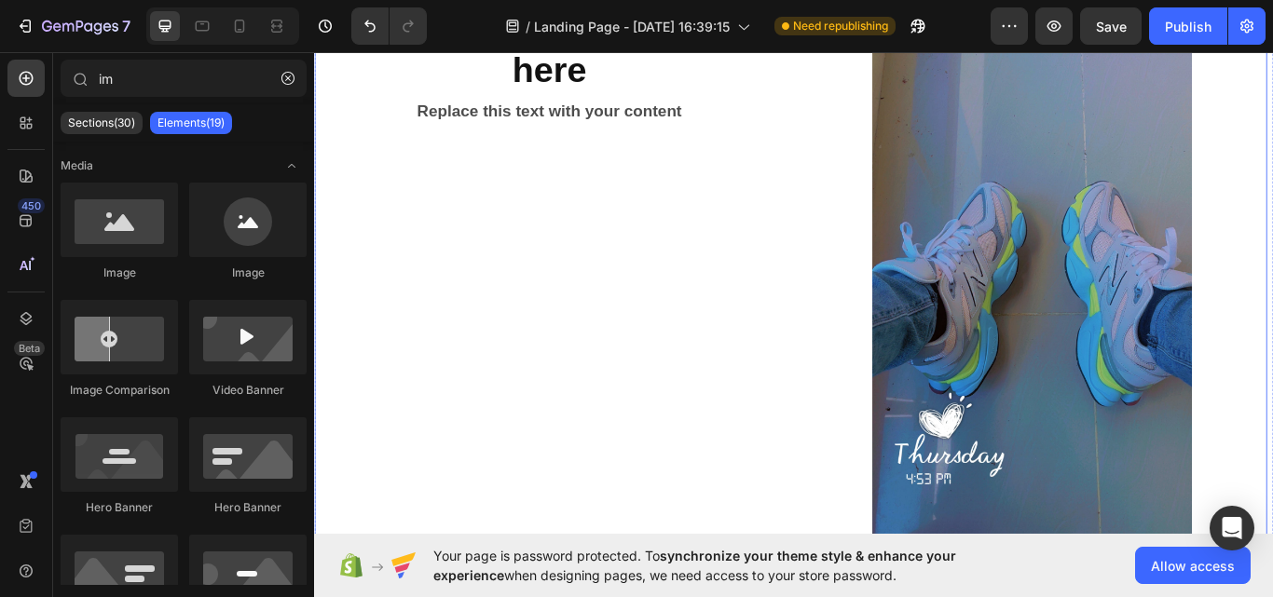
click at [685, 280] on div "Your heading text goes here Heading Replace this text with your content Text Bl…" at bounding box center [588, 324] width 548 height 662
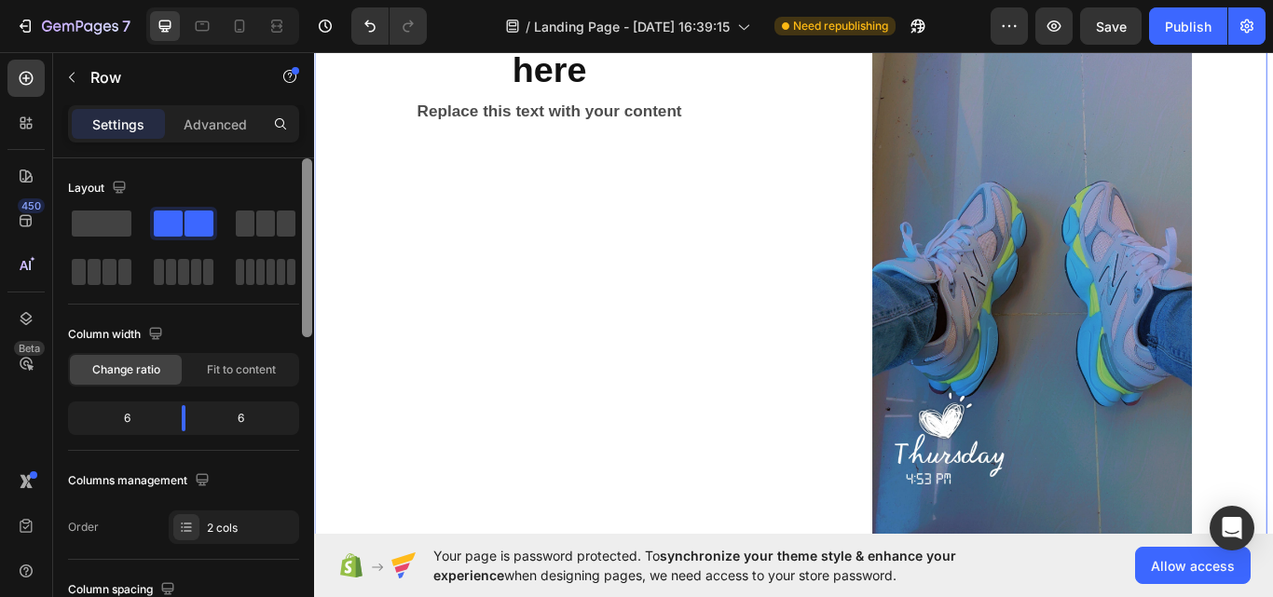
scroll to position [492, 0]
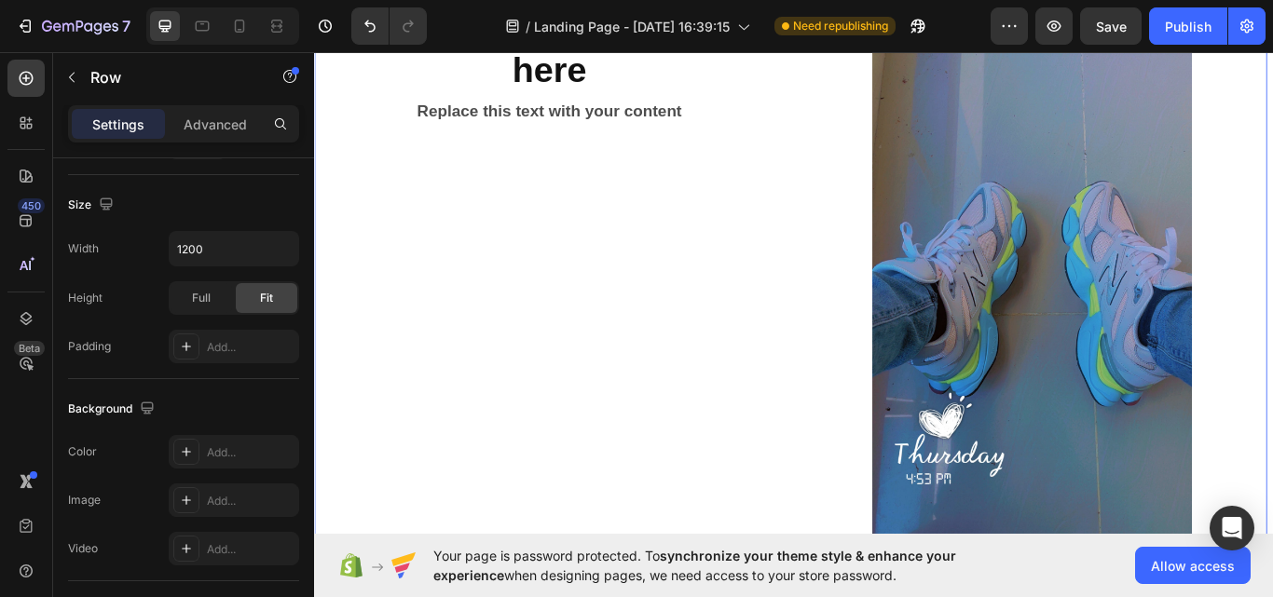
click at [238, 134] on div "Advanced" at bounding box center [215, 124] width 93 height 30
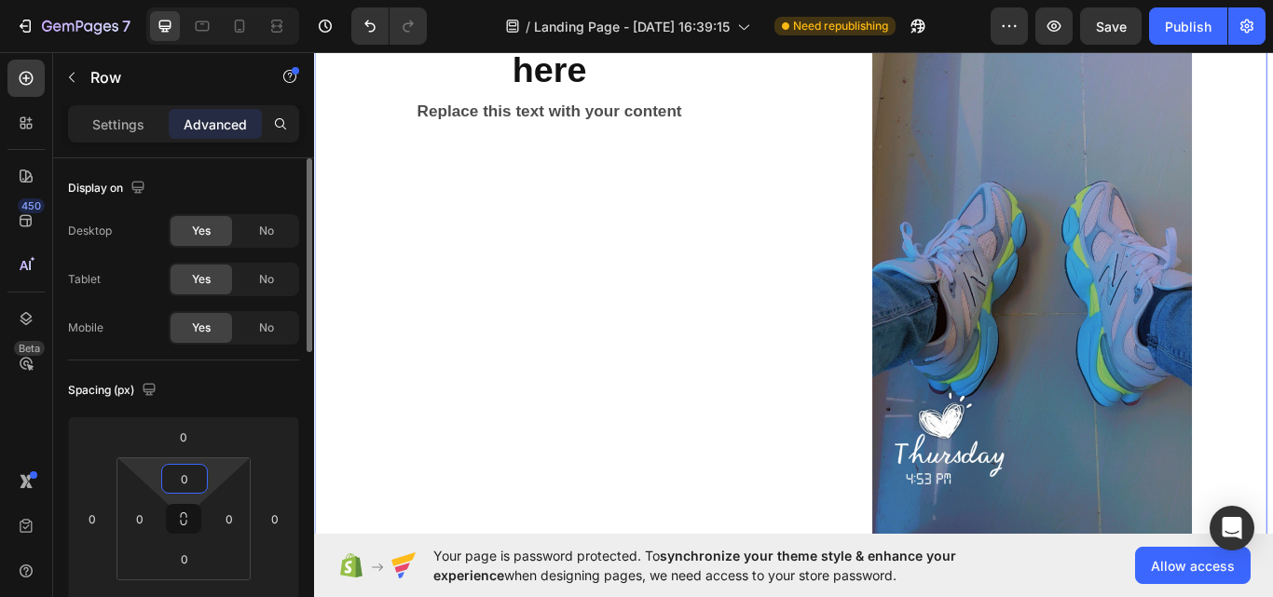
click at [195, 476] on input "0" at bounding box center [184, 479] width 37 height 28
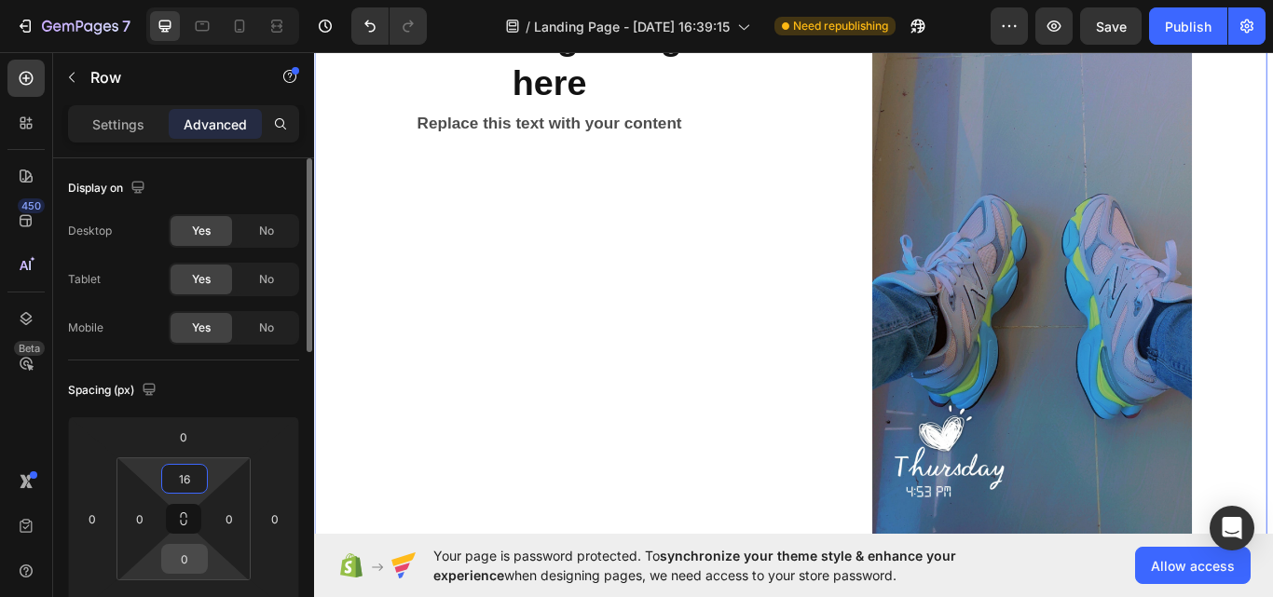
type input "16"
click at [192, 563] on input "0" at bounding box center [184, 559] width 37 height 28
type input "16"
click at [187, 586] on div "0" at bounding box center [183, 601] width 47 height 30
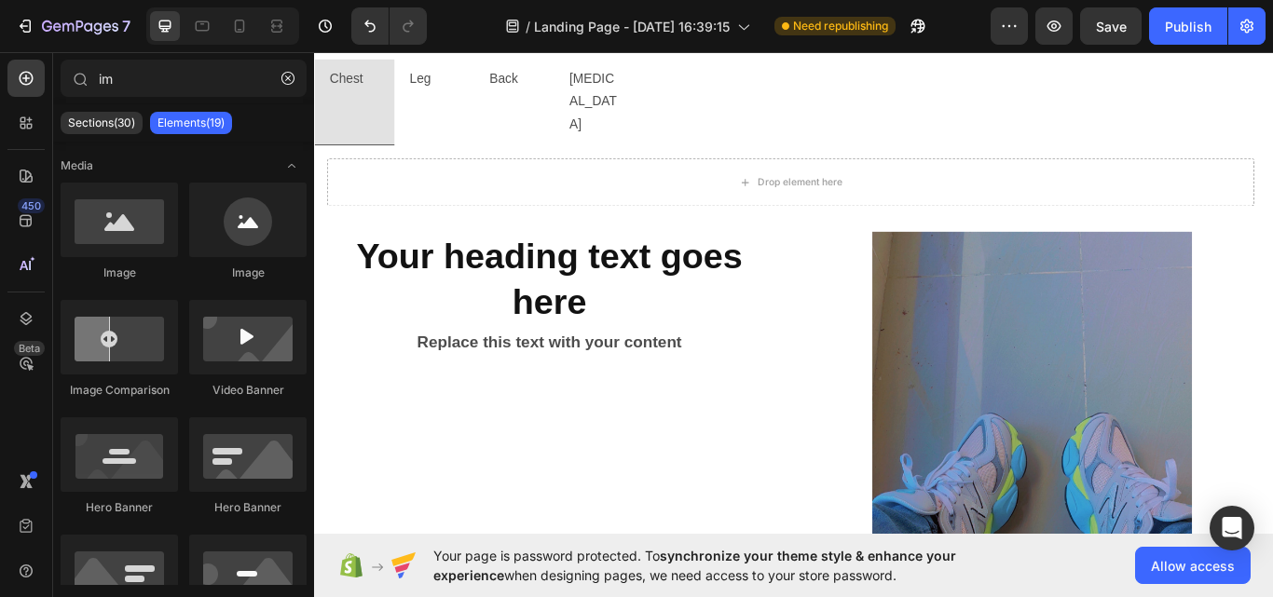
scroll to position [3163, 0]
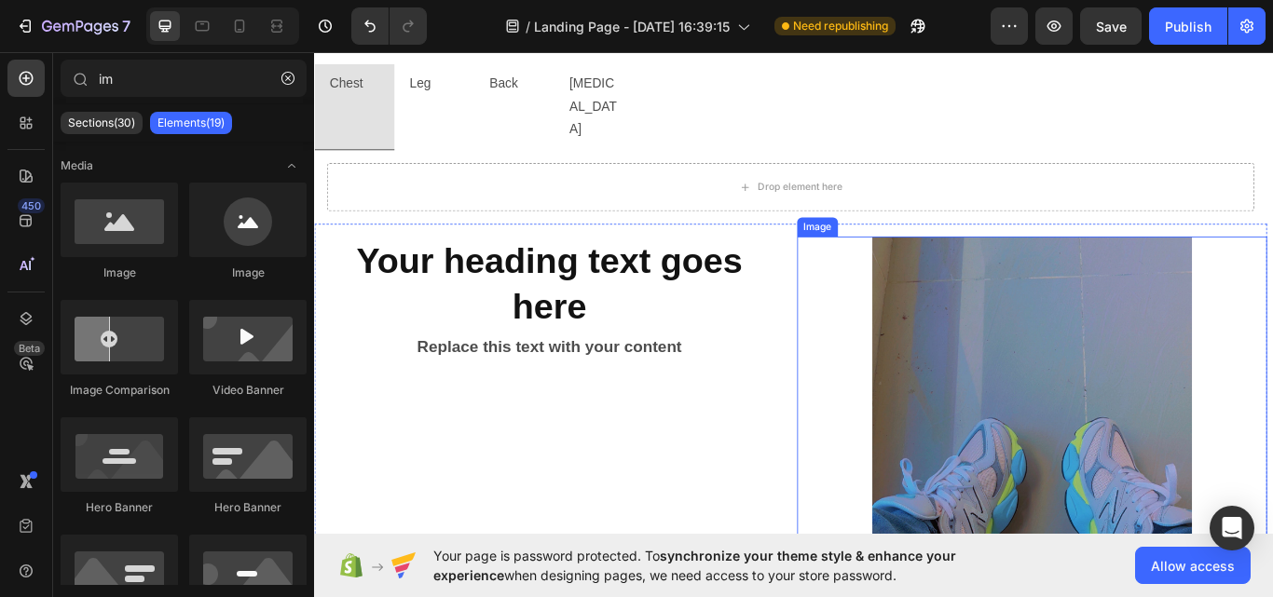
click at [1260, 373] on img at bounding box center [1150, 599] width 373 height 662
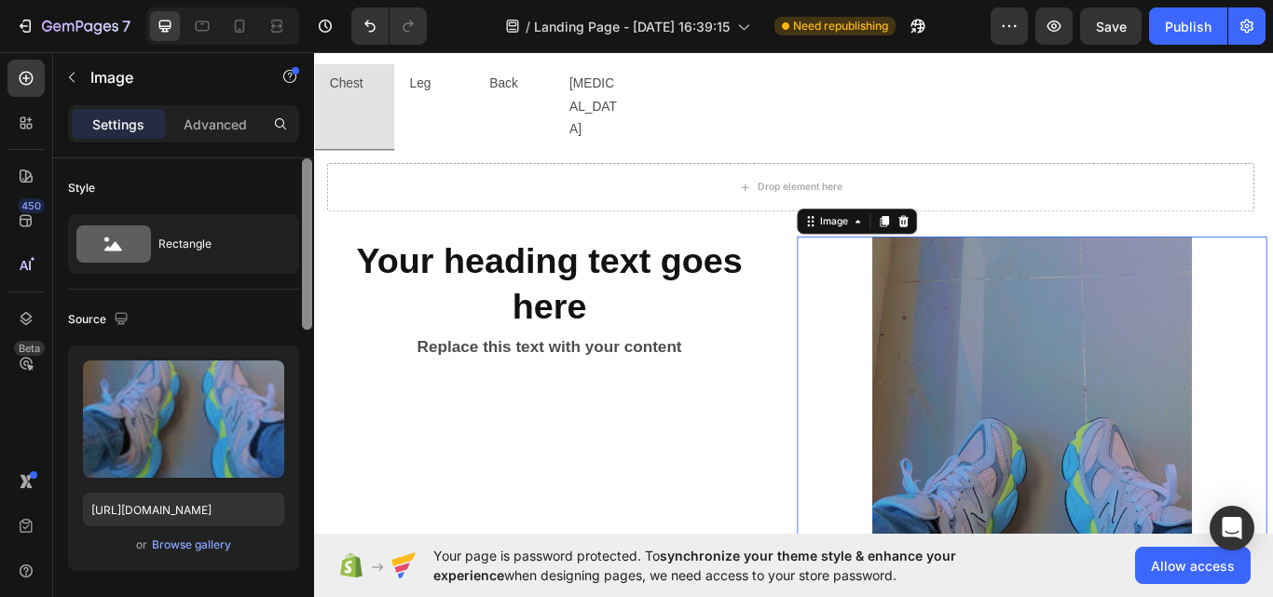
scroll to position [492, 0]
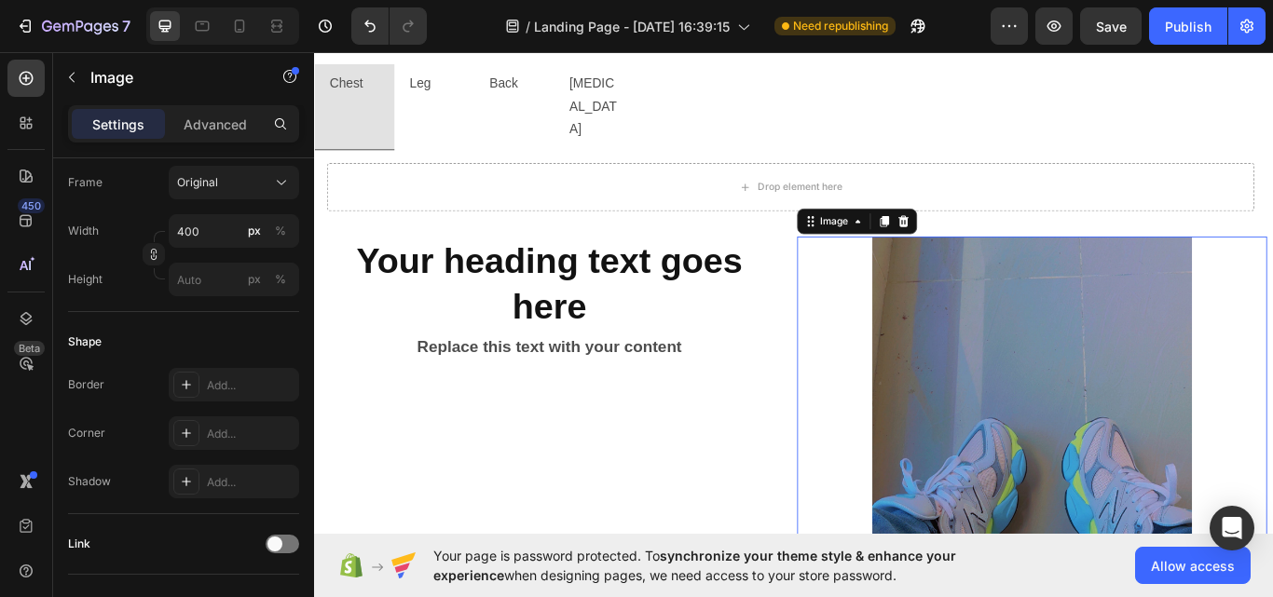
click at [252, 227] on div "px" at bounding box center [254, 231] width 13 height 17
click at [290, 234] on button "%" at bounding box center [280, 231] width 22 height 22
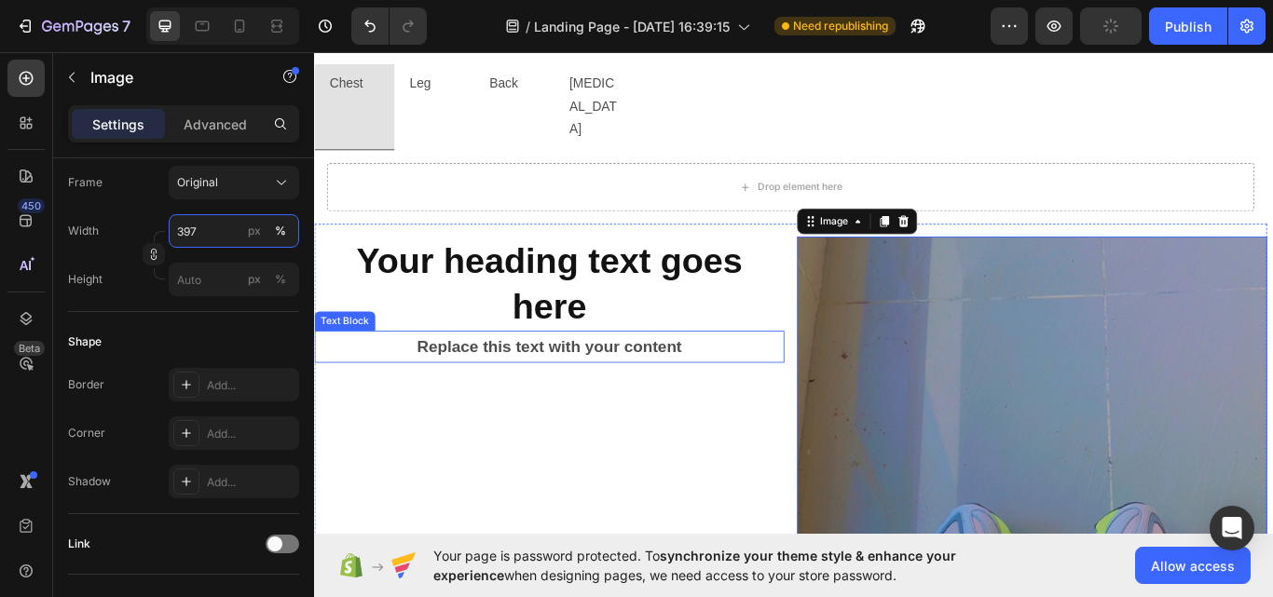
type input "396"
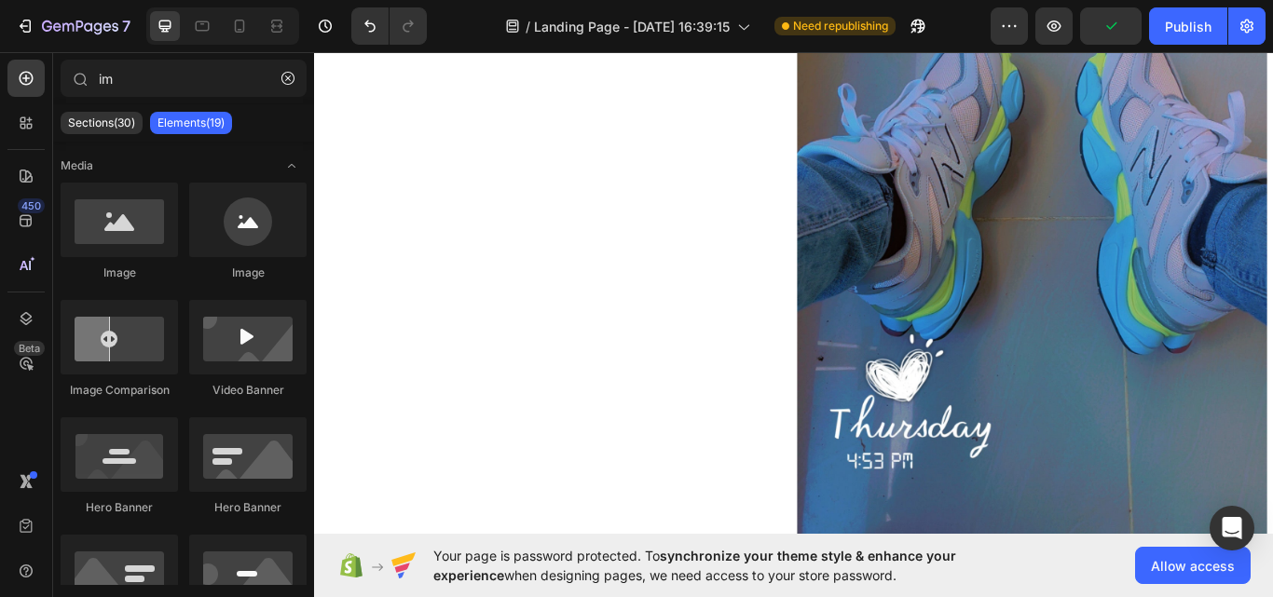
scroll to position [3759, 0]
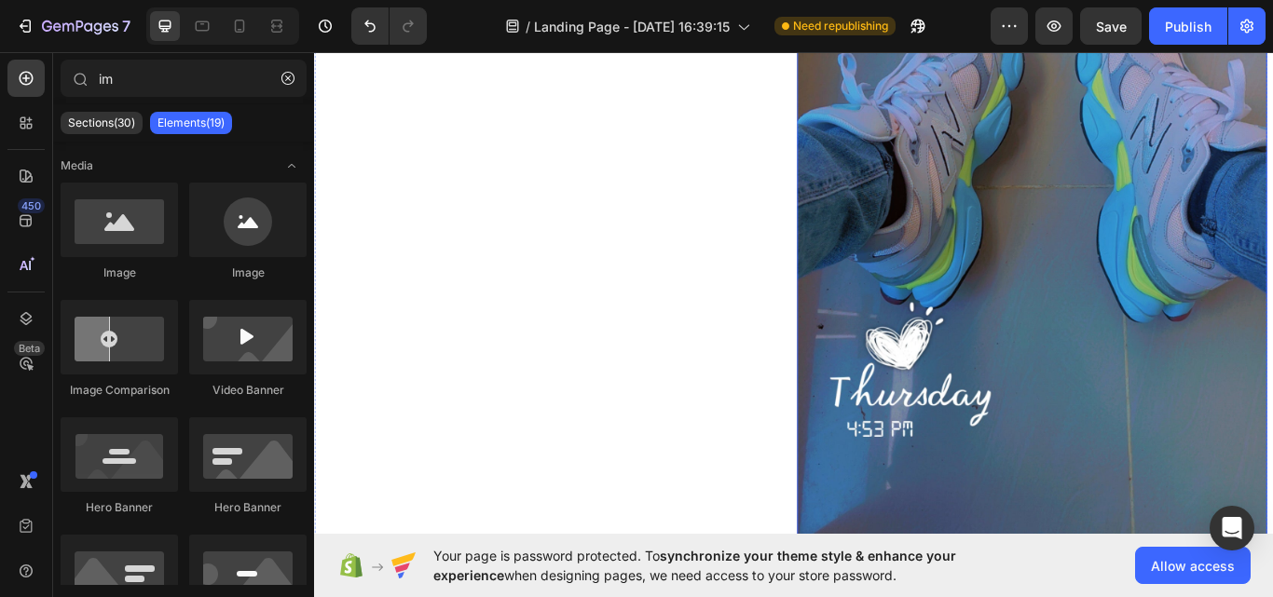
click at [917, 223] on img at bounding box center [1151, 159] width 548 height 974
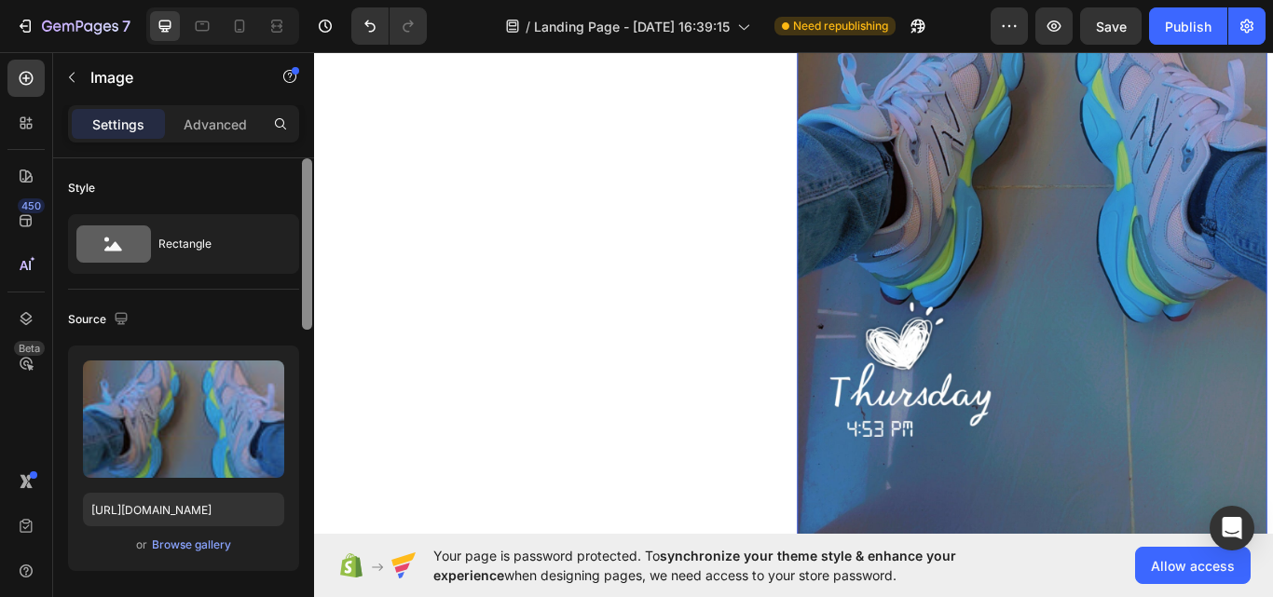
scroll to position [492, 0]
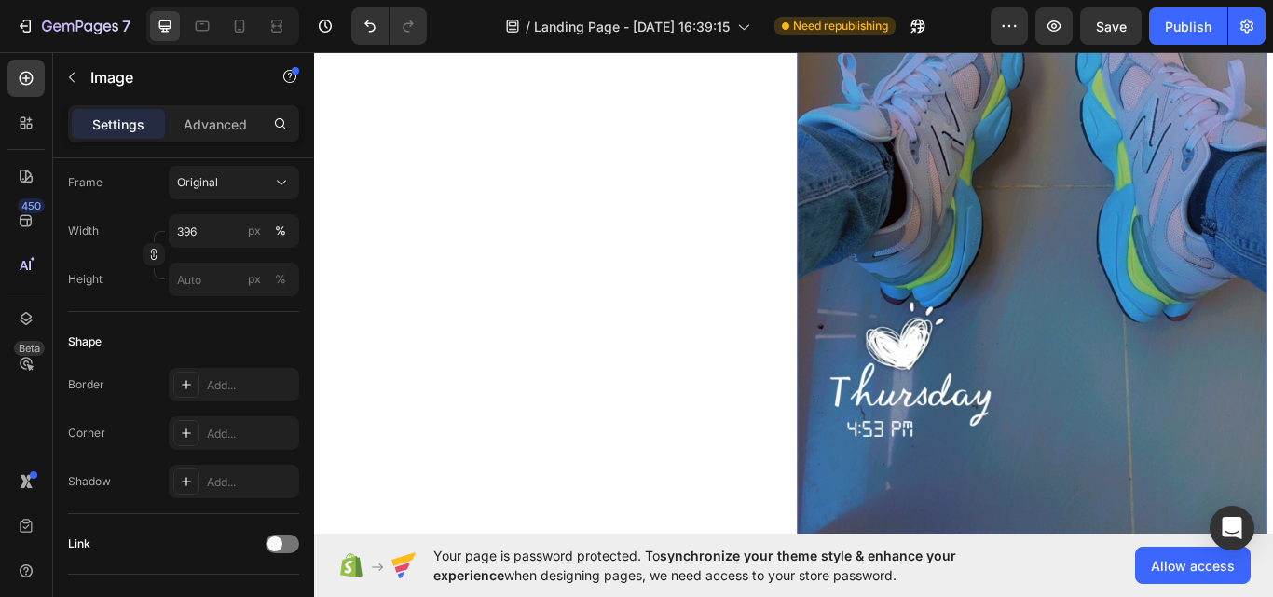
click at [207, 225] on input "396" at bounding box center [234, 231] width 130 height 34
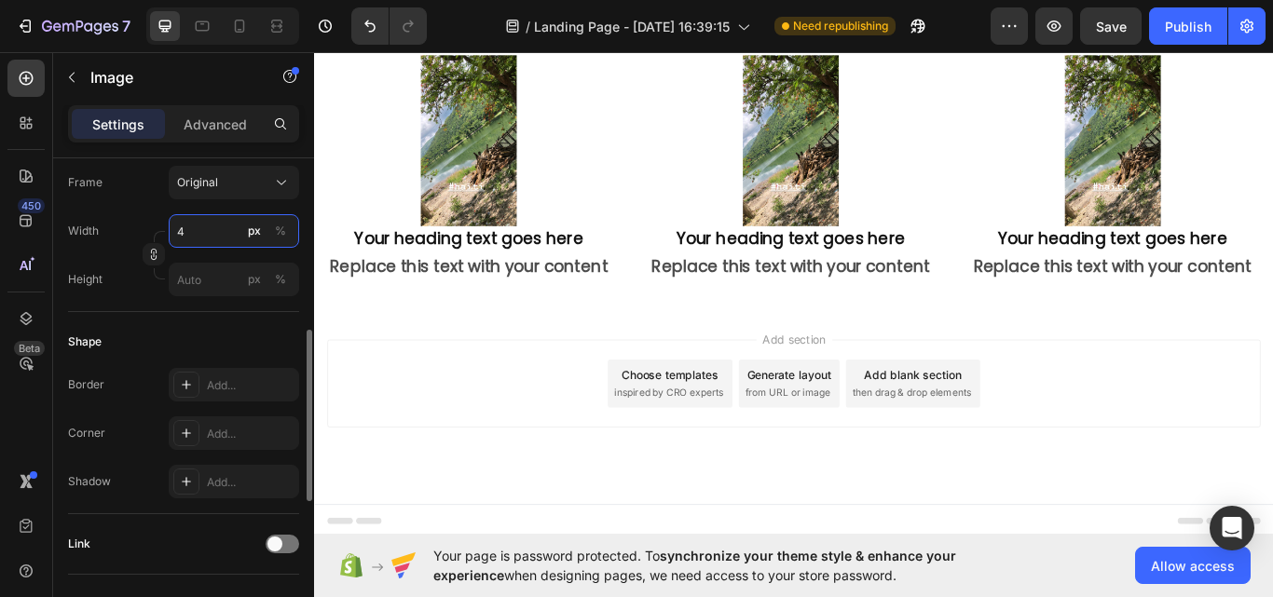
scroll to position [3580, 0]
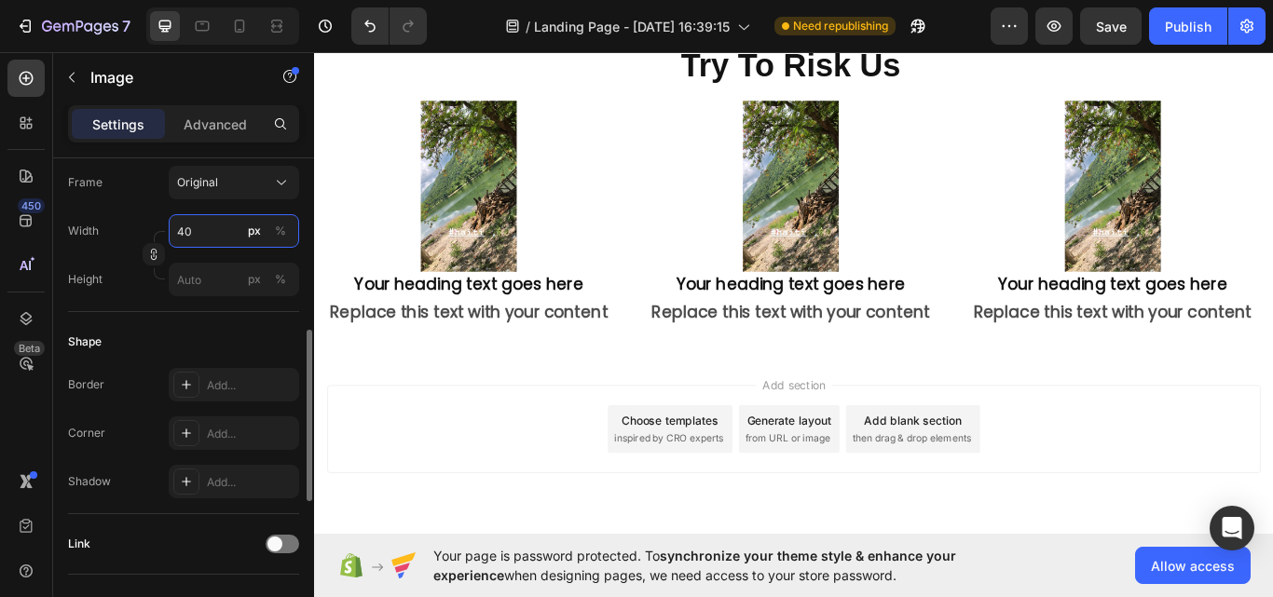
type input "400"
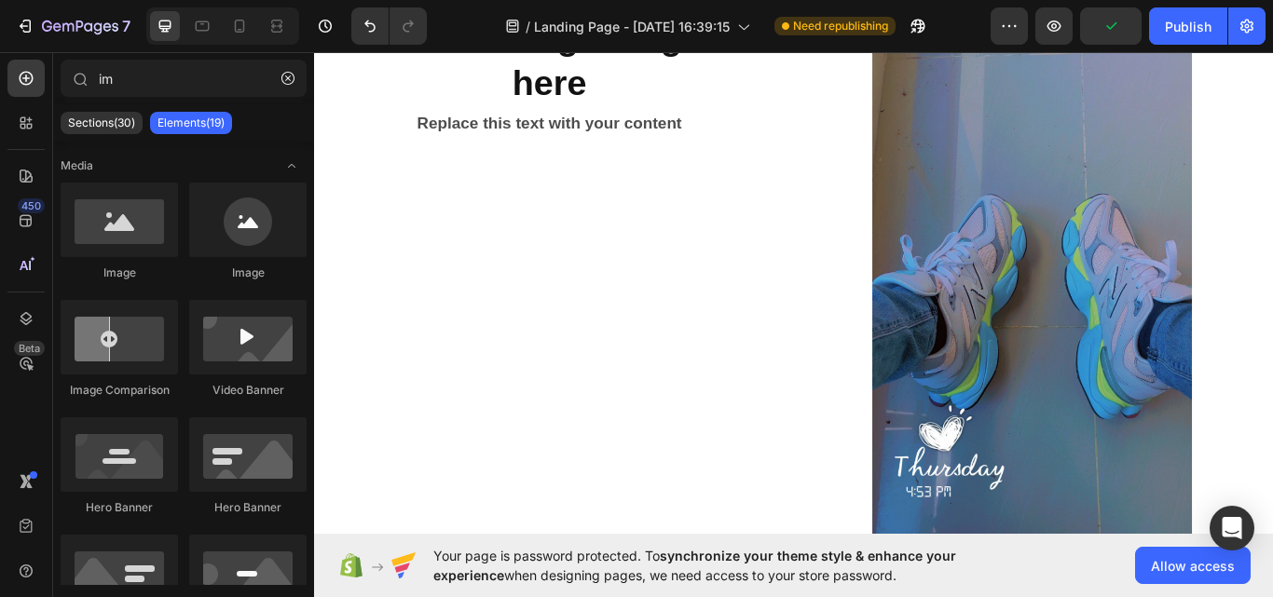
scroll to position [3386, 0]
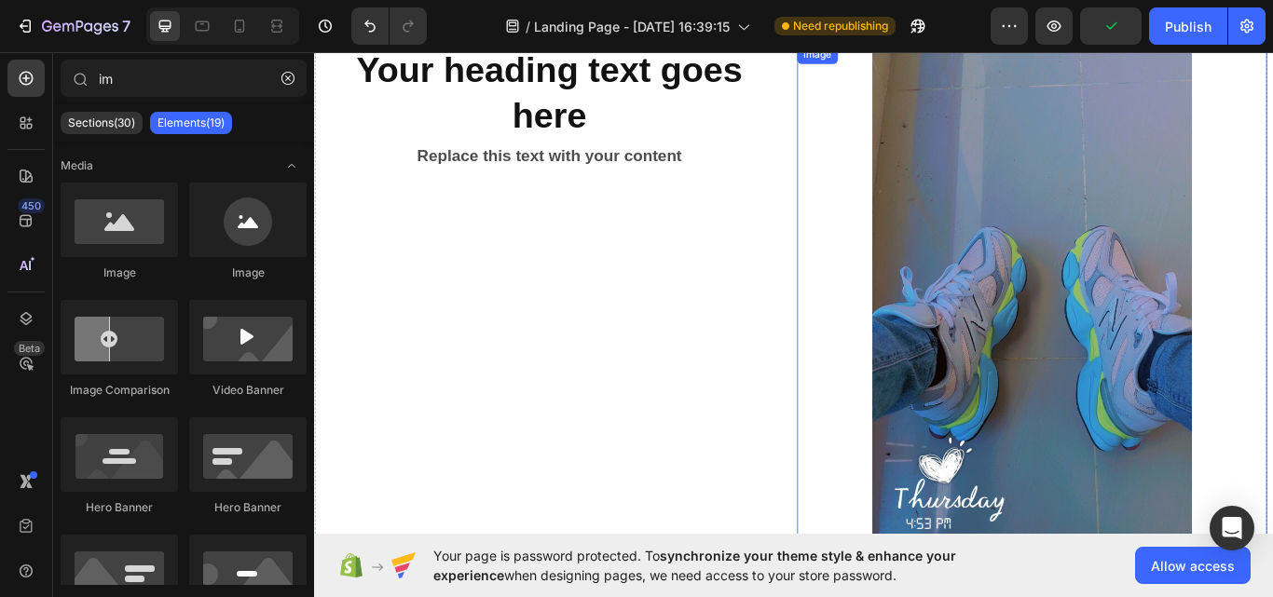
click at [1228, 186] on img at bounding box center [1150, 376] width 373 height 662
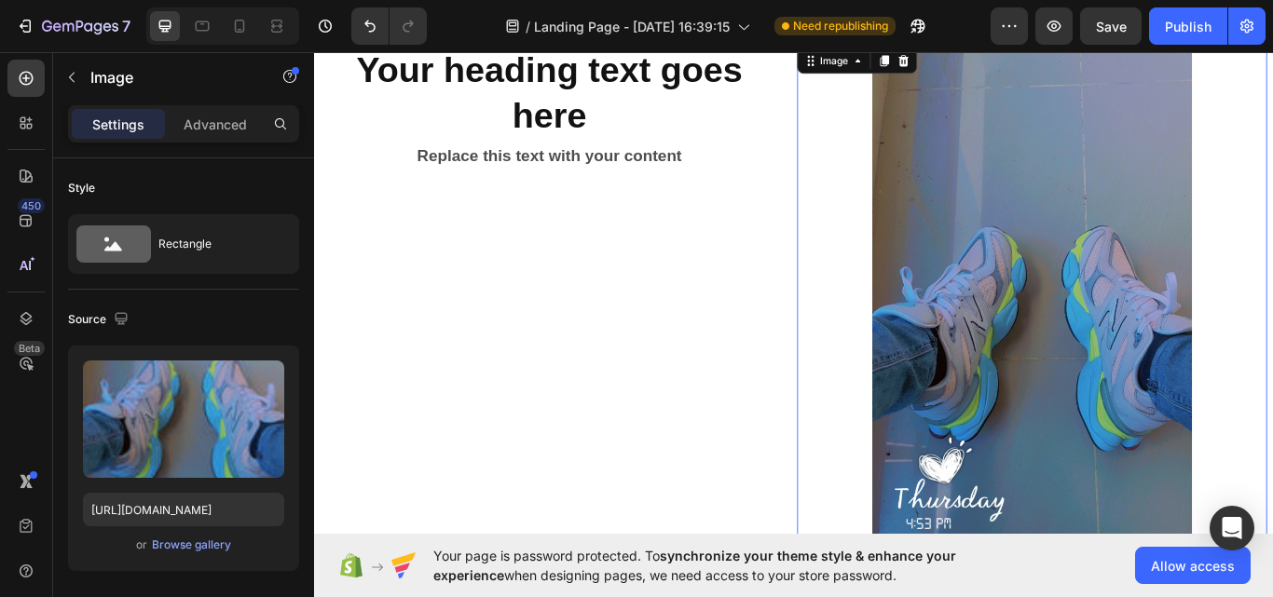
scroll to position [492, 0]
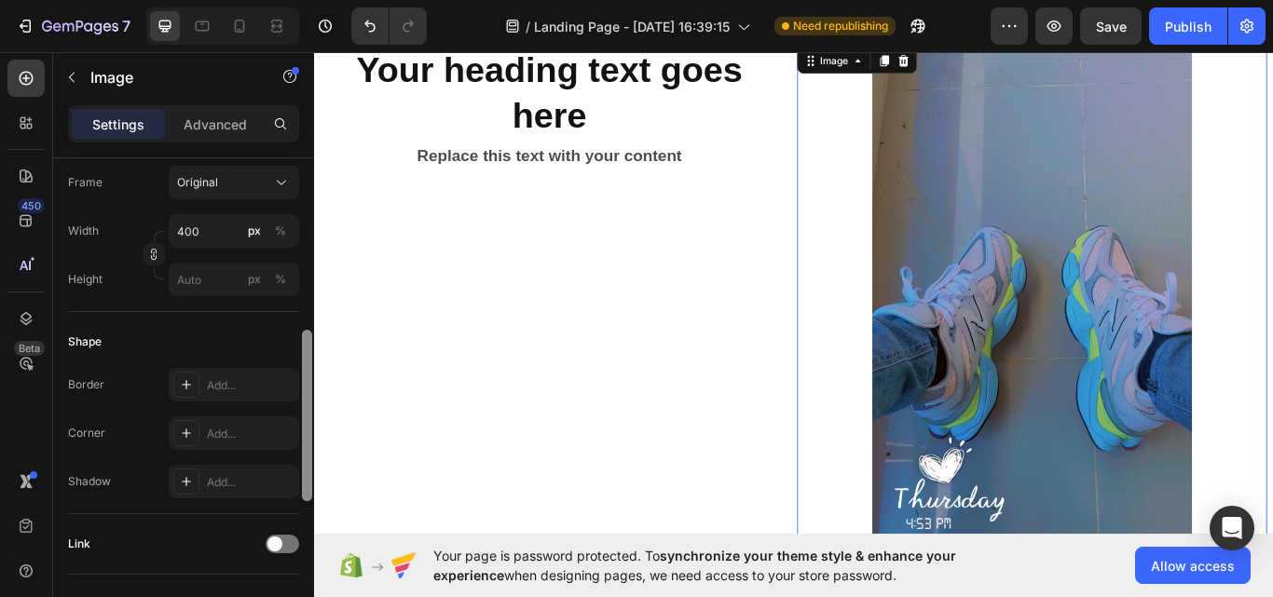
click at [305, 336] on div at bounding box center [307, 404] width 14 height 492
click at [210, 230] on input "400" at bounding box center [234, 231] width 130 height 34
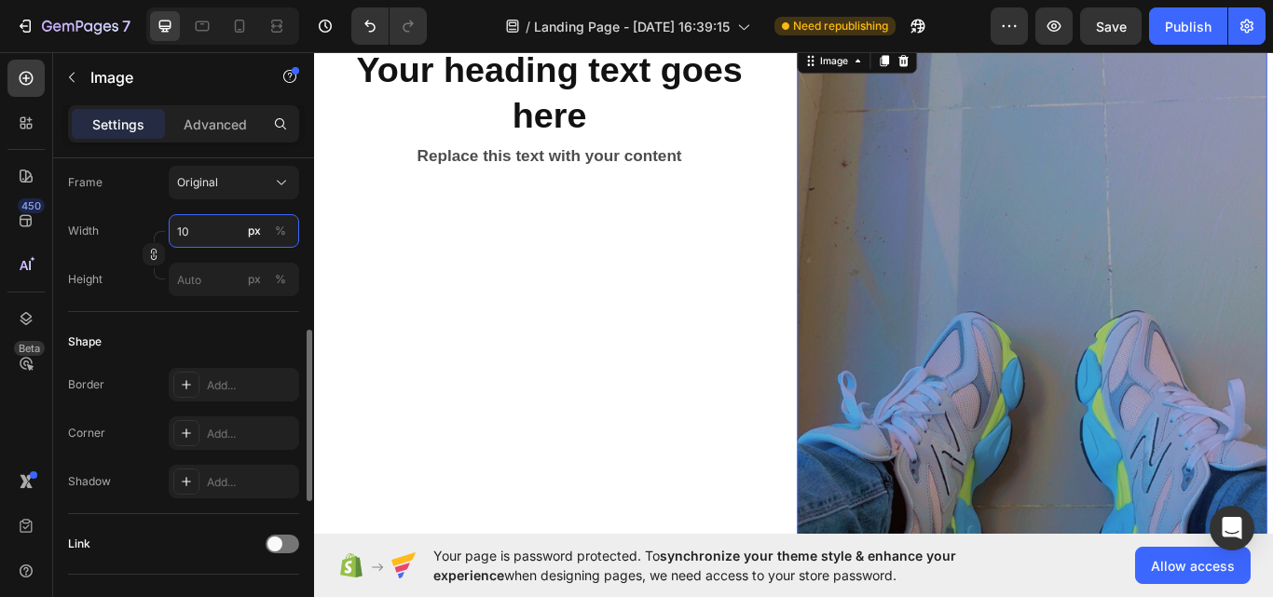
type input "1"
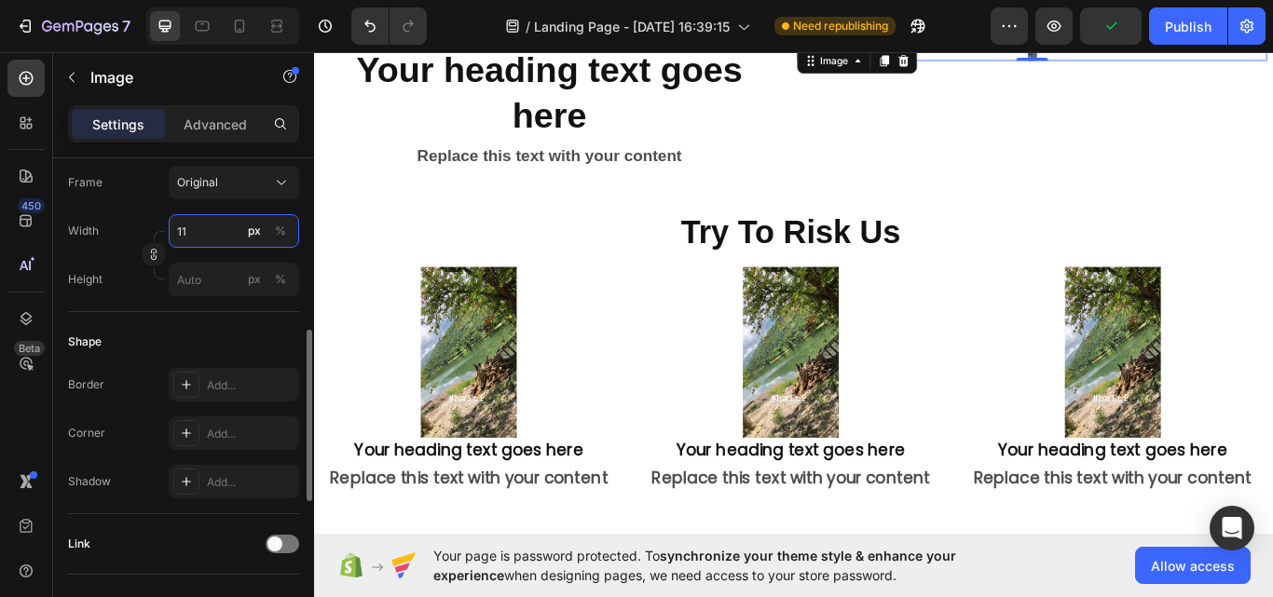
type input "1"
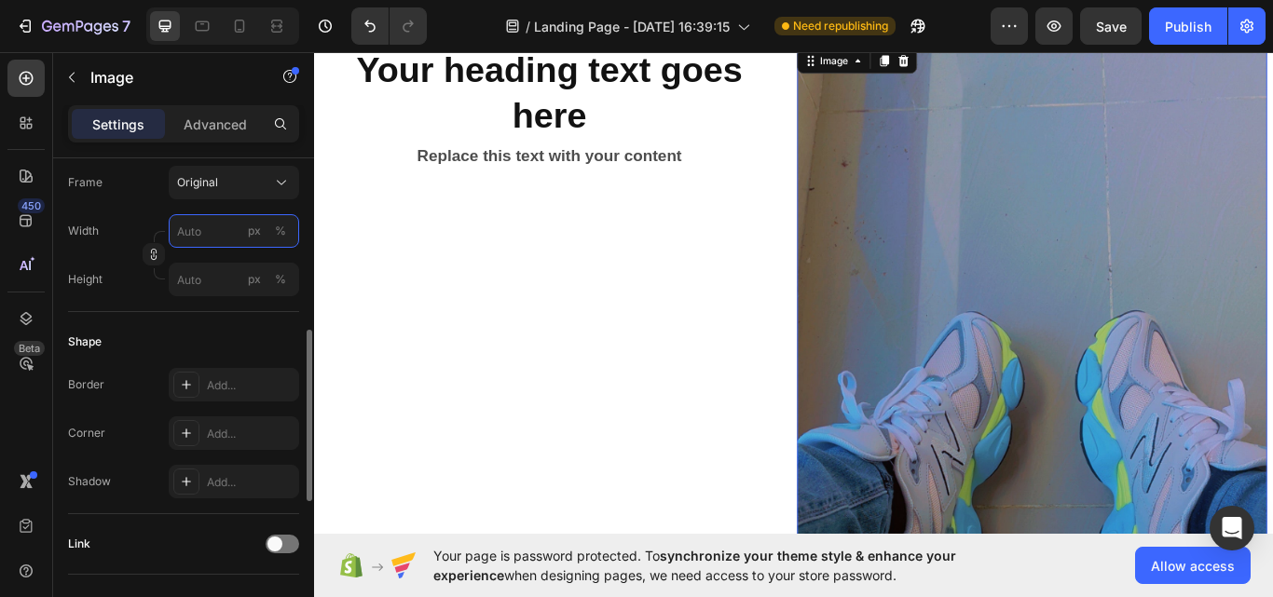
type input "1"
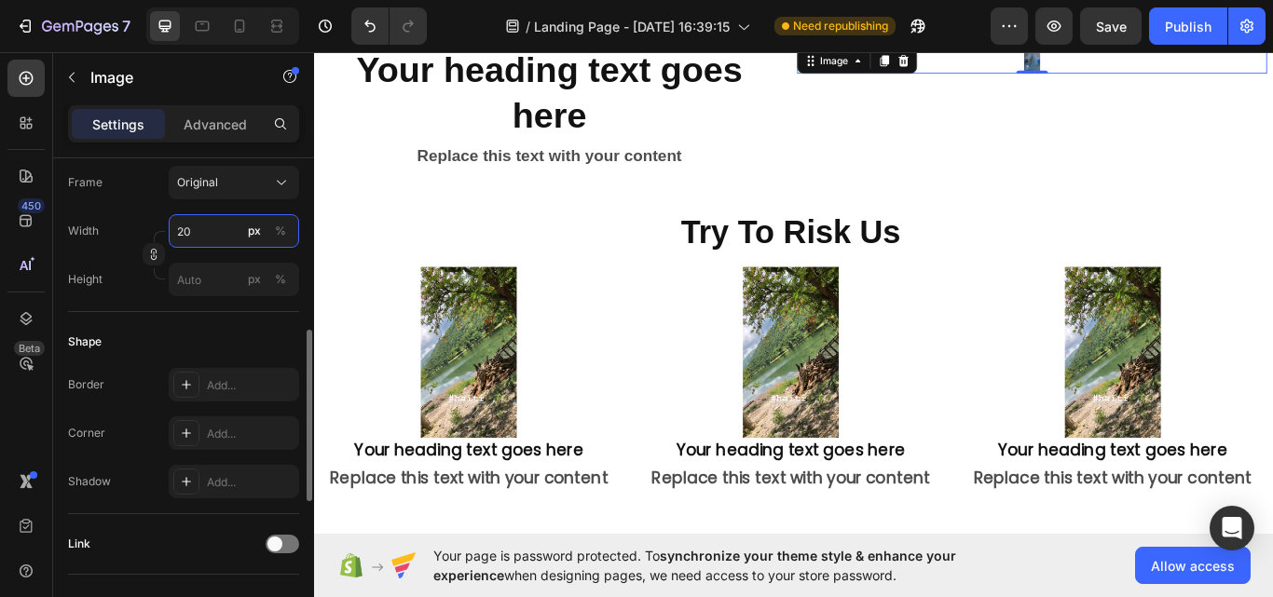
type input "2"
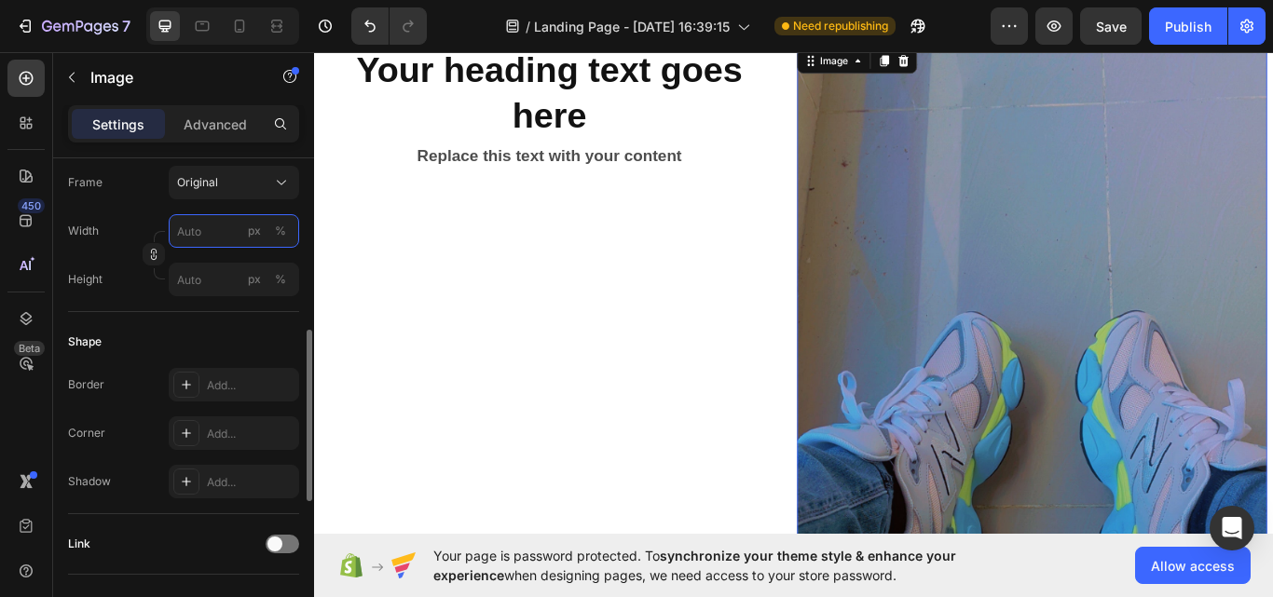
type input "2"
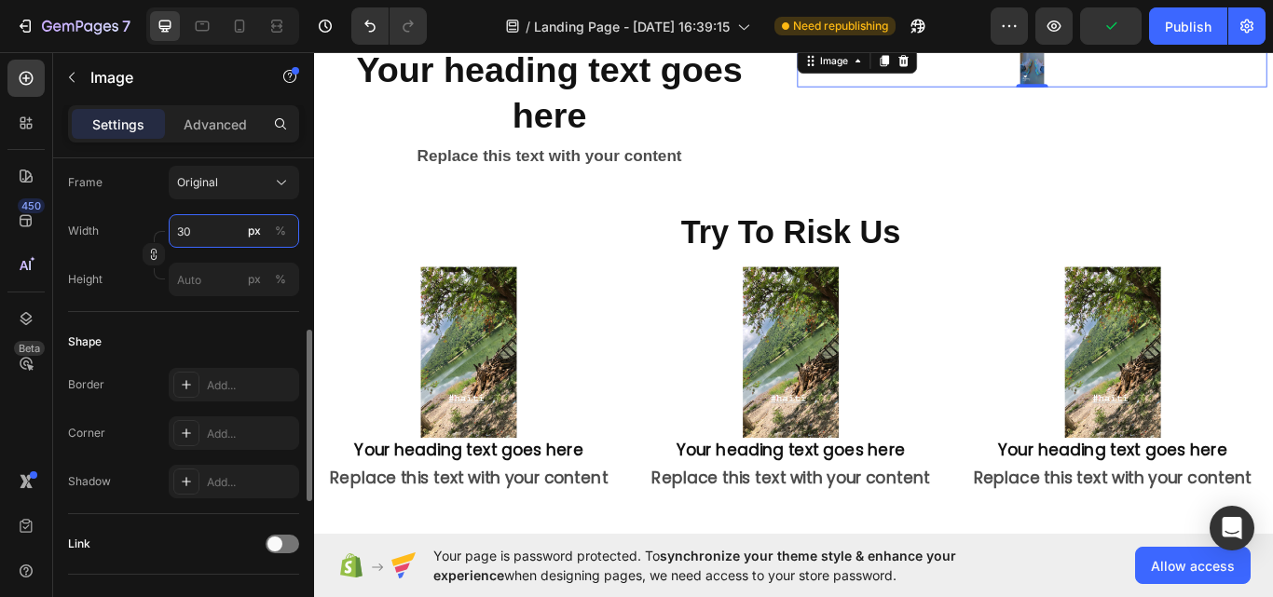
type input "300"
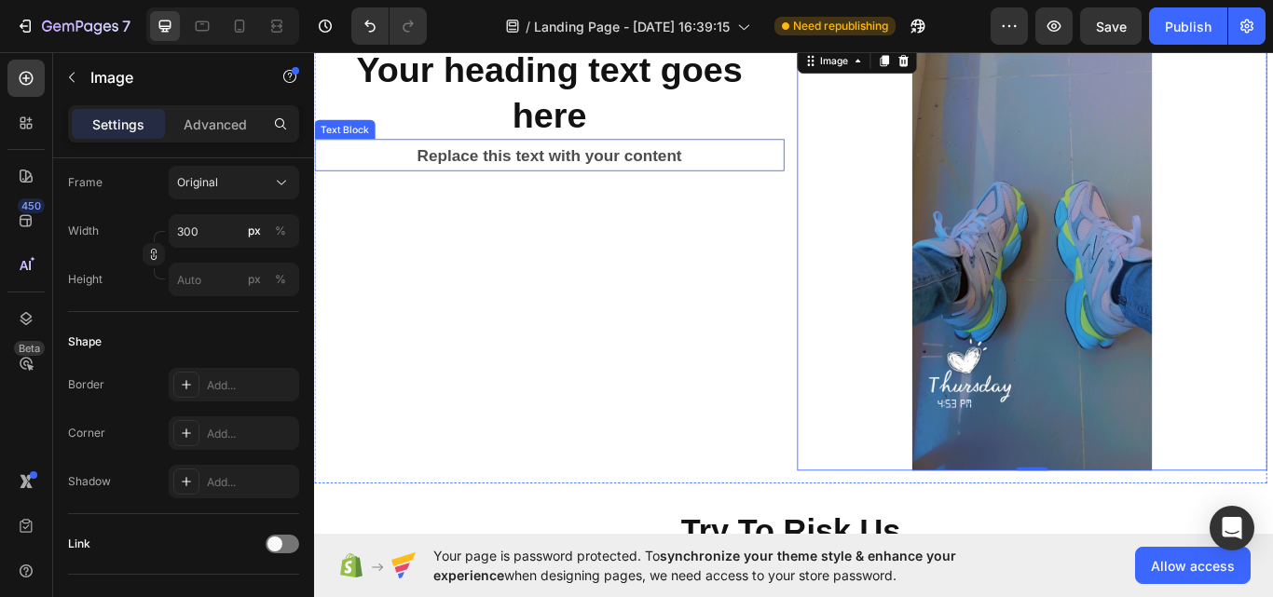
click at [453, 155] on div "Replace this text with your content" at bounding box center [588, 173] width 548 height 37
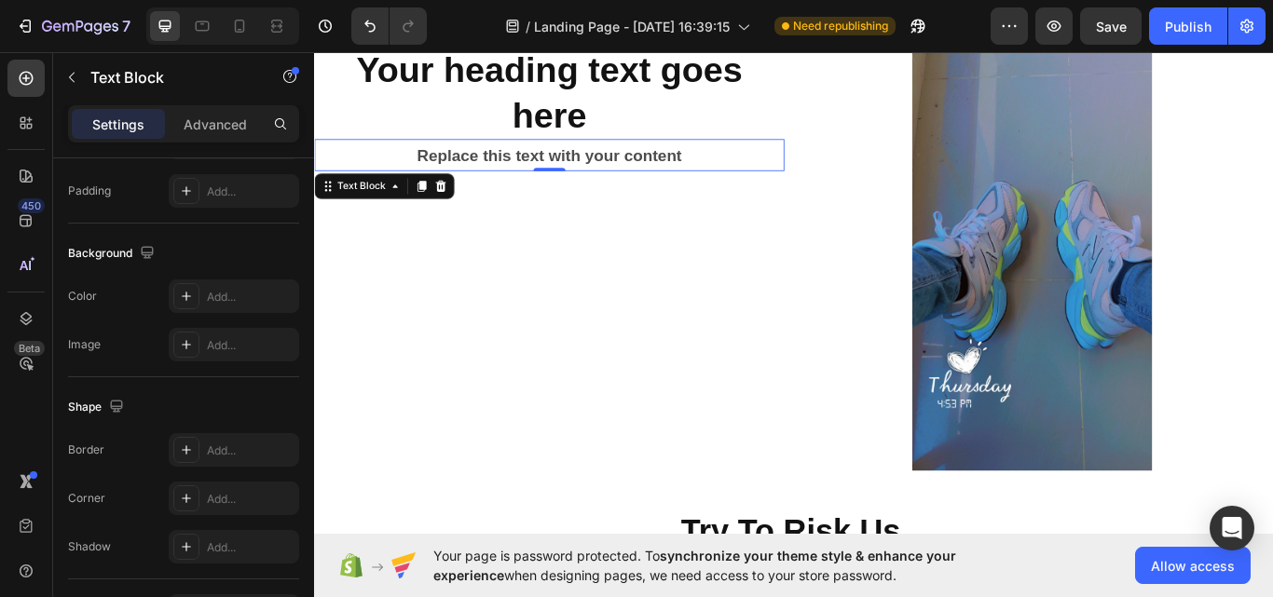
scroll to position [0, 0]
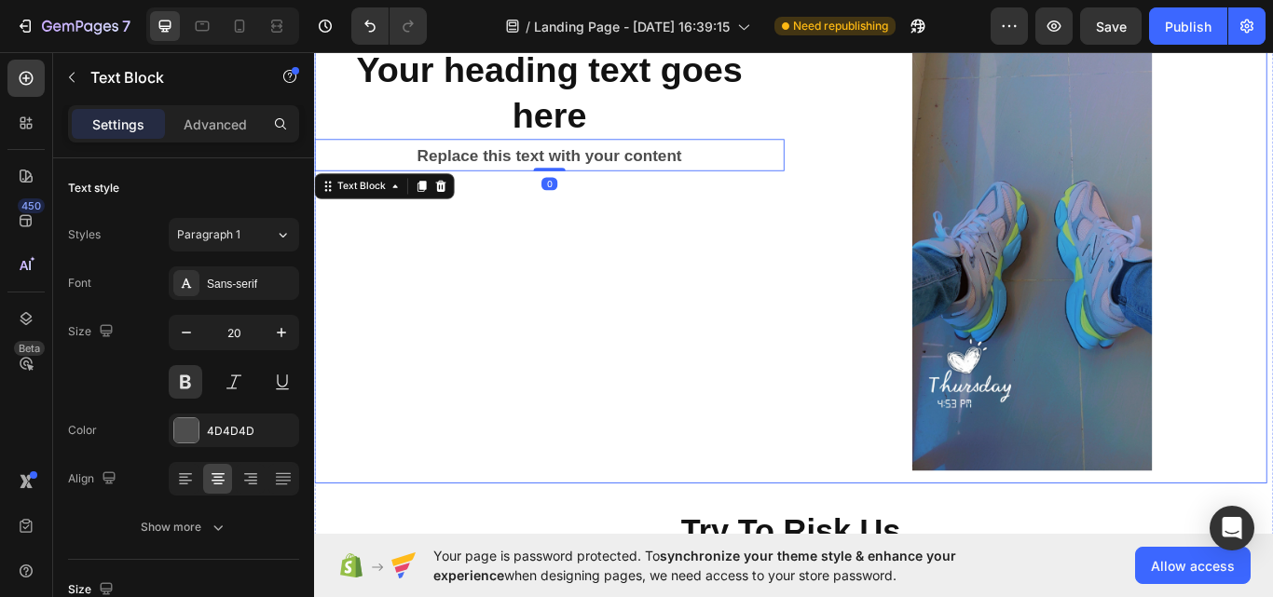
click at [538, 189] on div "Your heading text goes here Heading Replace this text with your content Text Bl…" at bounding box center [588, 293] width 548 height 497
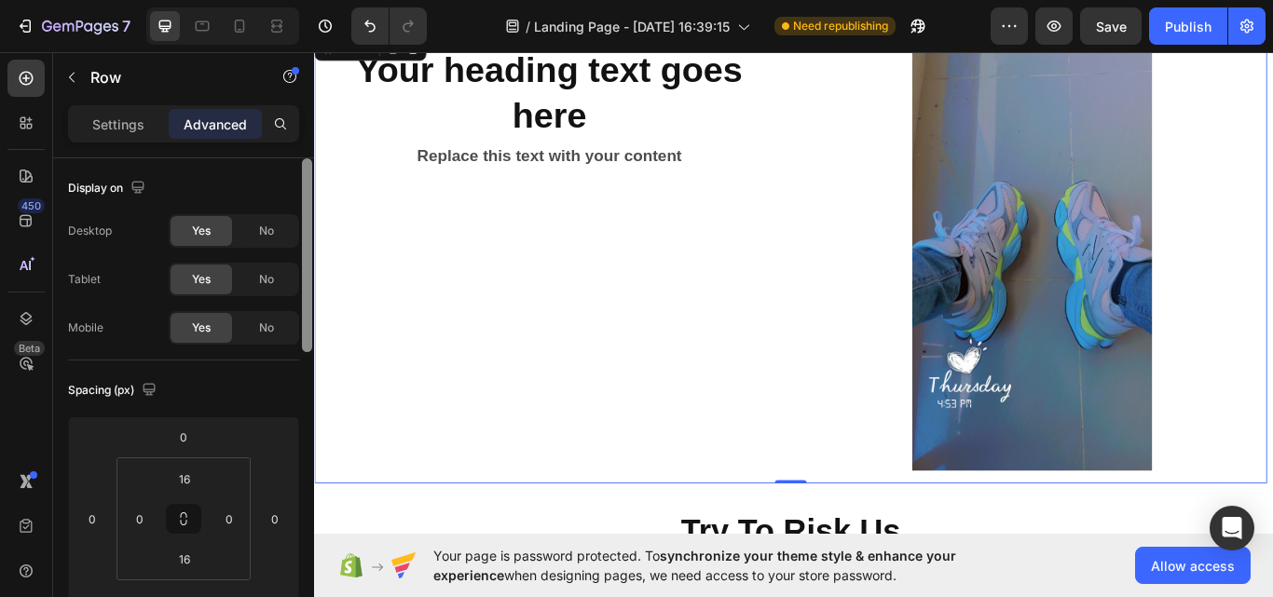
scroll to position [492, 0]
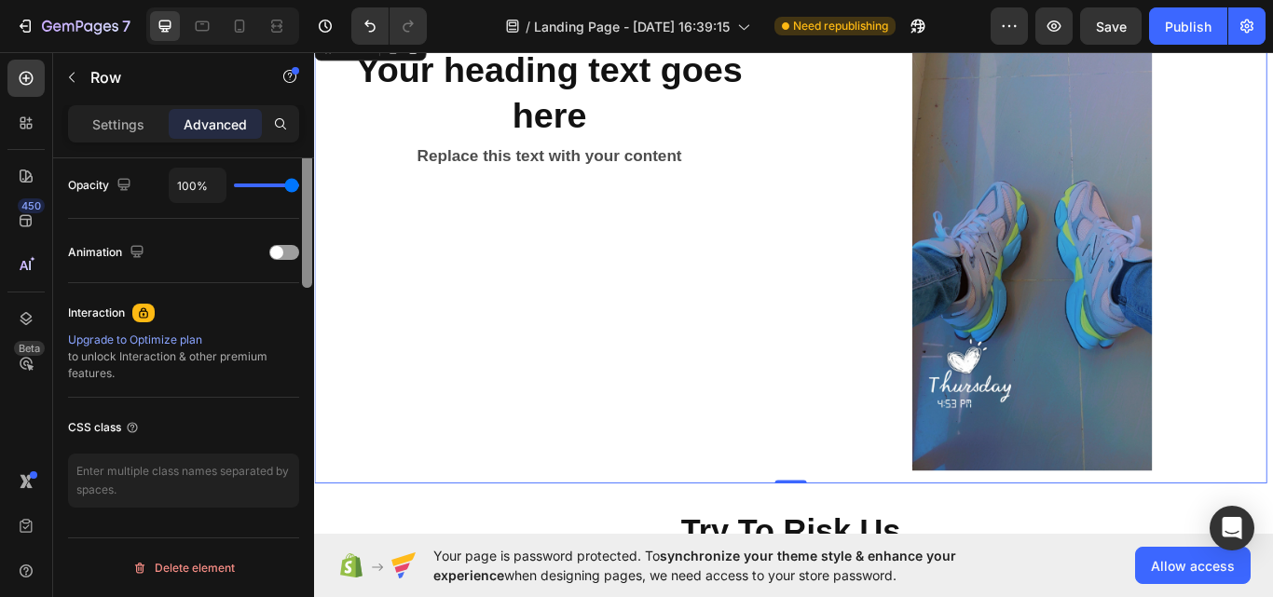
click at [309, 391] on div at bounding box center [307, 145] width 14 height 492
click at [129, 125] on p "Settings" at bounding box center [118, 125] width 52 height 20
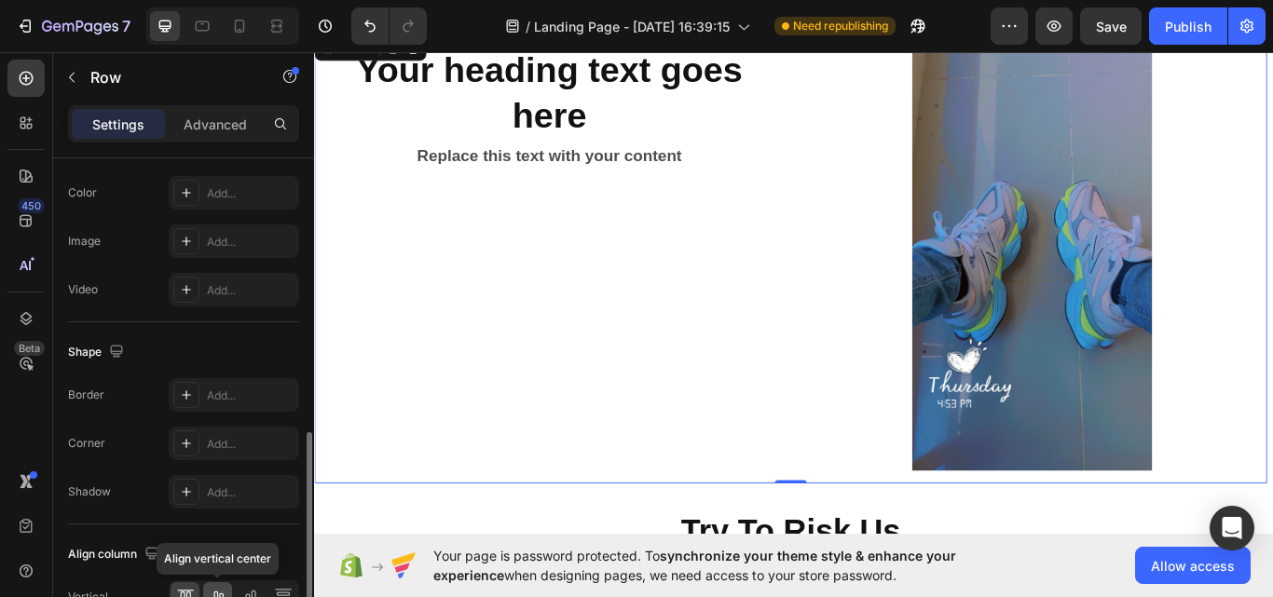
click at [215, 586] on div at bounding box center [217, 597] width 29 height 30
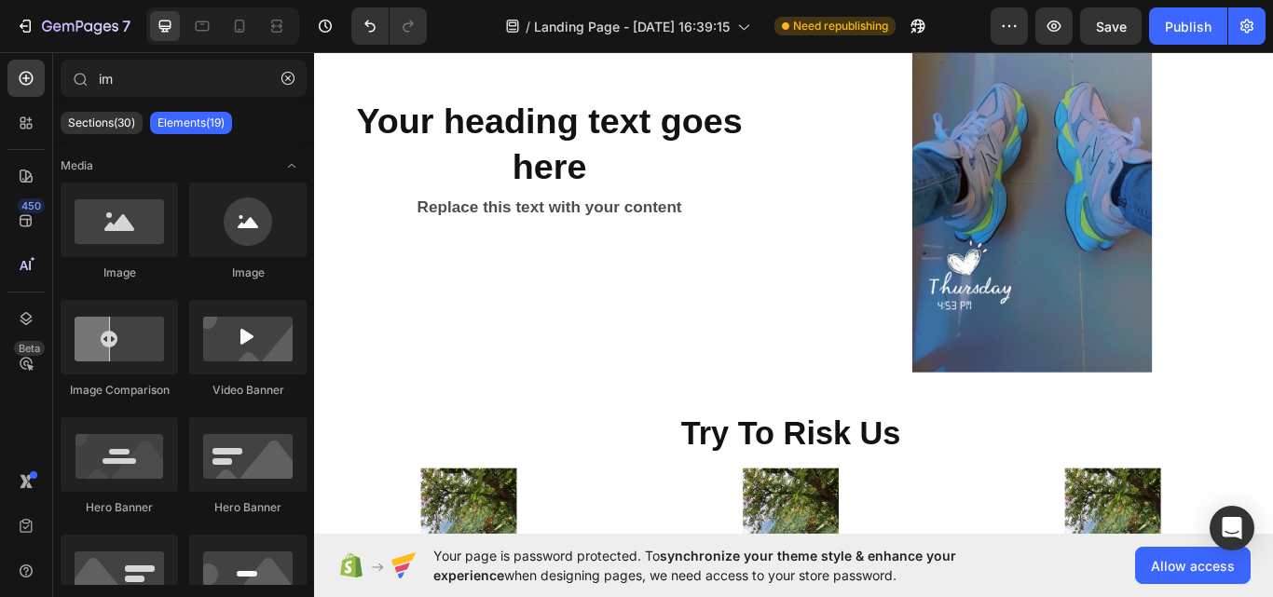
scroll to position [3524, 0]
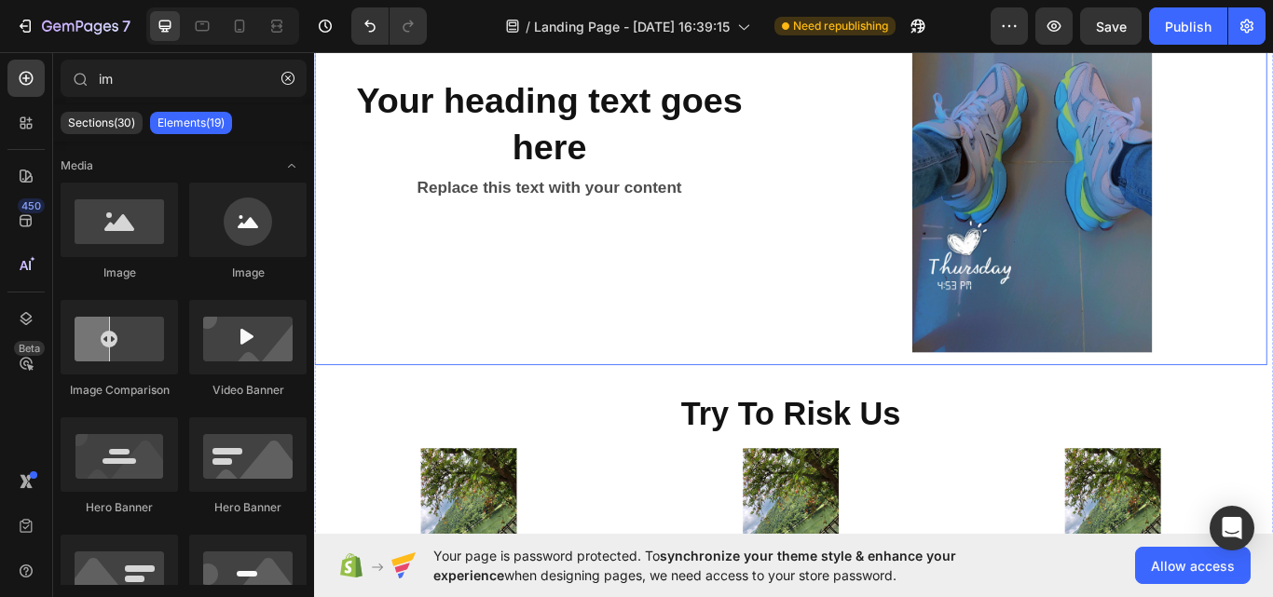
click at [790, 306] on div "Your heading text goes here Heading Replace this text with your content Text Bl…" at bounding box center [588, 155] width 548 height 497
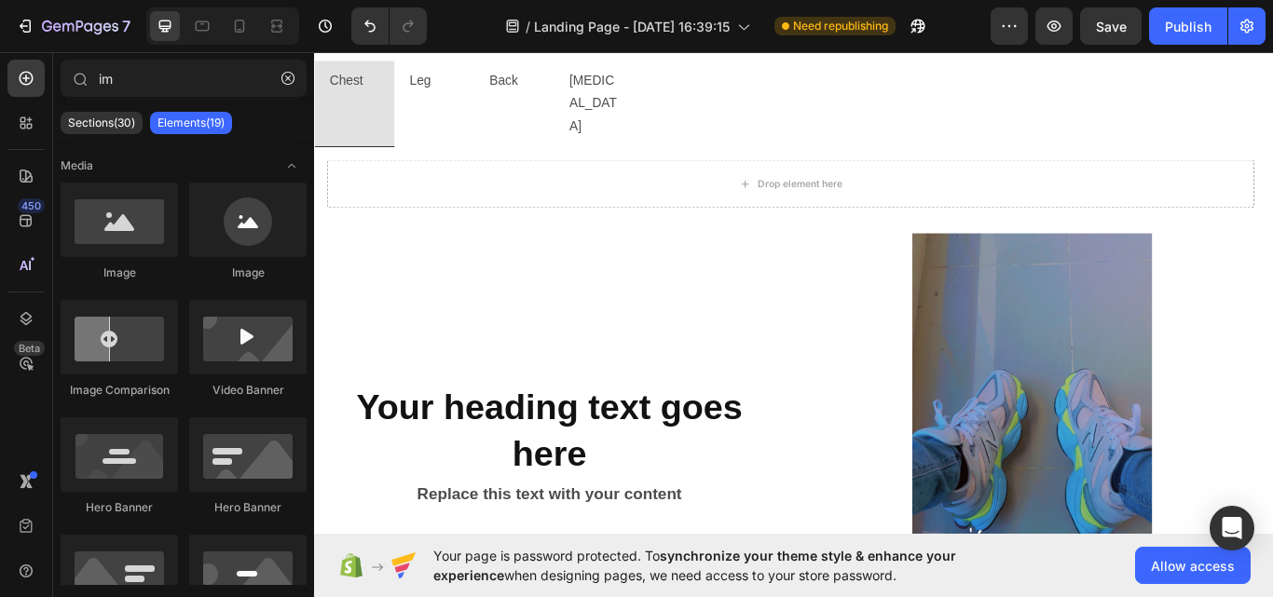
scroll to position [3152, 0]
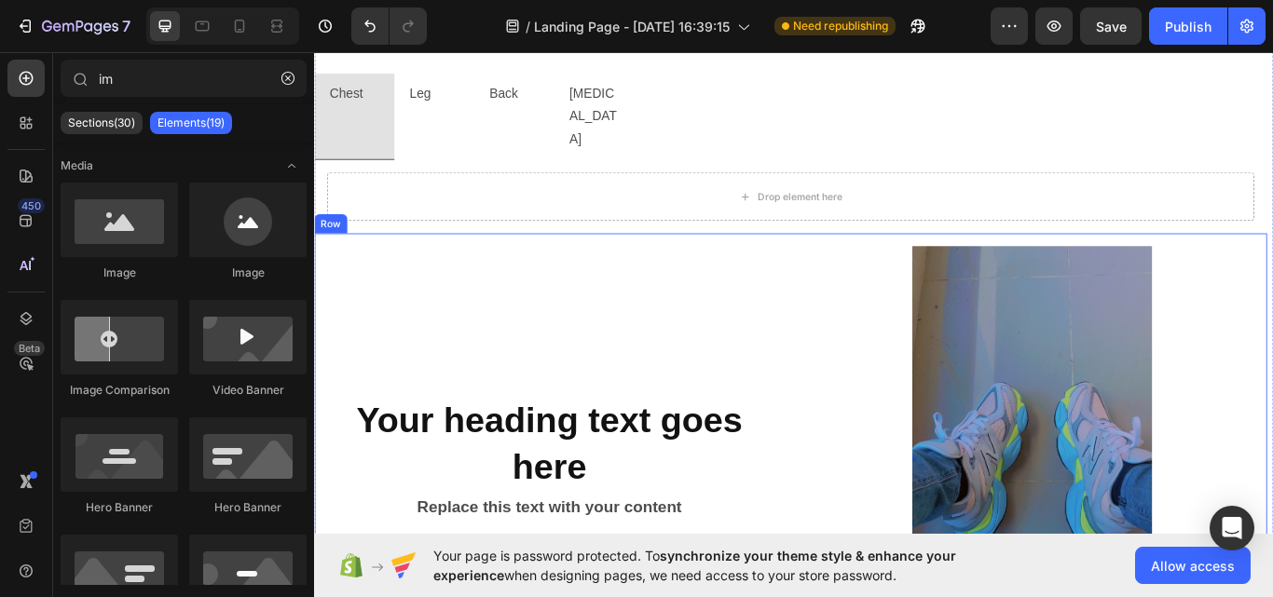
click at [854, 265] on div "Your heading text goes here Heading Replace this text with your content Text Bl…" at bounding box center [869, 528] width 1110 height 526
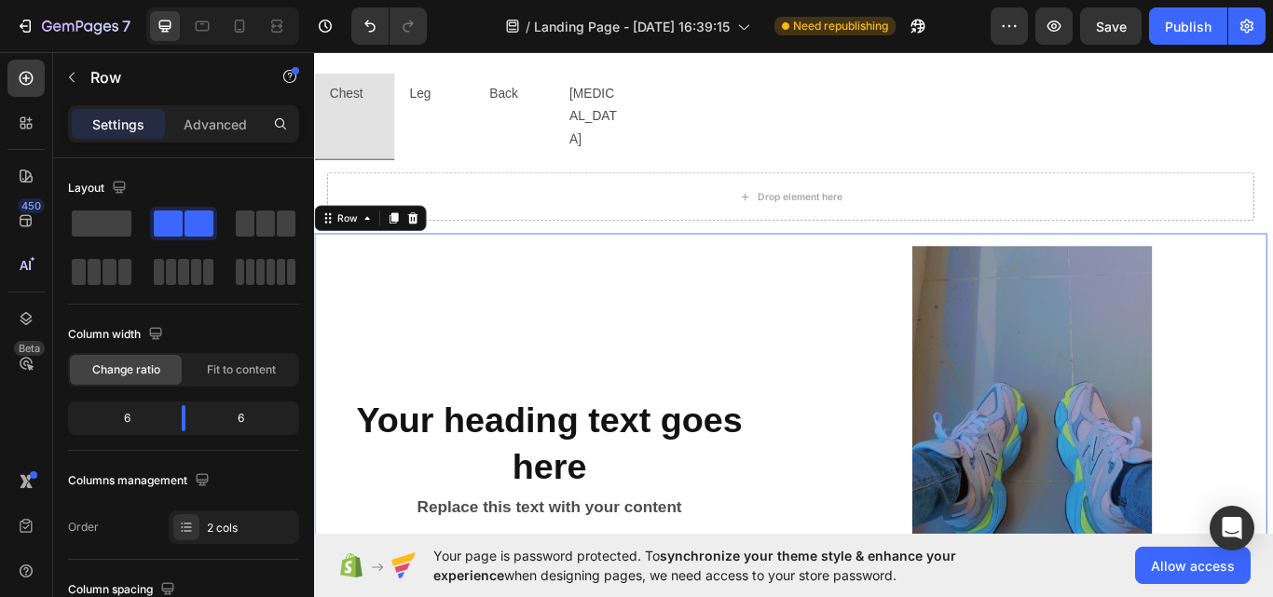
click at [1266, 534] on div "Your page is password protected. To synchronize your theme style & enhance your…" at bounding box center [793, 565] width 959 height 63
click at [1266, 535] on div "Your page is password protected. To synchronize your theme style & enhance your…" at bounding box center [793, 565] width 959 height 63
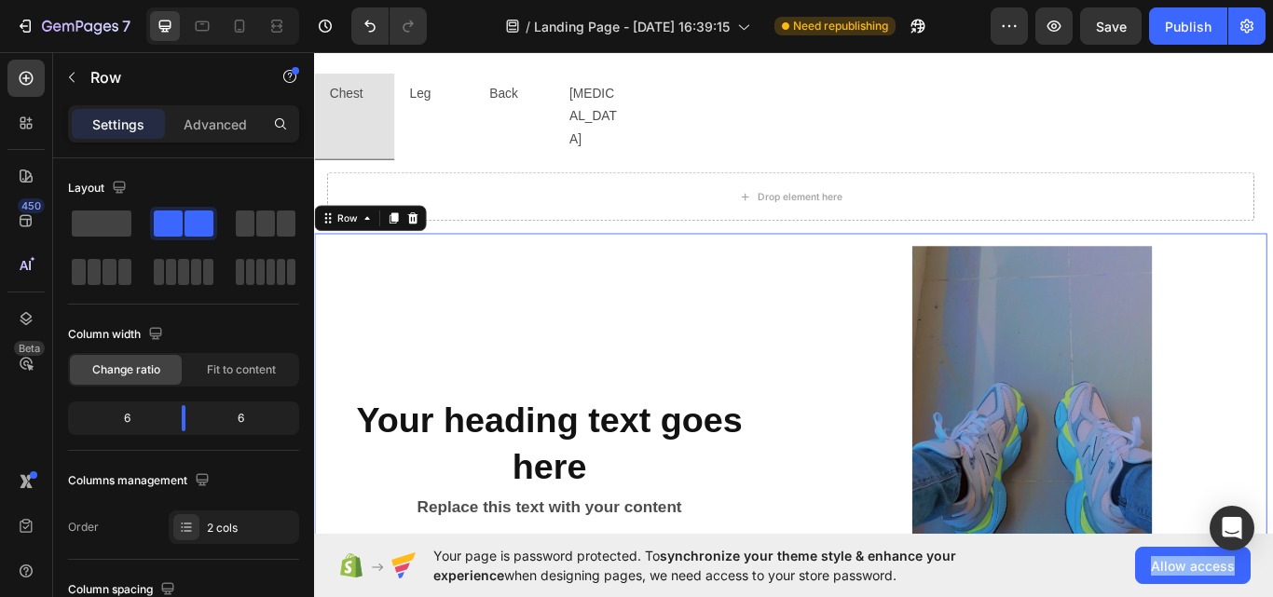
click at [1266, 535] on div "Your page is password protected. To synchronize your theme style & enhance your…" at bounding box center [793, 565] width 959 height 63
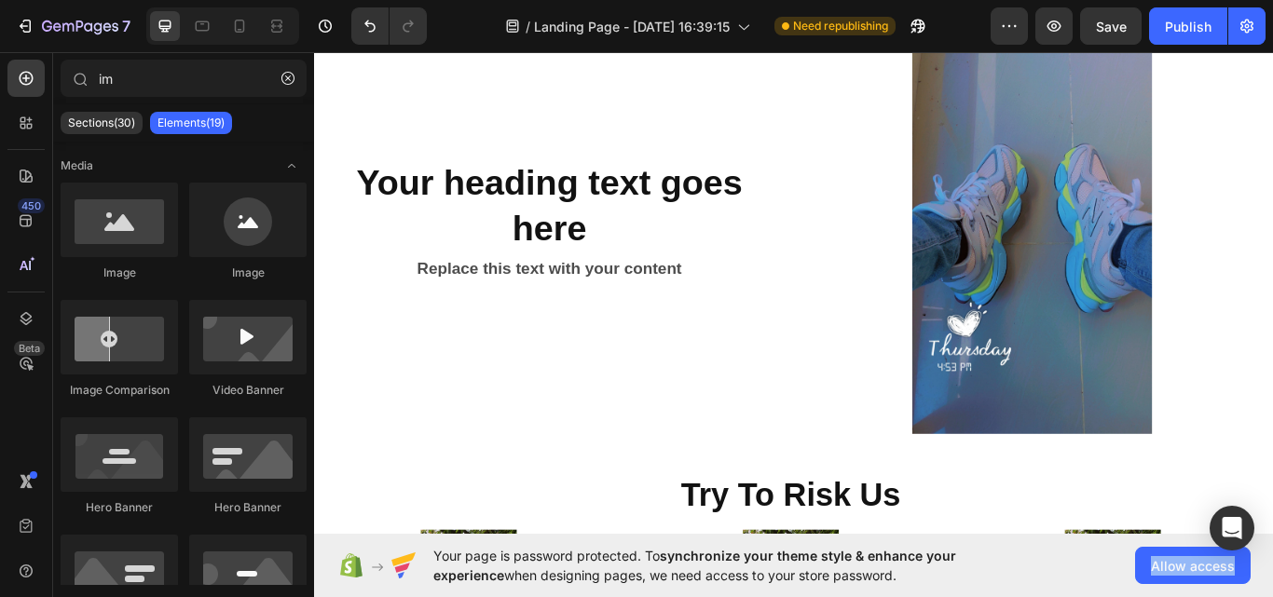
scroll to position [3487, 0]
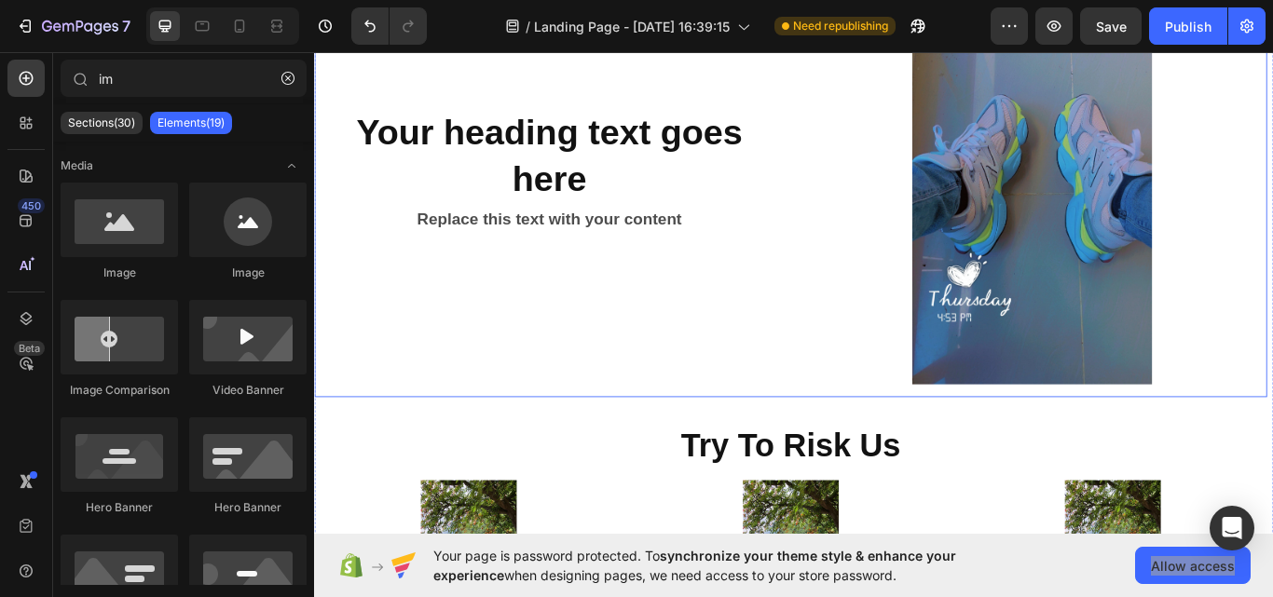
click at [880, 397] on div "Your heading text goes here Heading Replace this text with your content Text Bl…" at bounding box center [869, 192] width 1110 height 526
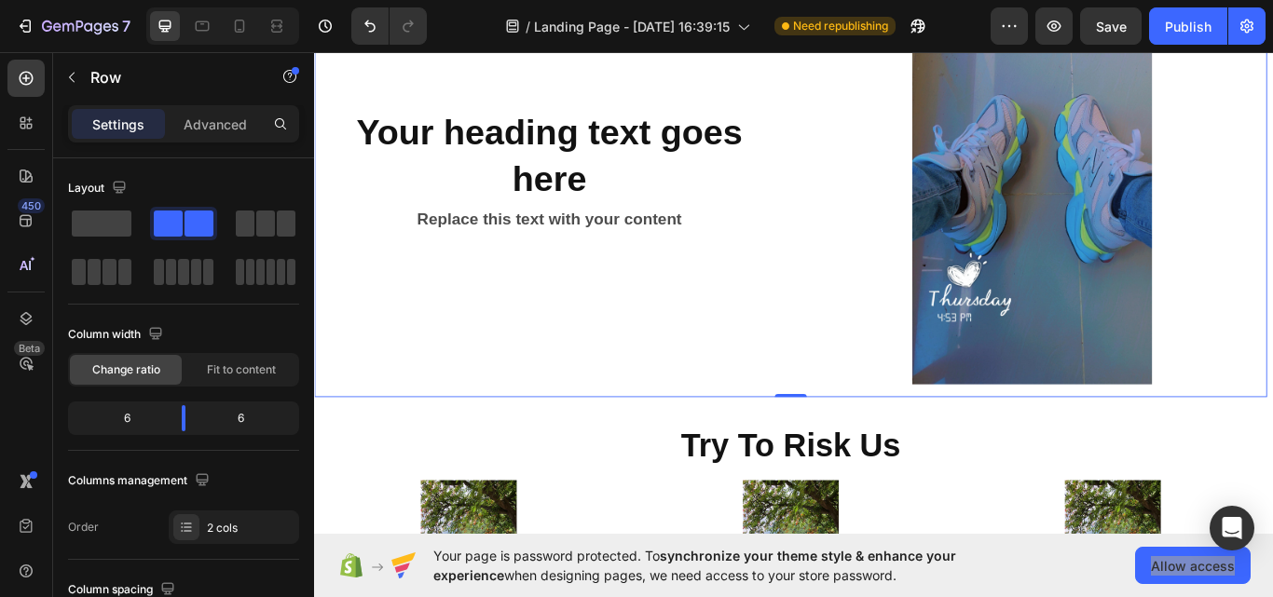
click at [922, 397] on div "Your heading text goes here Heading Replace this text with your content Text Bl…" at bounding box center [869, 192] width 1110 height 526
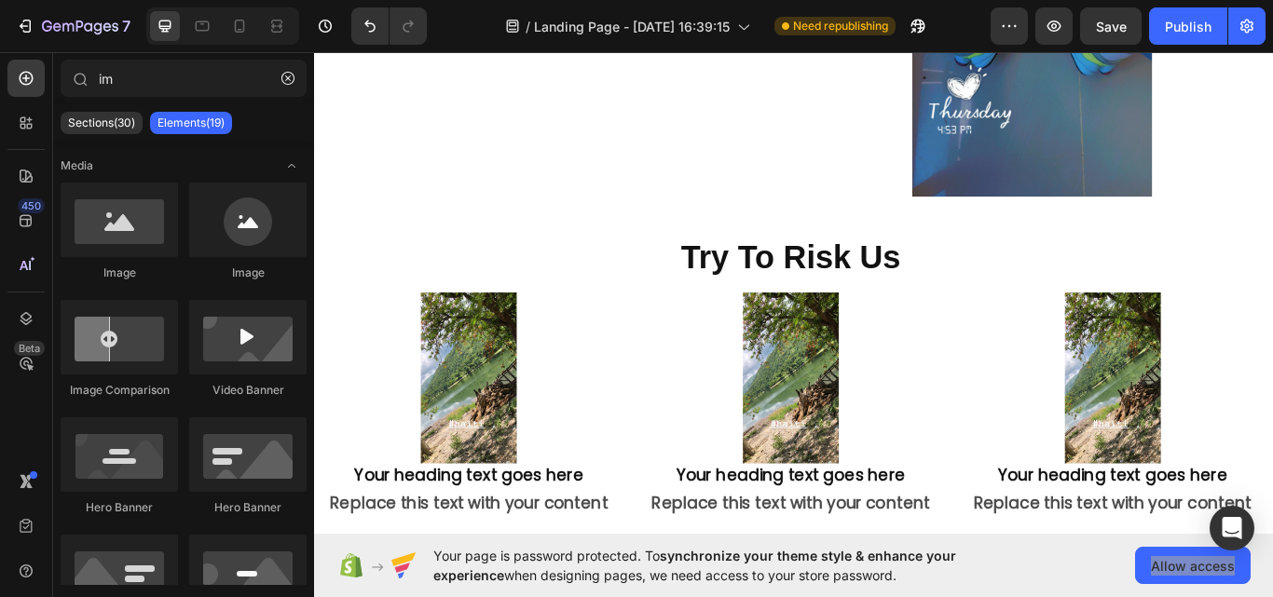
scroll to position [3748, 0]
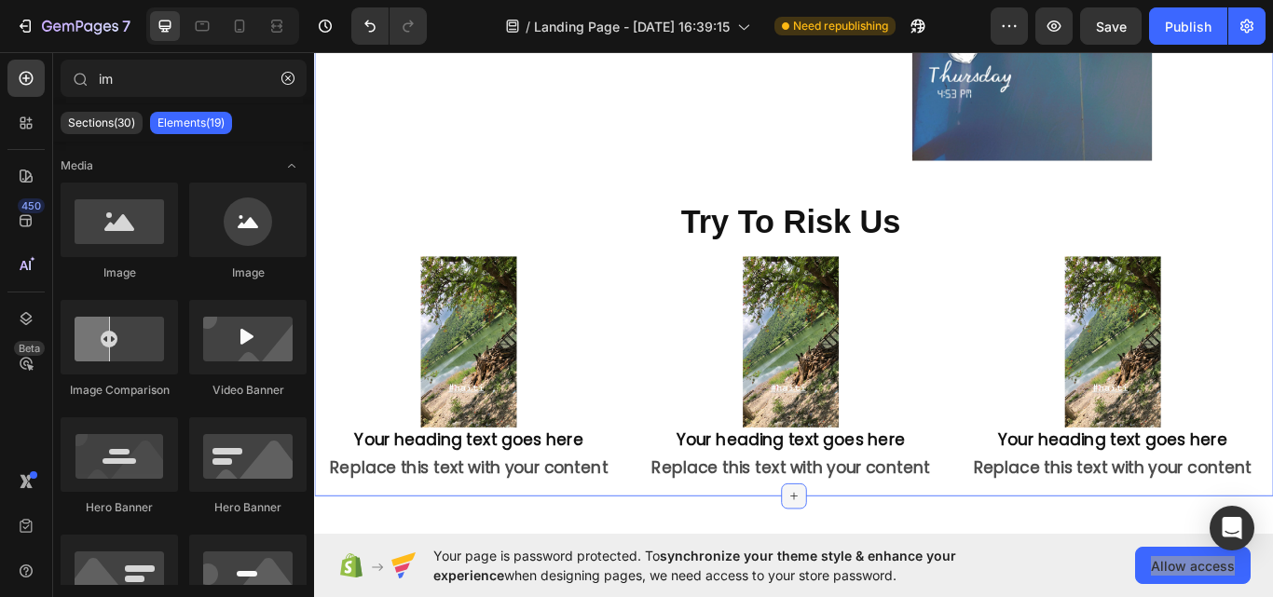
click at [869, 566] on icon at bounding box center [873, 570] width 8 height 8
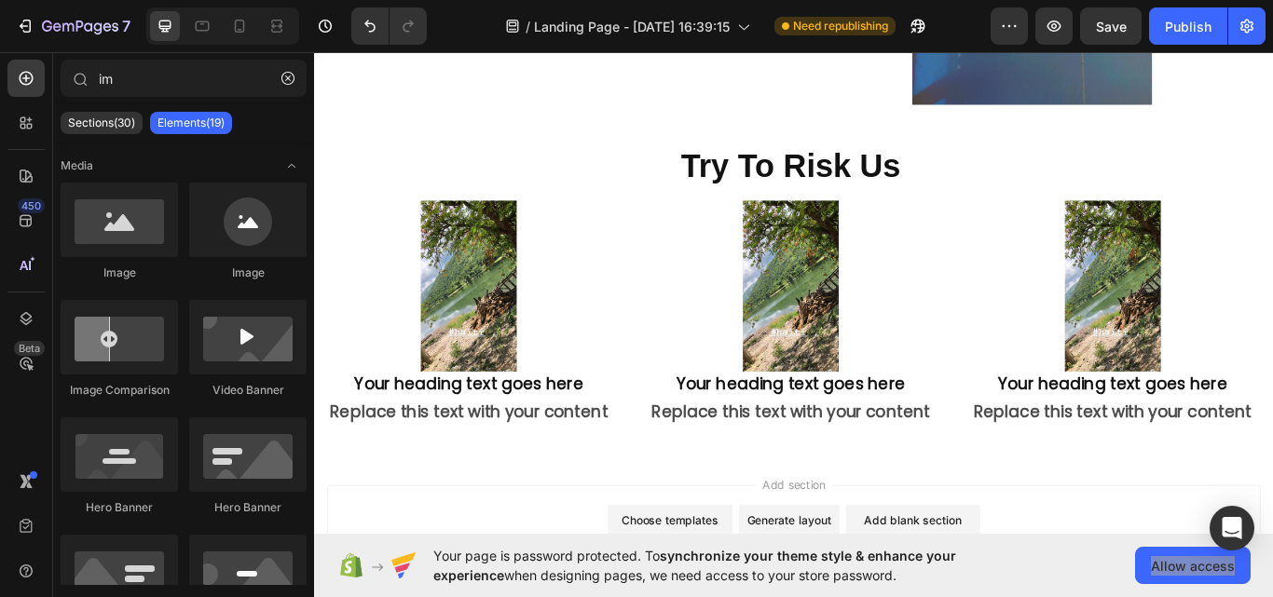
scroll to position [3822, 0]
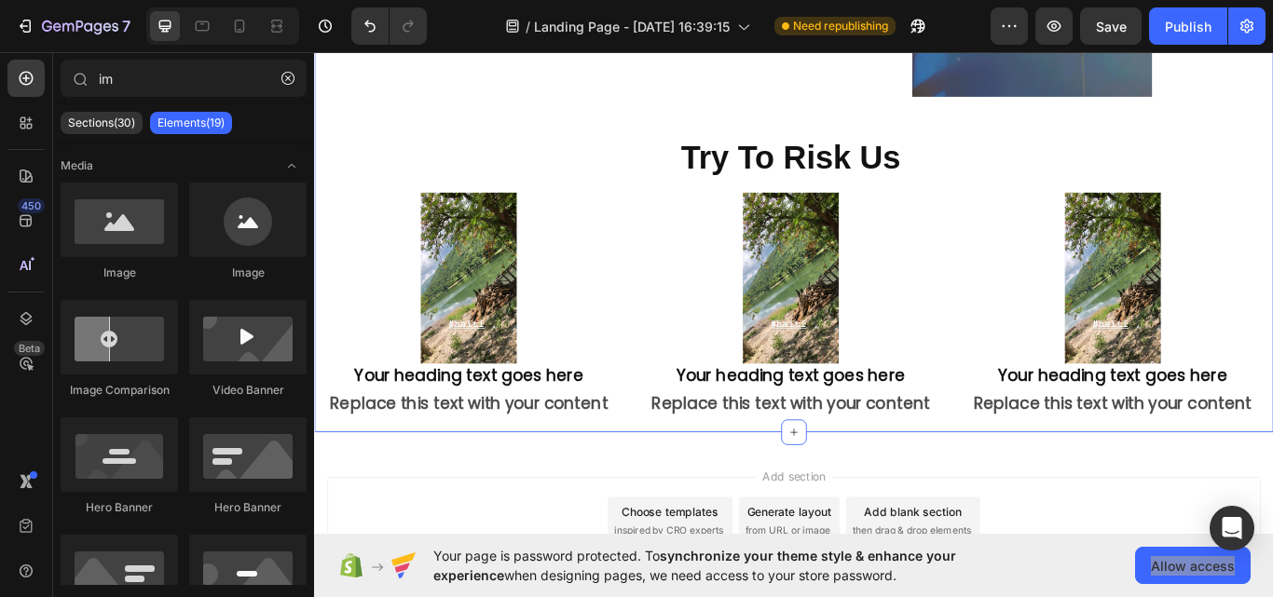
click at [870, 489] on icon at bounding box center [872, 496] width 15 height 15
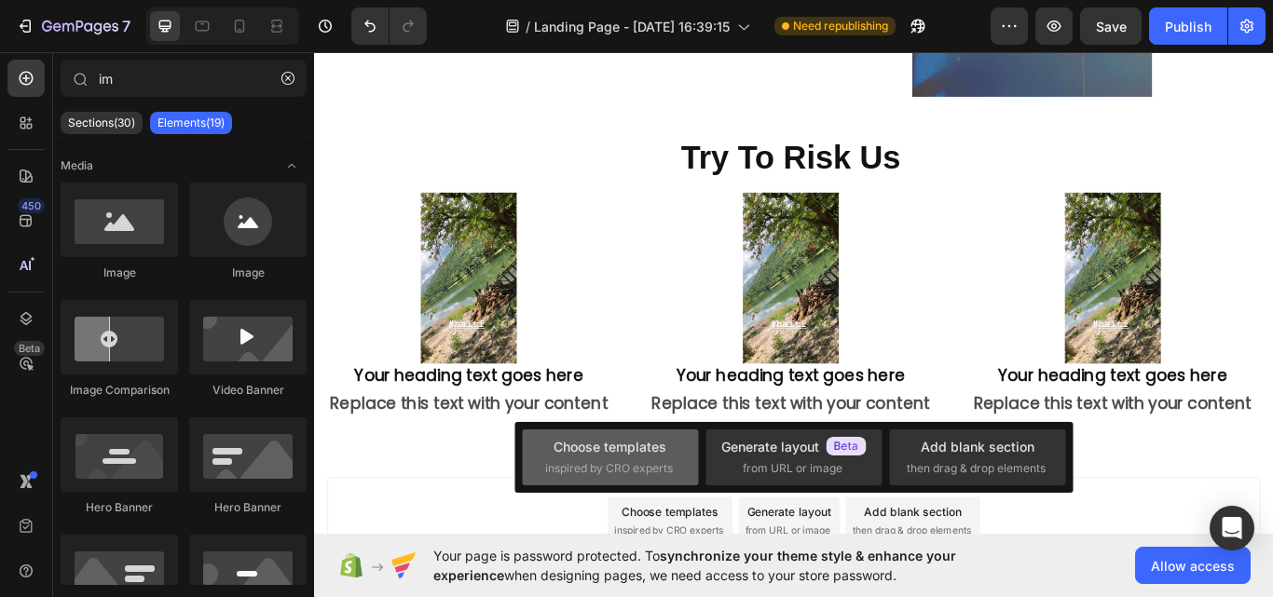
click at [657, 447] on div "Choose templates" at bounding box center [609, 447] width 113 height 20
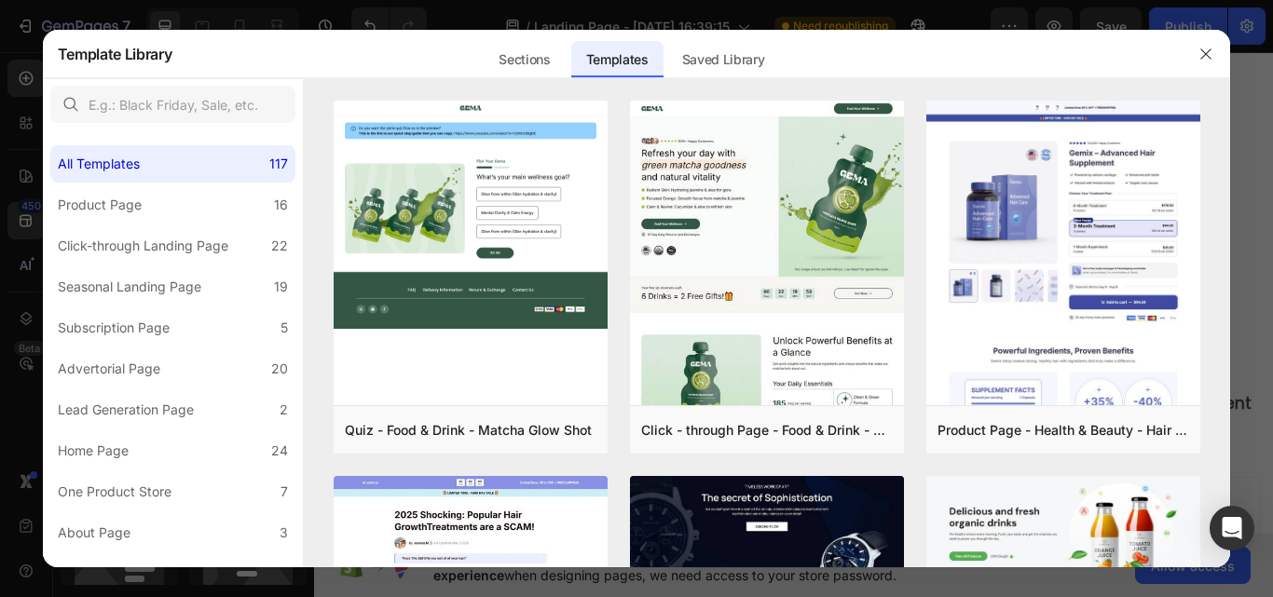
click at [536, 89] on div at bounding box center [767, 89] width 927 height 22
click at [535, 55] on div "Sections" at bounding box center [523, 59] width 81 height 37
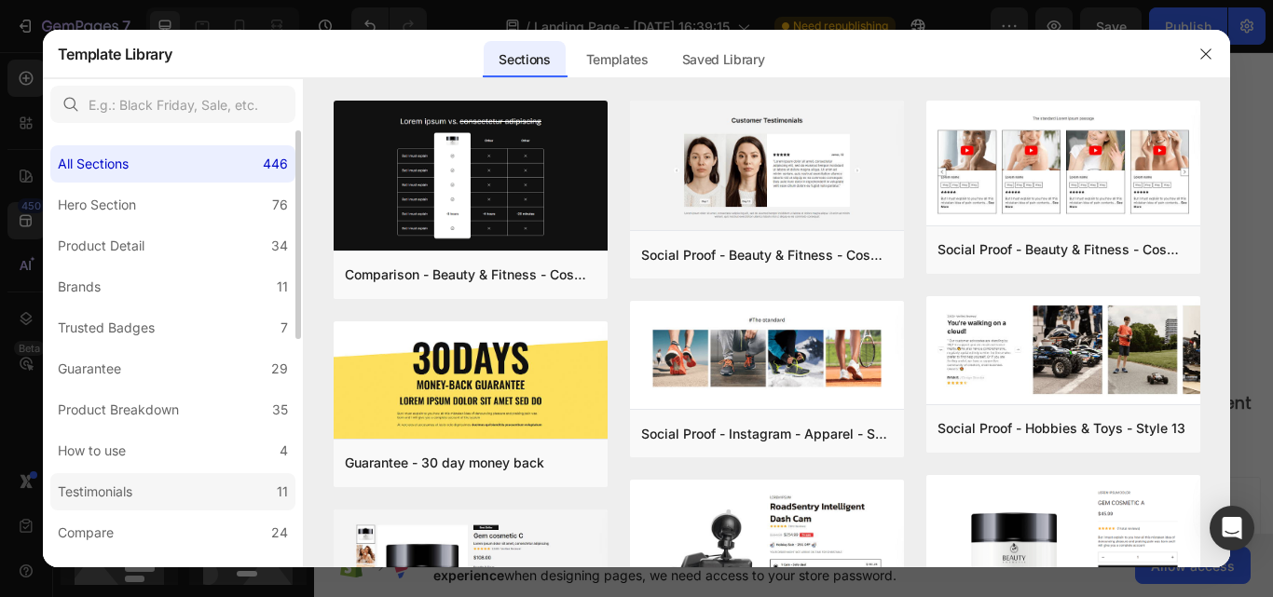
click at [197, 481] on label "Testimonials 11" at bounding box center [172, 491] width 245 height 37
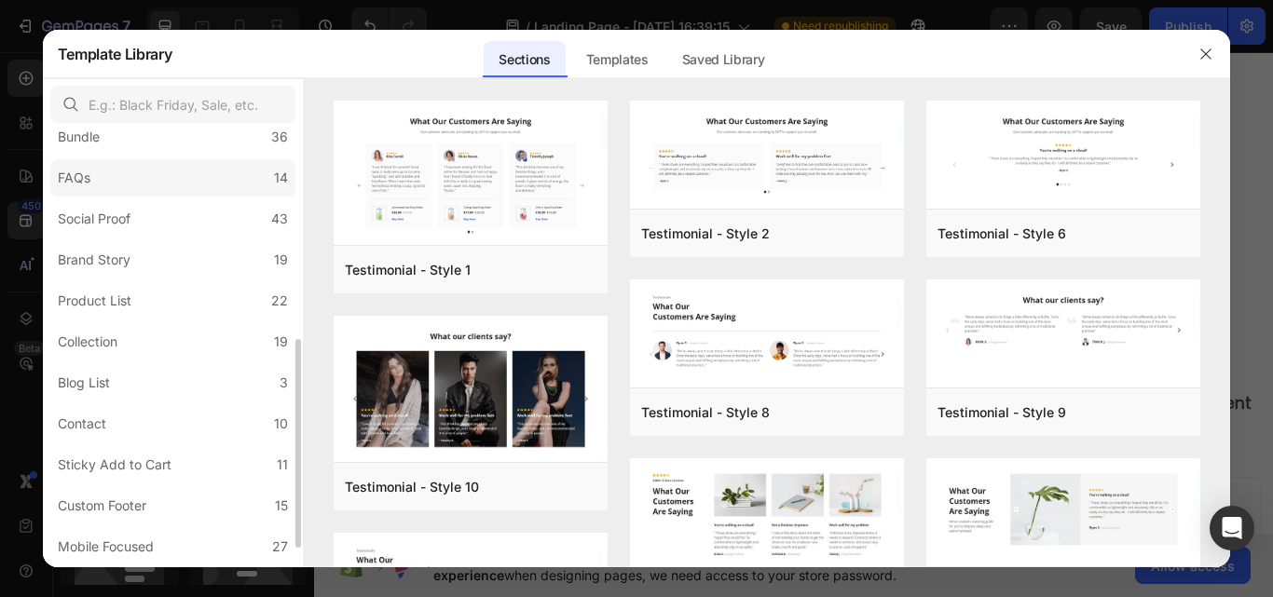
click at [200, 177] on label "FAQs 14" at bounding box center [172, 177] width 245 height 37
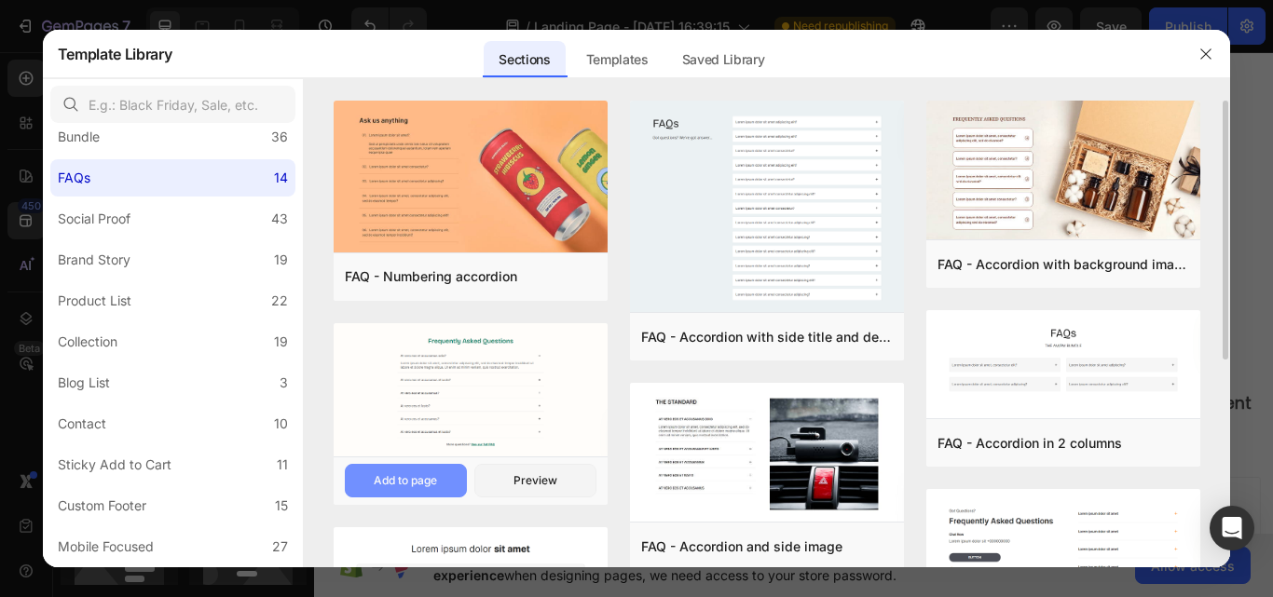
click at [406, 478] on div "Add to page" at bounding box center [405, 480] width 63 height 17
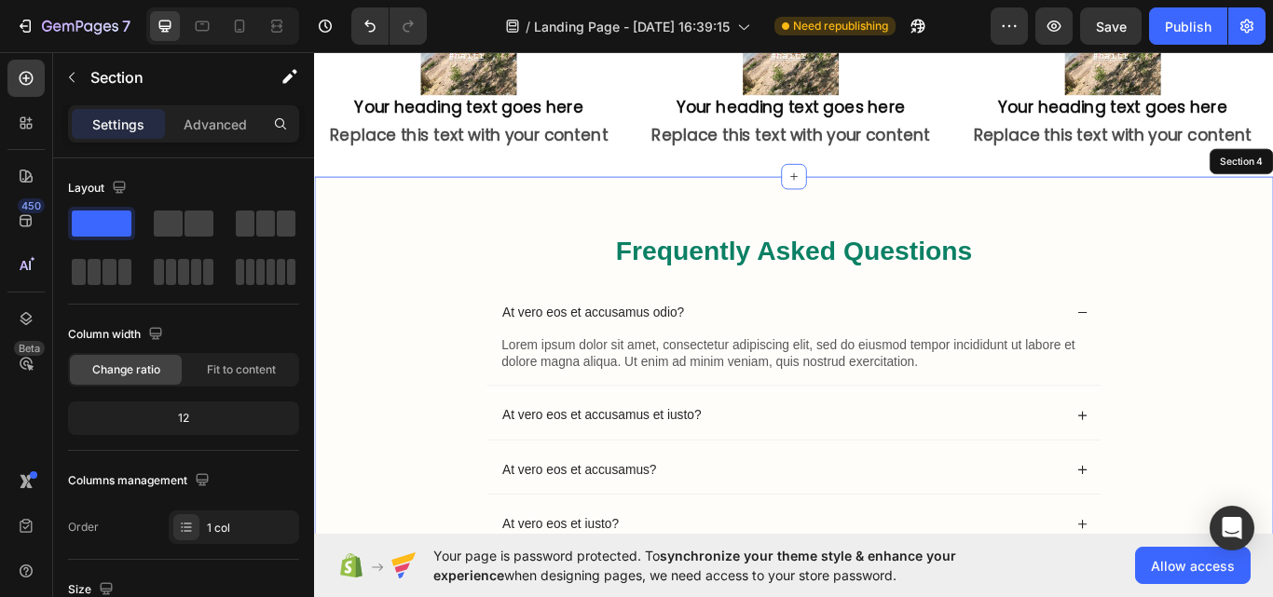
scroll to position [4233, 0]
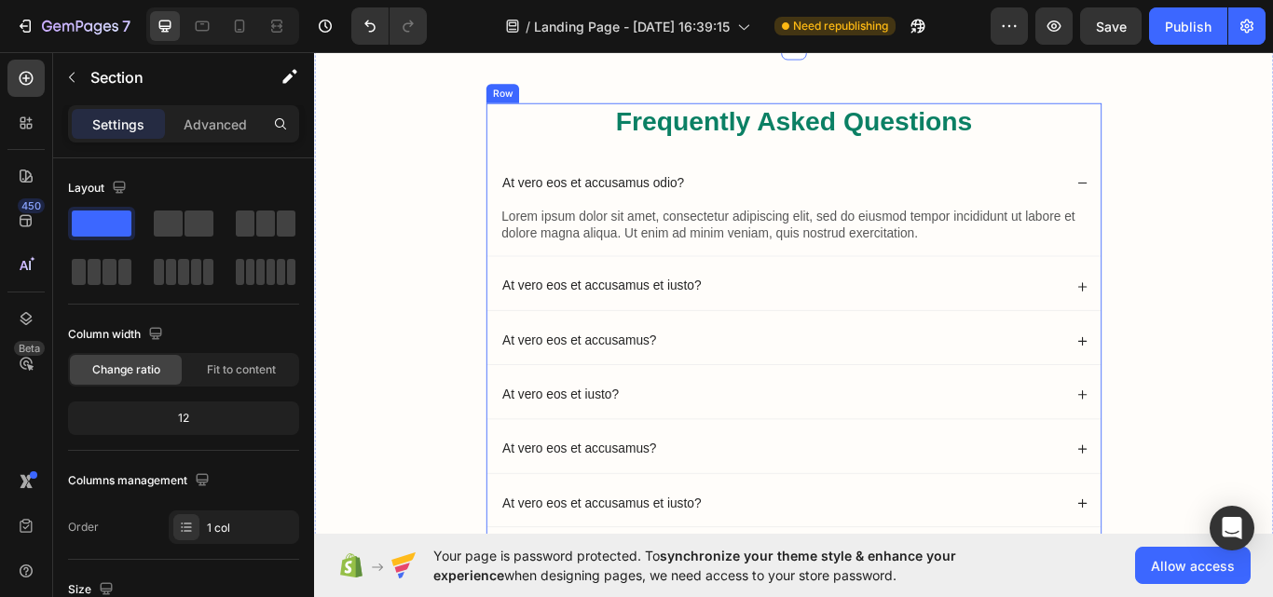
click at [1221, 174] on div "Frequently Asked Questions Heading At vero eos et accusamus odio? Lorem ipsum d…" at bounding box center [872, 390] width 717 height 555
click at [626, 89] on icon at bounding box center [628, 95] width 15 height 15
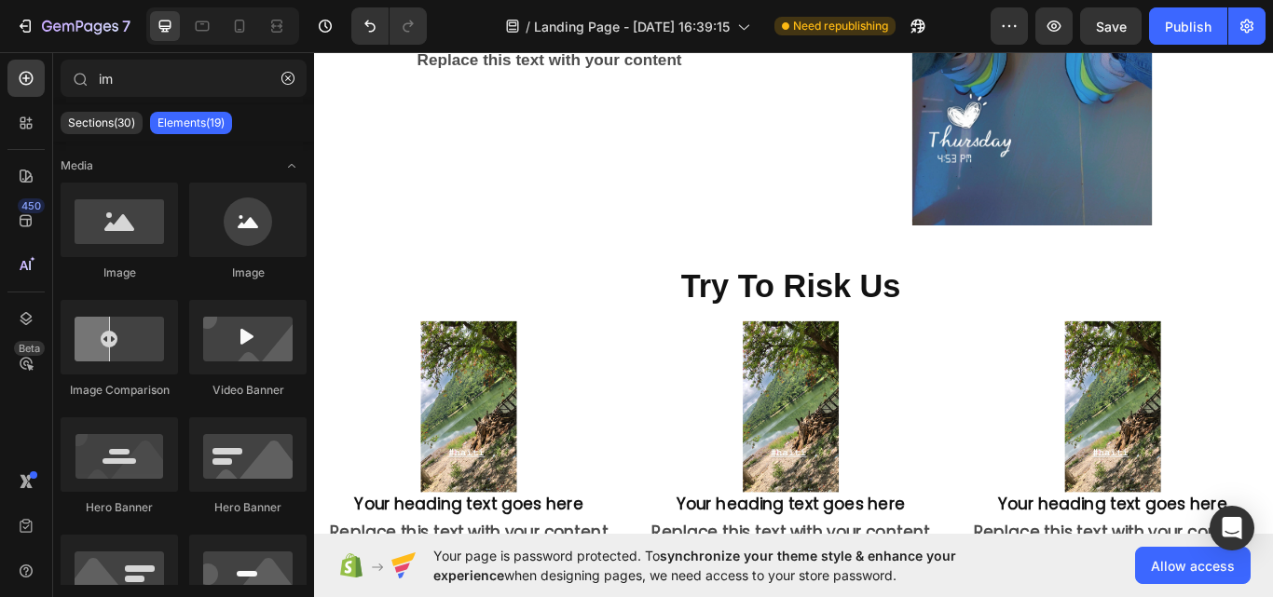
scroll to position [3639, 0]
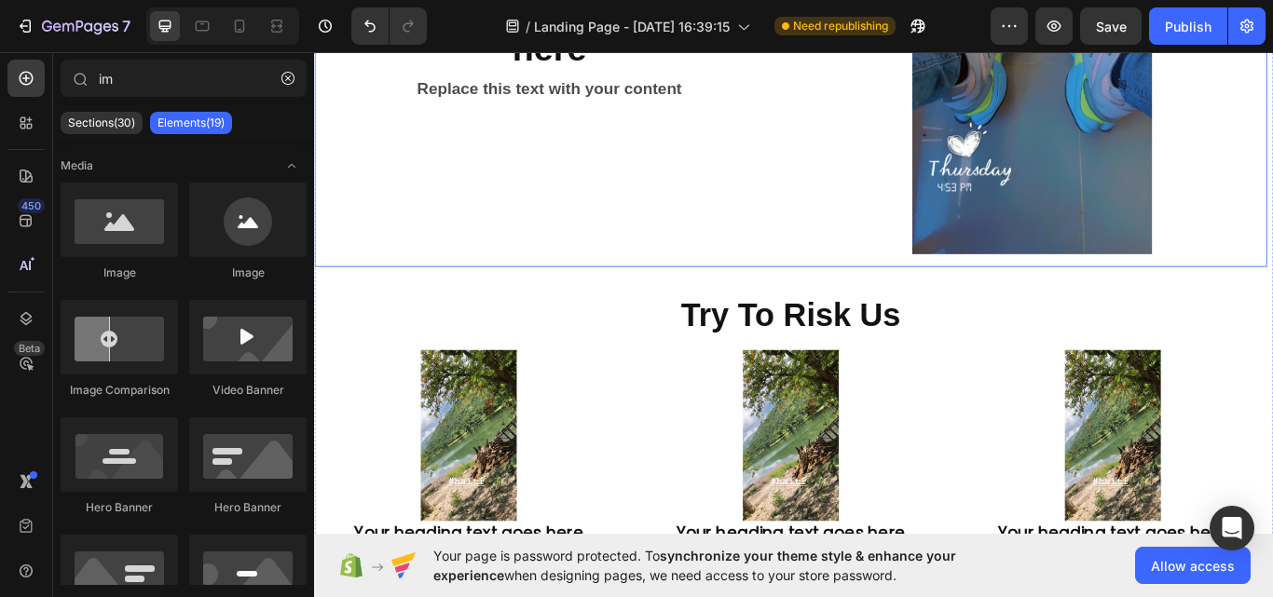
click at [952, 247] on div "Your heading text goes here Heading Replace this text with your content Text Bl…" at bounding box center [869, 40] width 1110 height 526
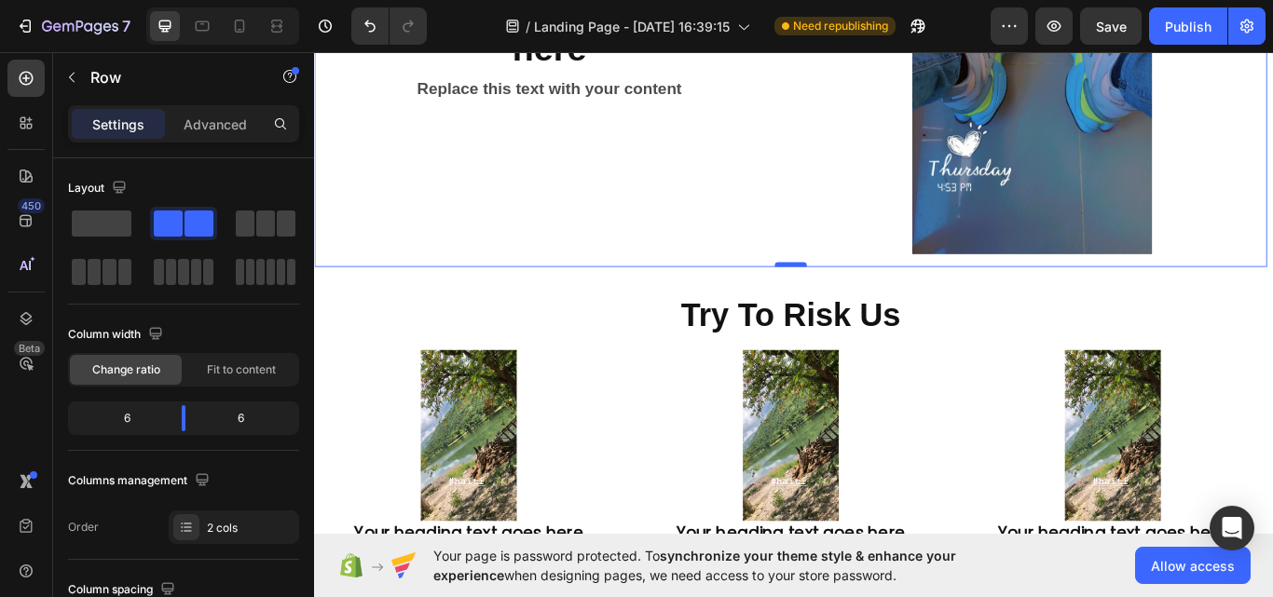
click at [865, 298] on div at bounding box center [869, 301] width 37 height 6
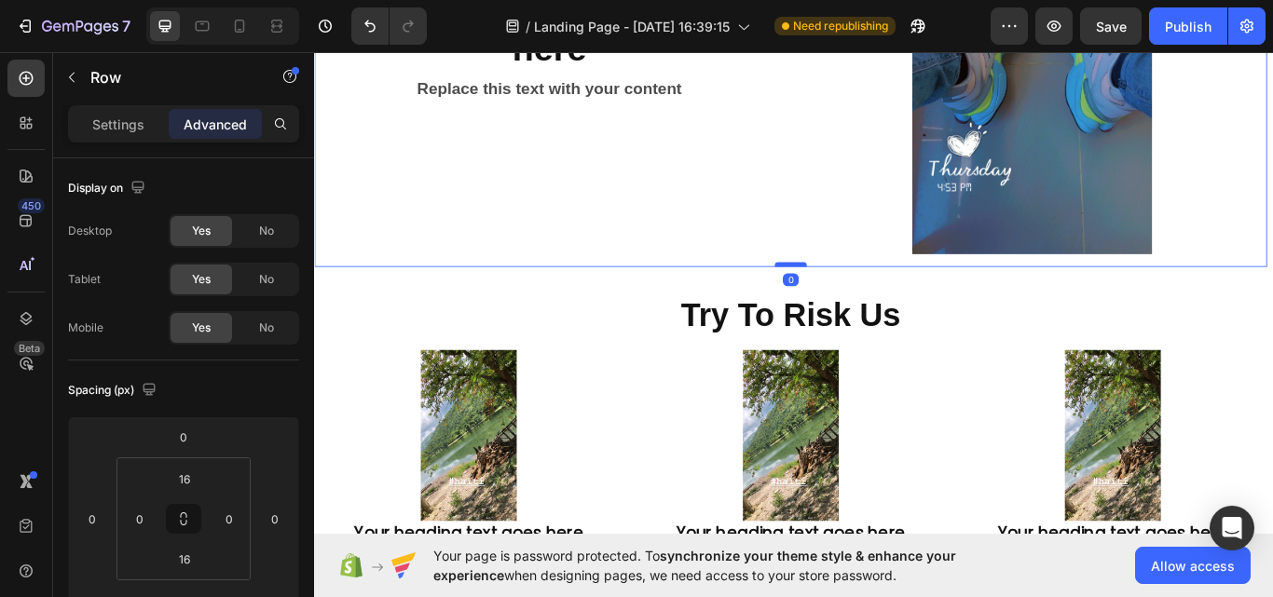
click at [865, 298] on div at bounding box center [869, 301] width 37 height 6
click at [999, 494] on div at bounding box center [869, 500] width 361 height 198
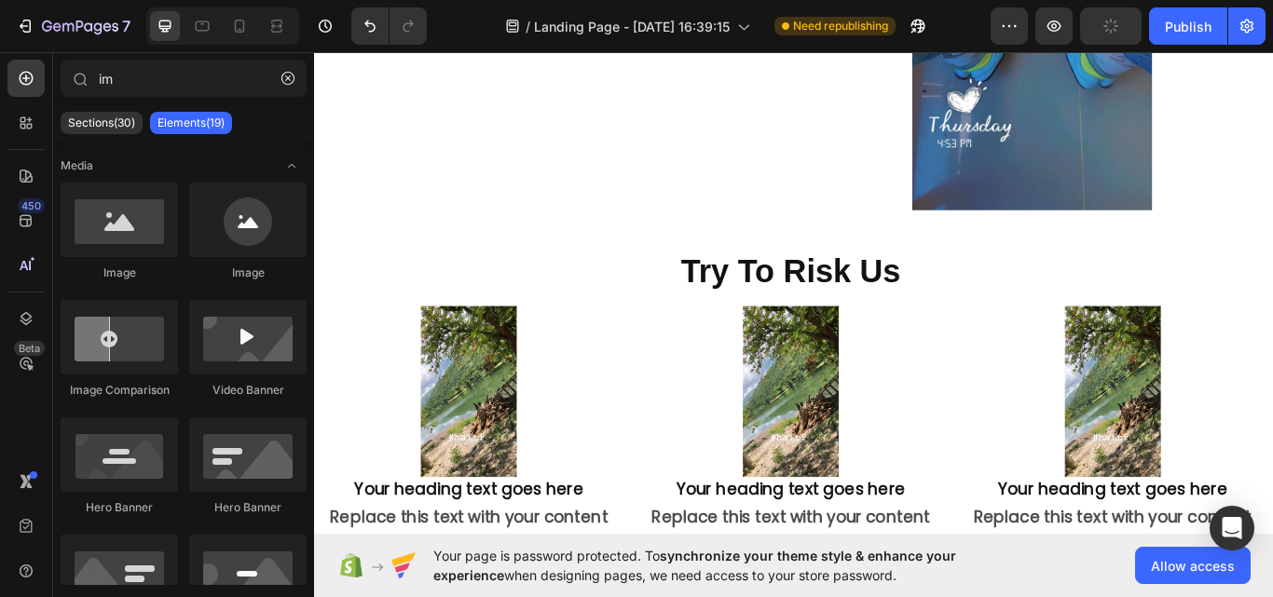
scroll to position [3713, 0]
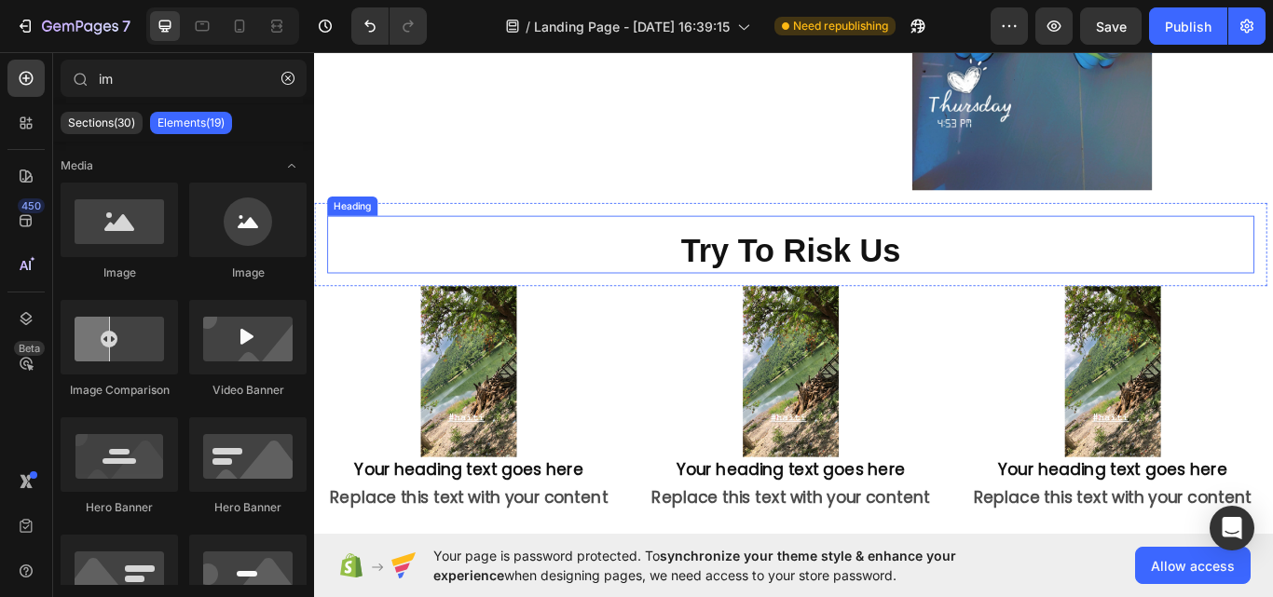
click at [1174, 244] on div "Try To Risk Us Heading" at bounding box center [869, 277] width 1081 height 67
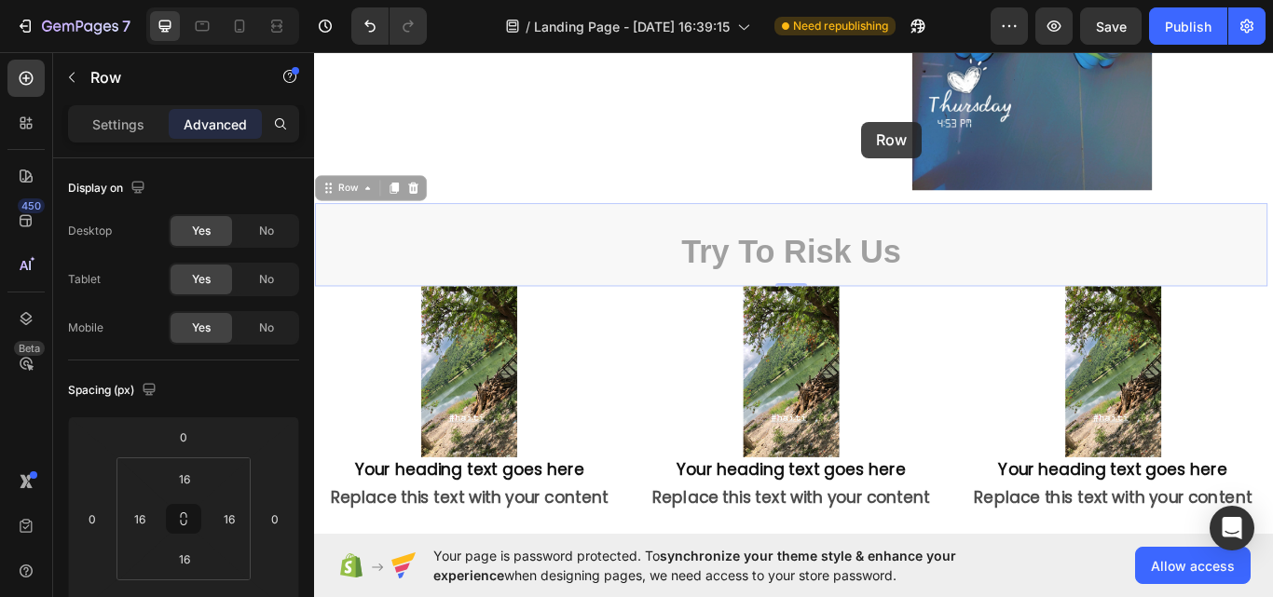
scroll to position [751, 0]
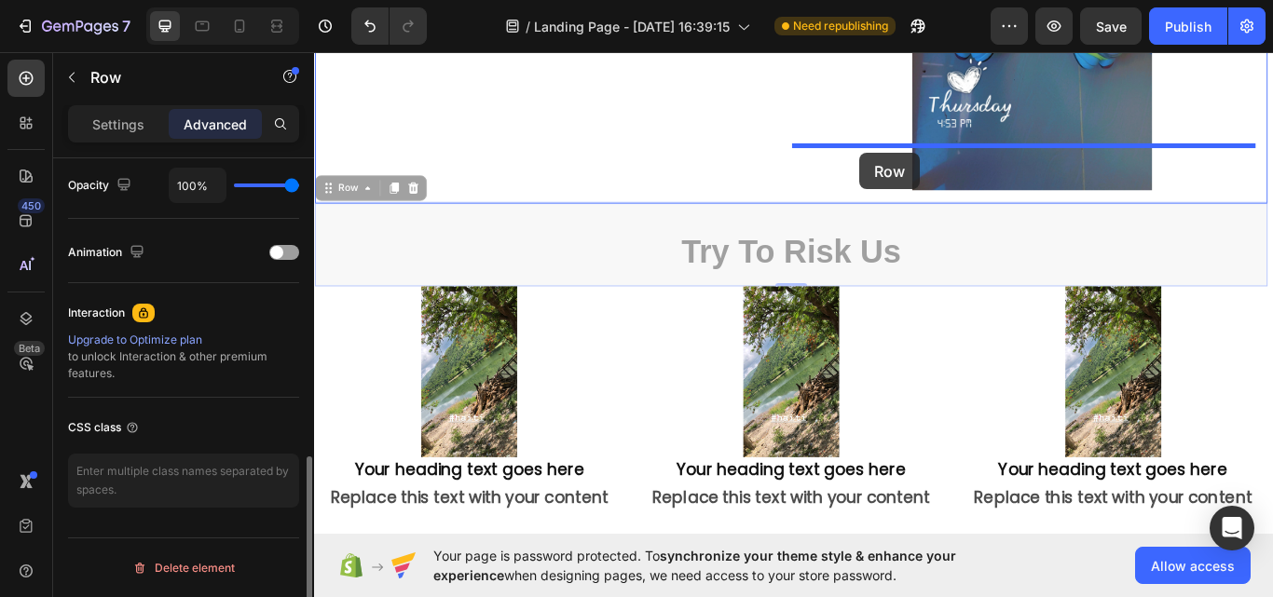
drag, startPoint x: 958, startPoint y: 158, endPoint x: 949, endPoint y: 170, distance: 14.7
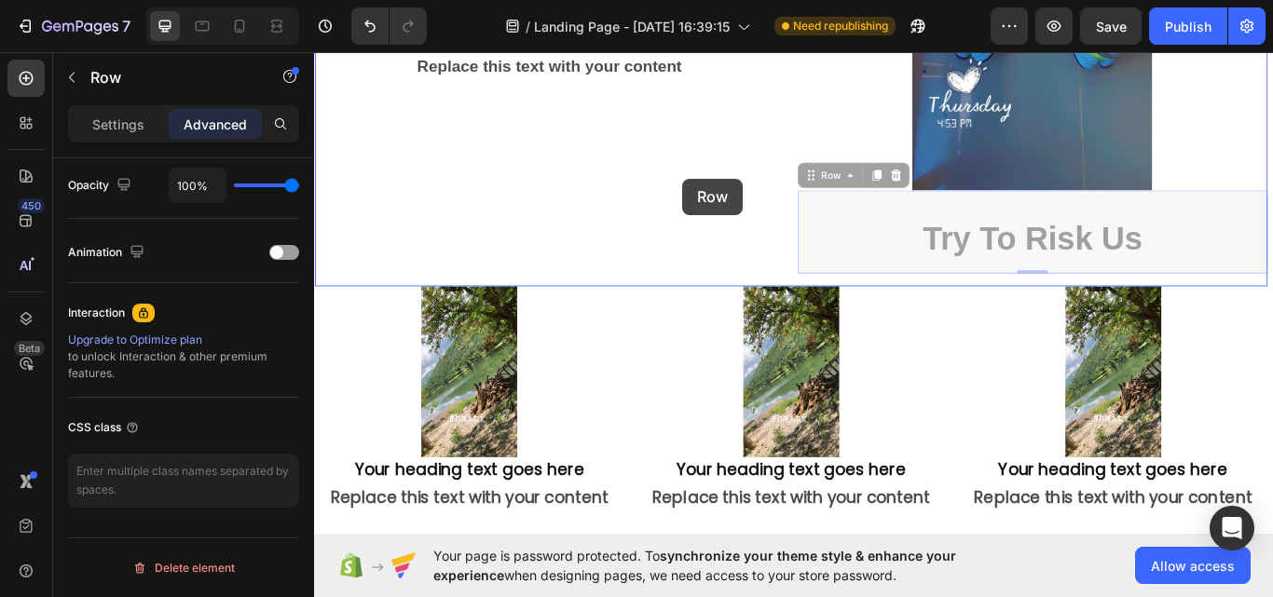
drag, startPoint x: 936, startPoint y: 154, endPoint x: 743, endPoint y: 200, distance: 198.4
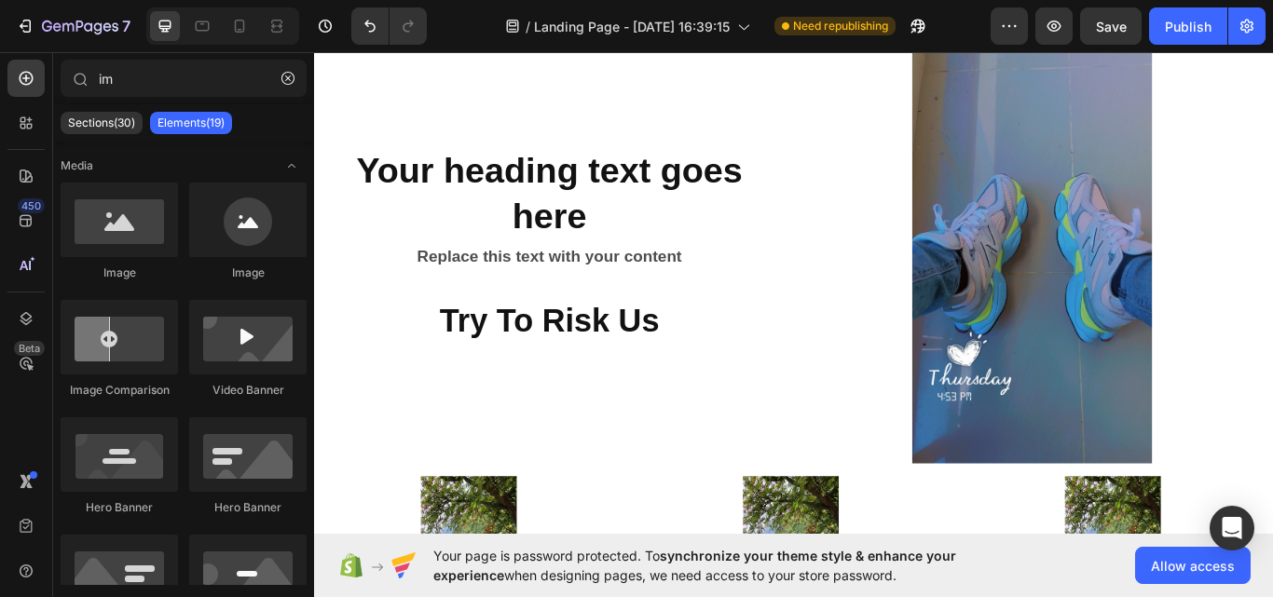
scroll to position [3341, 0]
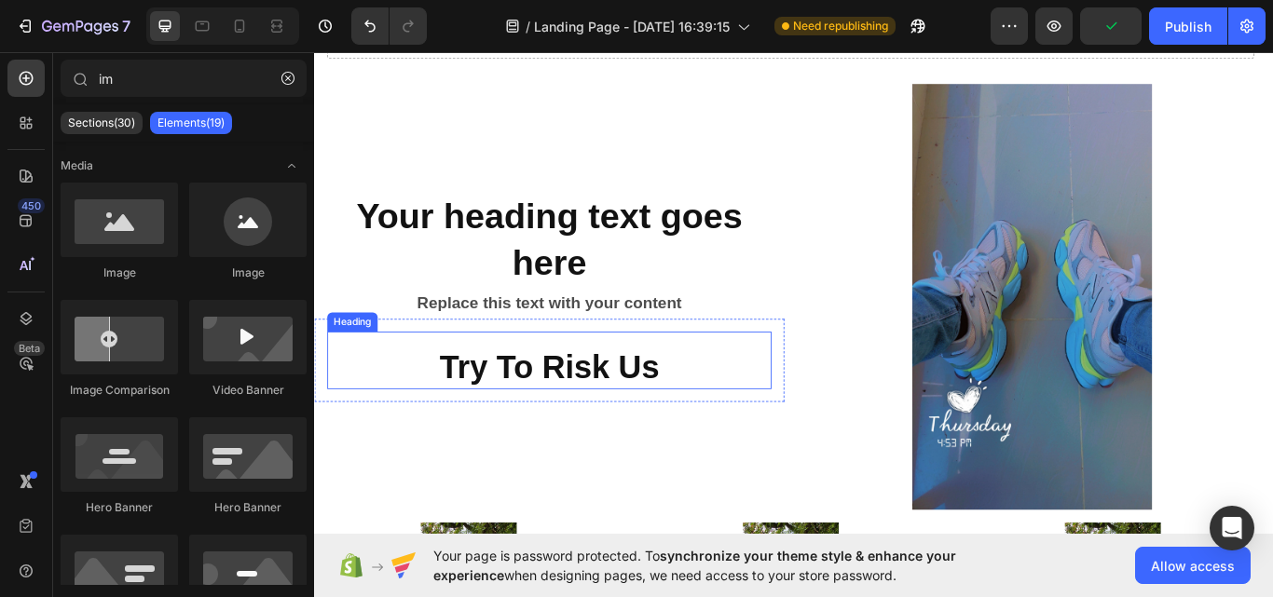
click at [698, 394] on h2 "Try To Risk Us" at bounding box center [588, 420] width 518 height 52
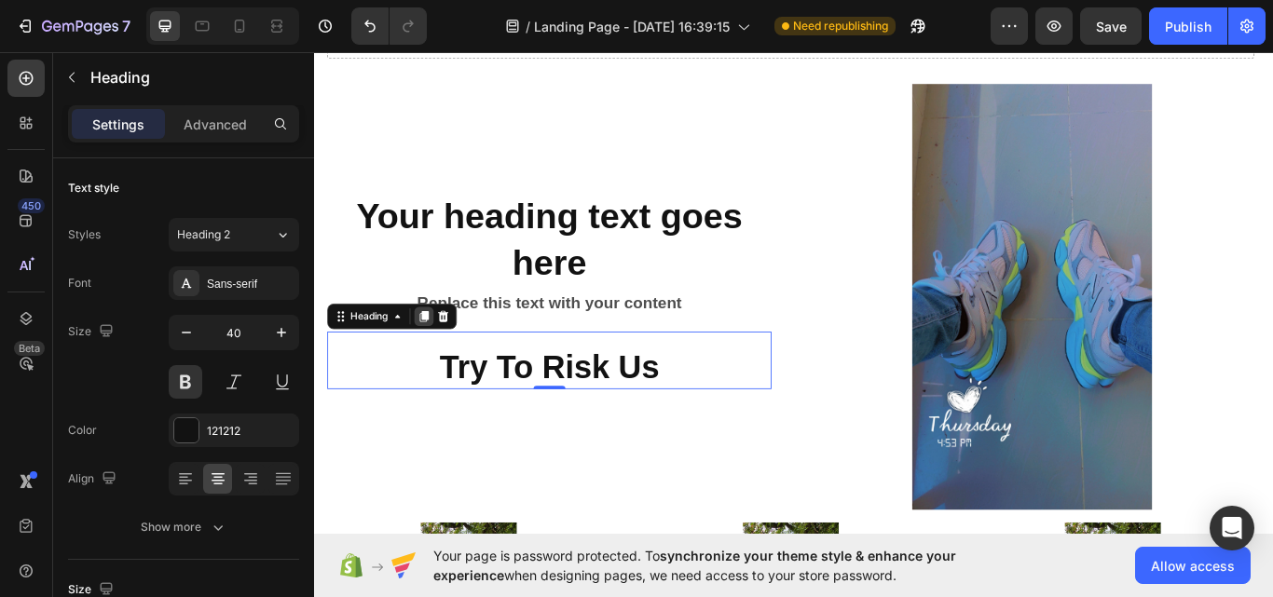
click at [439, 350] on div at bounding box center [441, 361] width 22 height 22
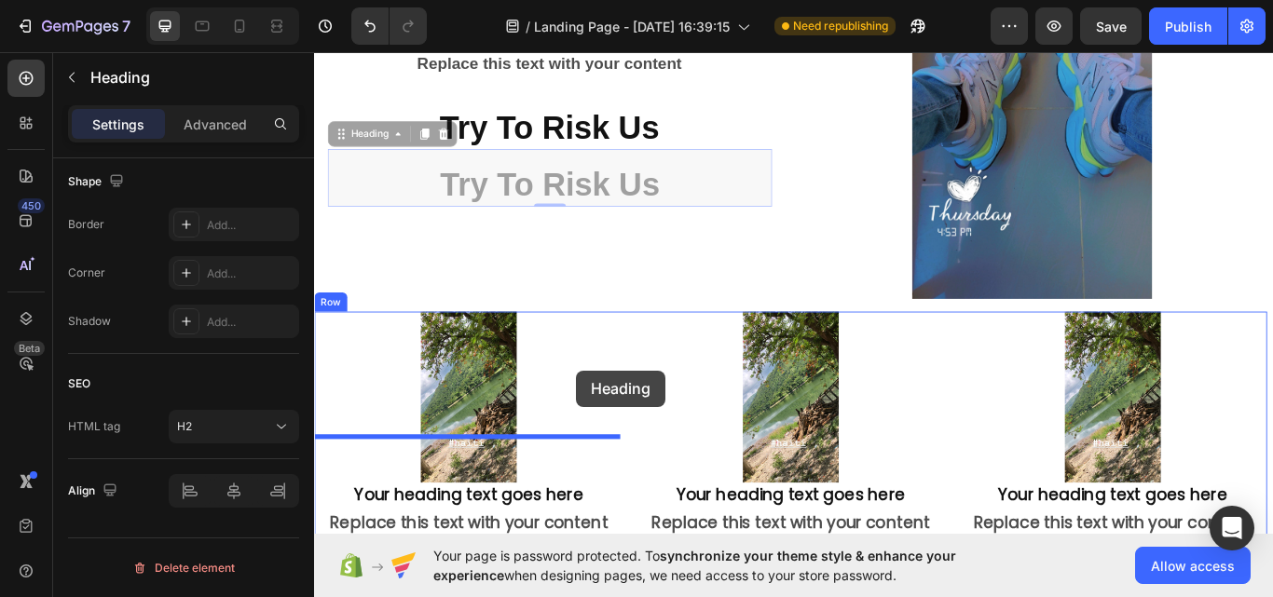
scroll to position [3596, 0]
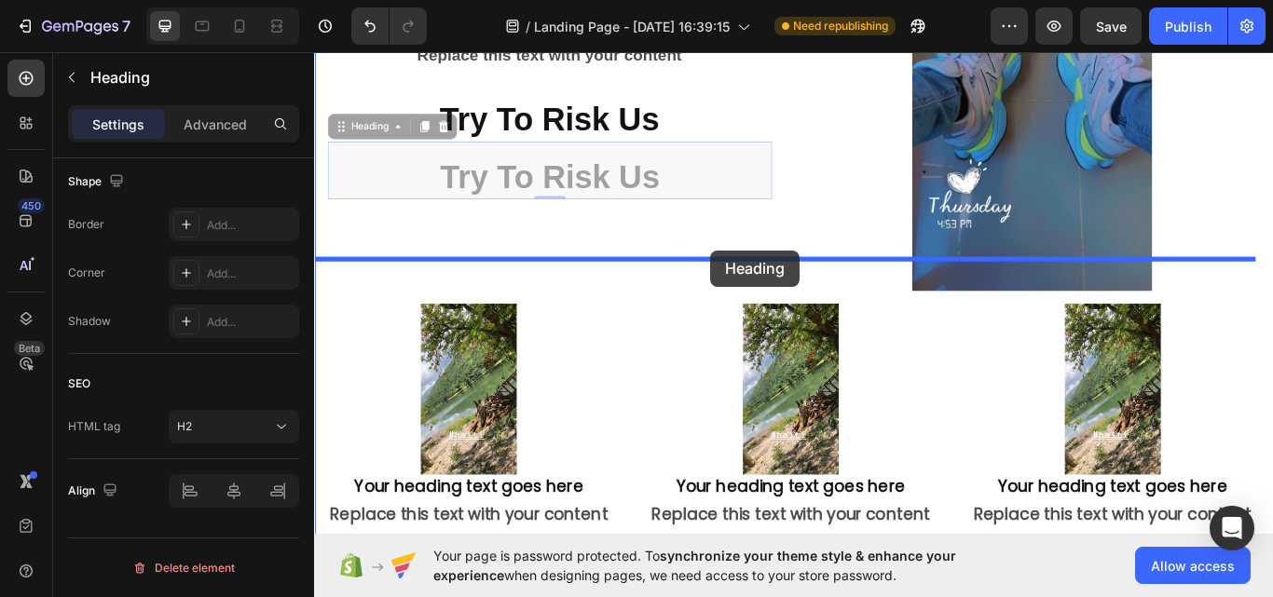
drag, startPoint x: 355, startPoint y: 388, endPoint x: 776, endPoint y: 284, distance: 433.6
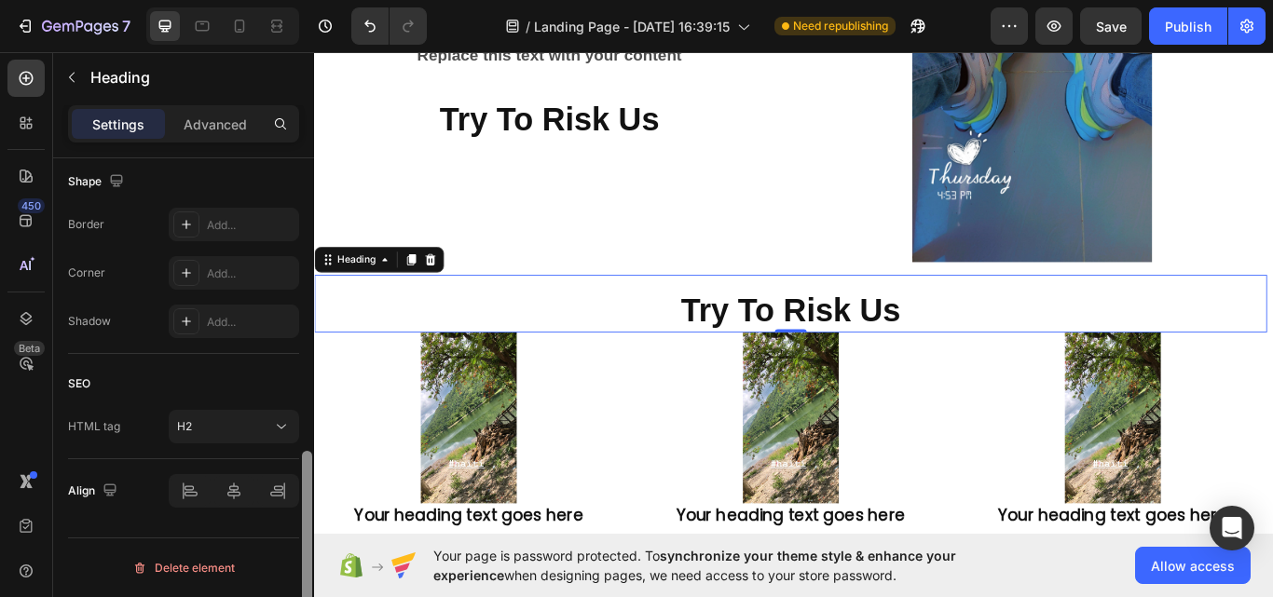
scroll to position [225, 0]
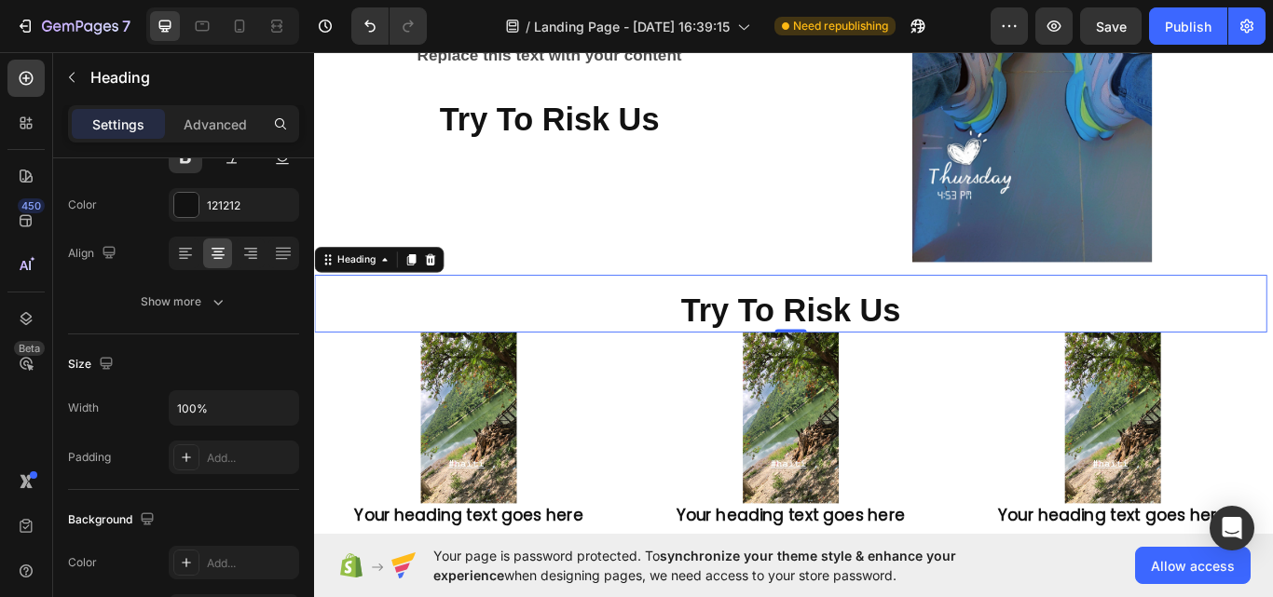
click at [223, 134] on div "Advanced" at bounding box center [215, 124] width 93 height 30
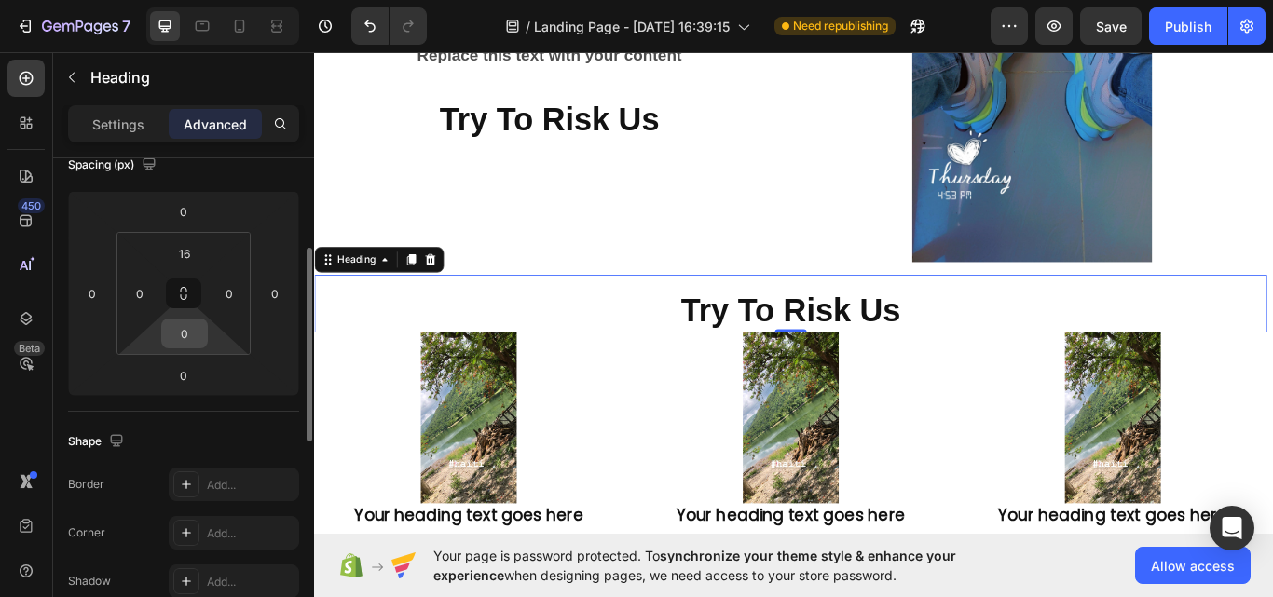
click at [175, 341] on input "0" at bounding box center [184, 334] width 37 height 28
type input "16"
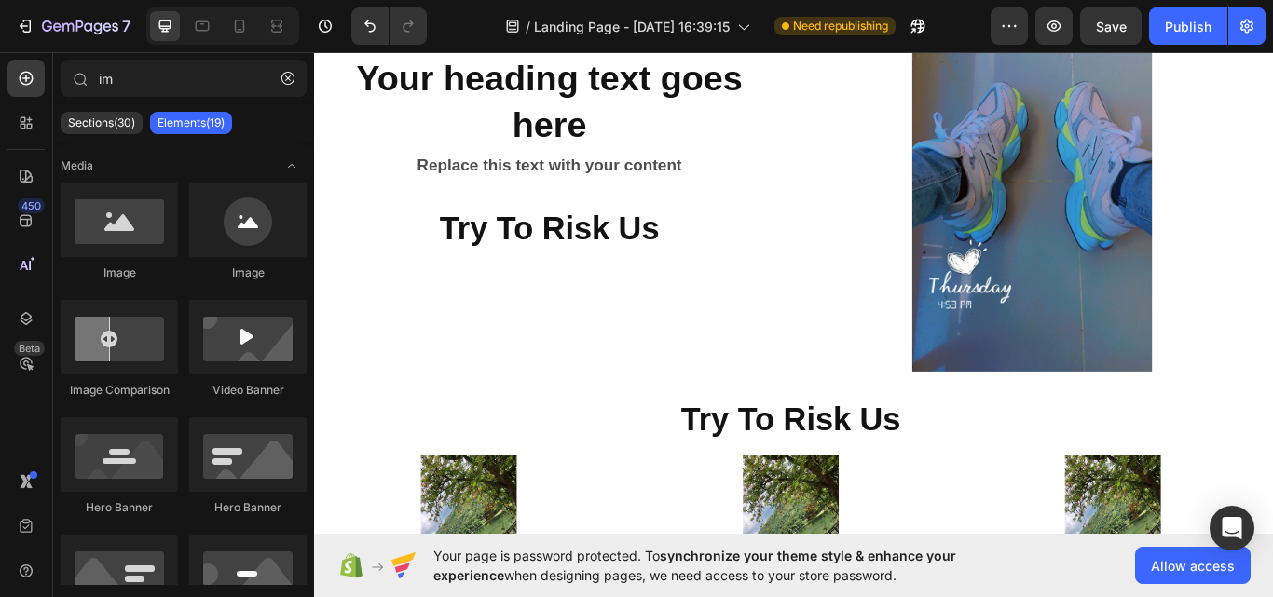
scroll to position [3480, 0]
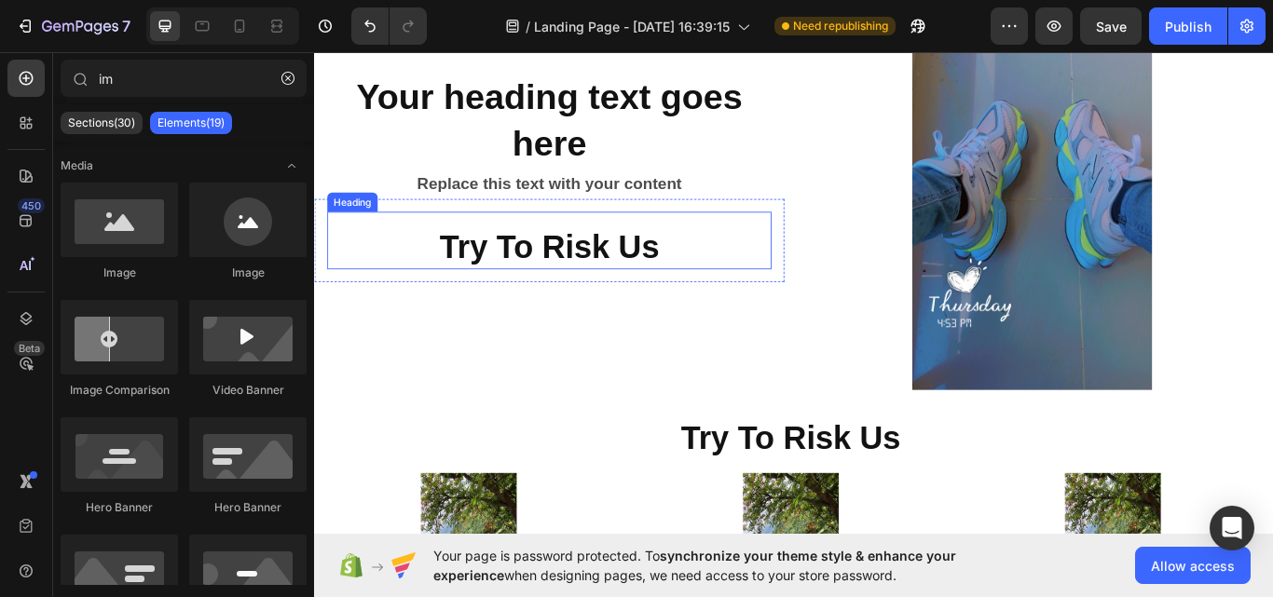
click at [692, 254] on h2 "Try To Risk Us" at bounding box center [588, 280] width 518 height 52
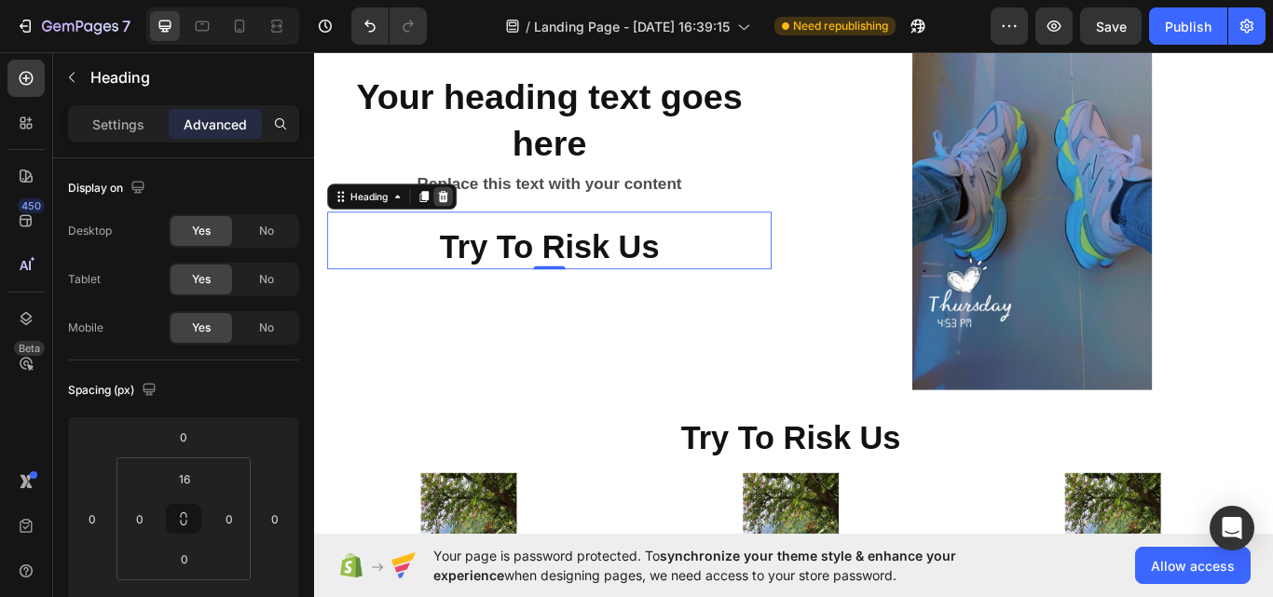
click at [466, 215] on icon at bounding box center [464, 221] width 12 height 13
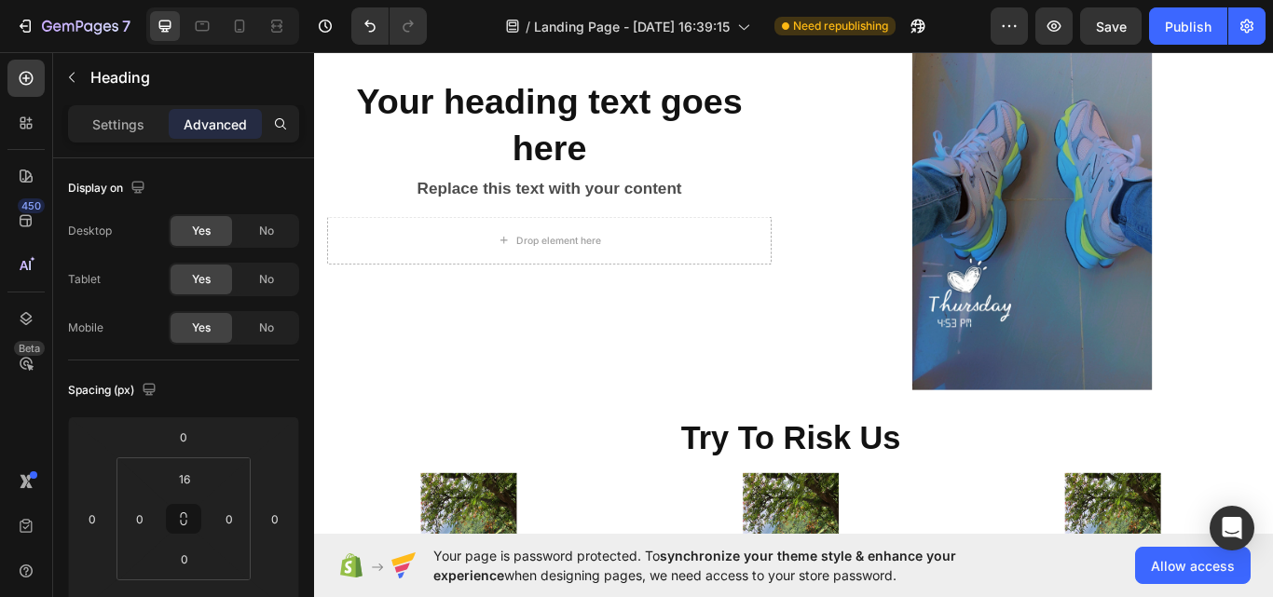
scroll to position [3486, 0]
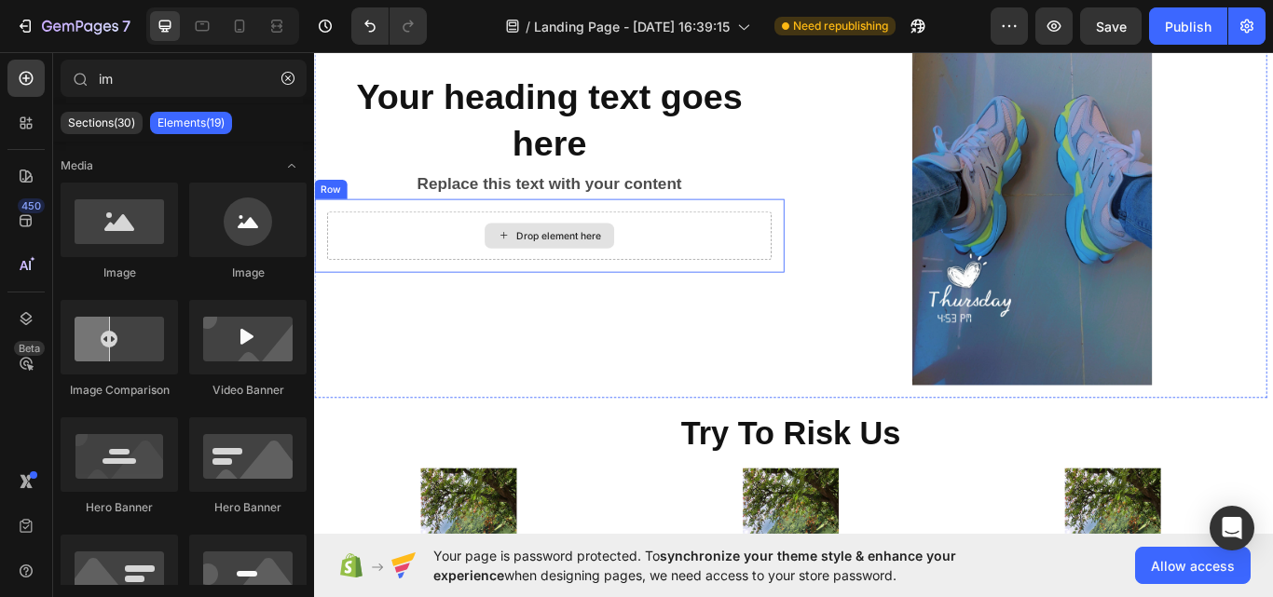
click at [468, 239] on div "Drop element here" at bounding box center [588, 267] width 518 height 56
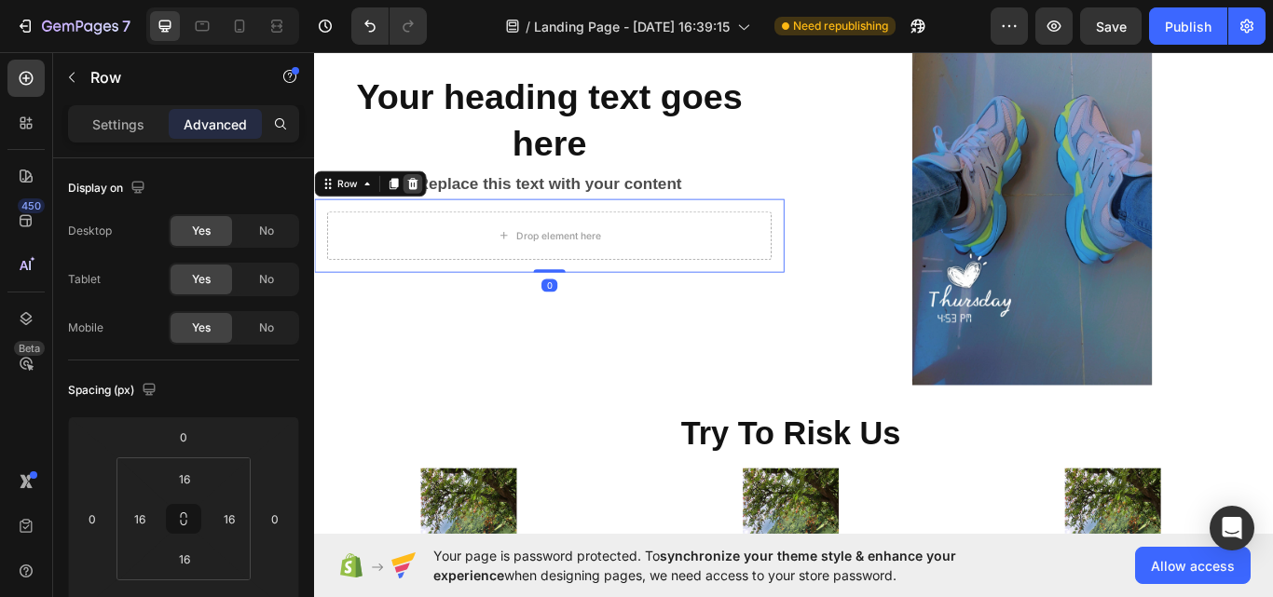
click at [434, 196] on div at bounding box center [428, 207] width 22 height 22
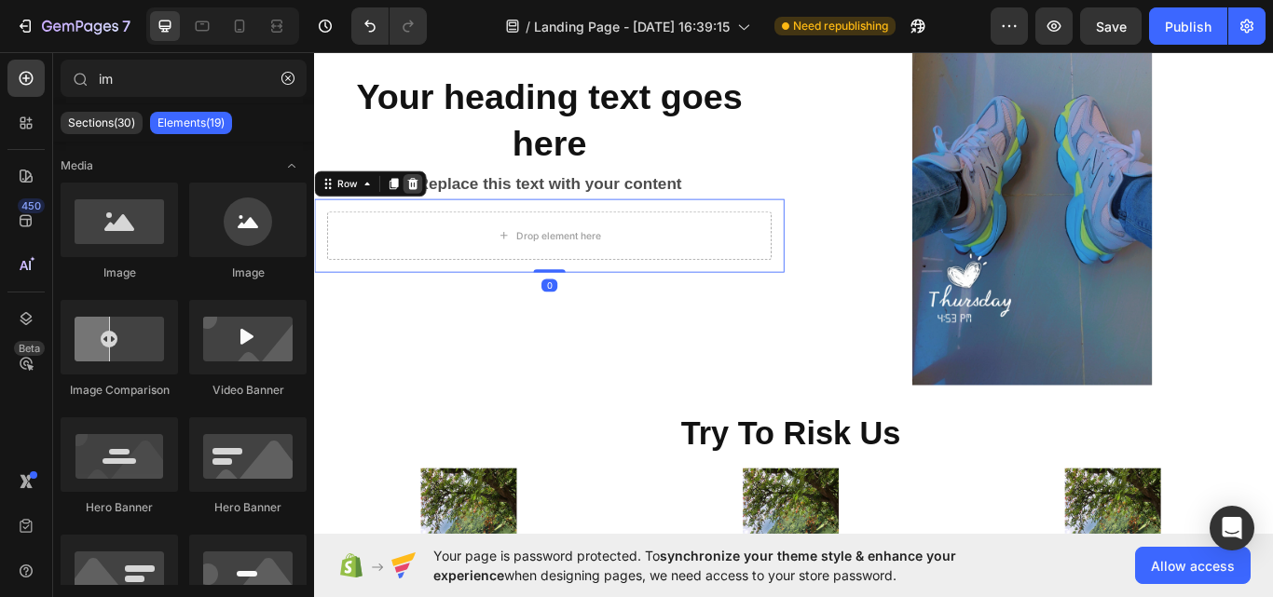
scroll to position [3529, 0]
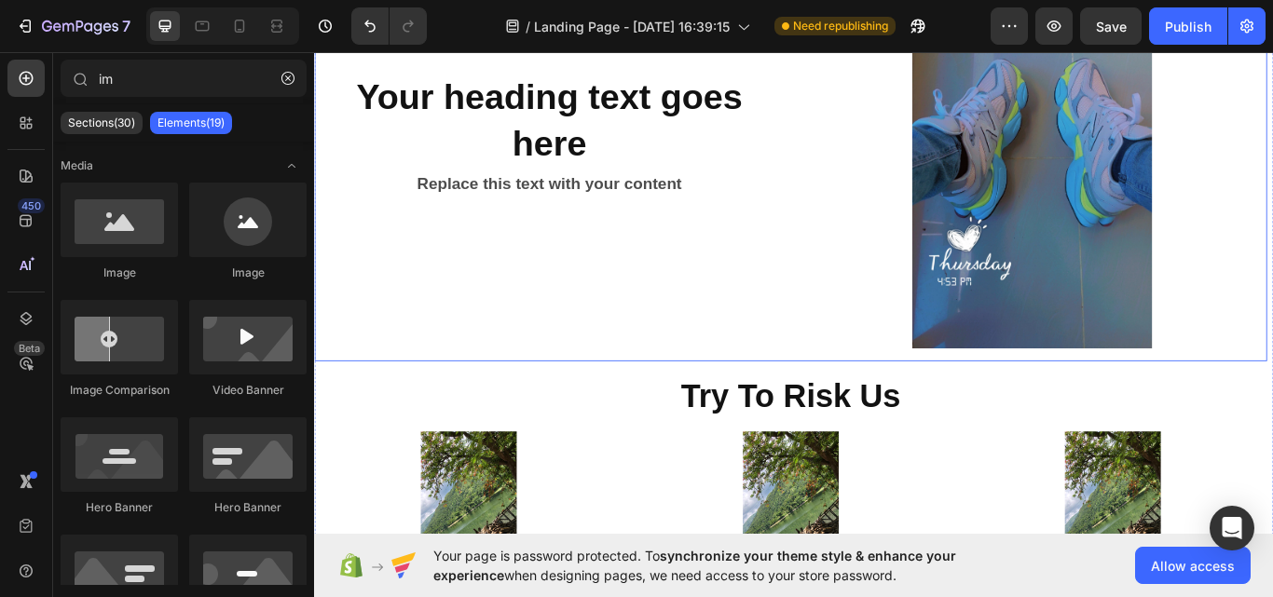
click at [989, 350] on div "Your heading text goes here Heading Replace this text with your content Text Bl…" at bounding box center [869, 150] width 1110 height 526
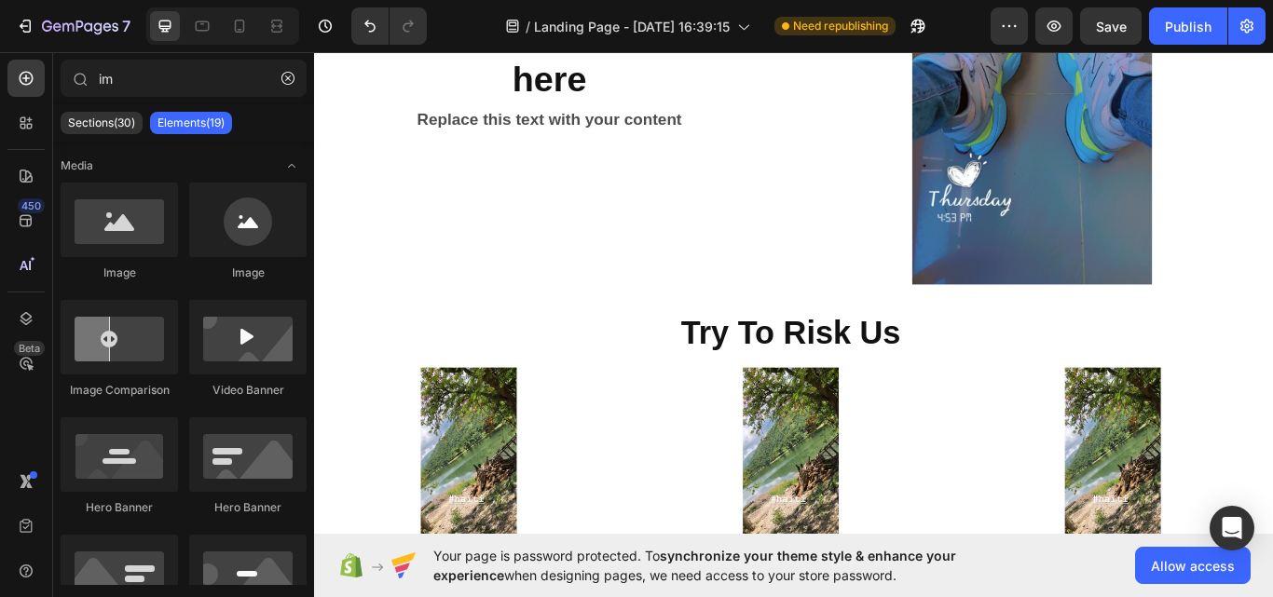
scroll to position [3641, 0]
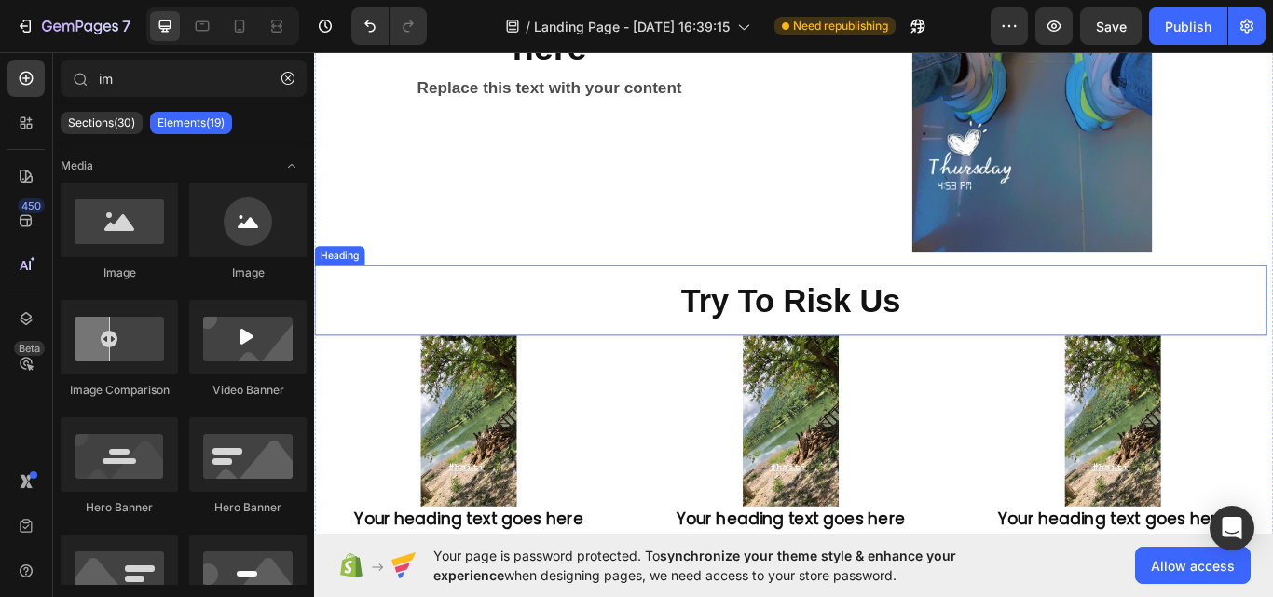
click at [1008, 317] on h2 "Try To Risk Us" at bounding box center [869, 343] width 1110 height 52
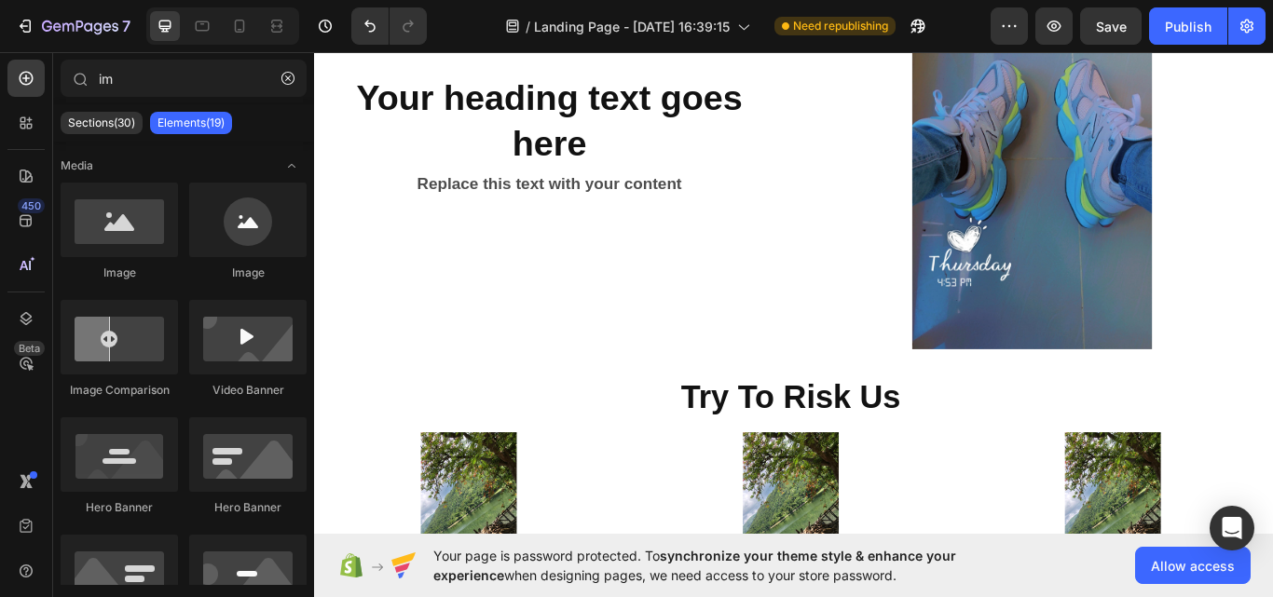
scroll to position [3492, 0]
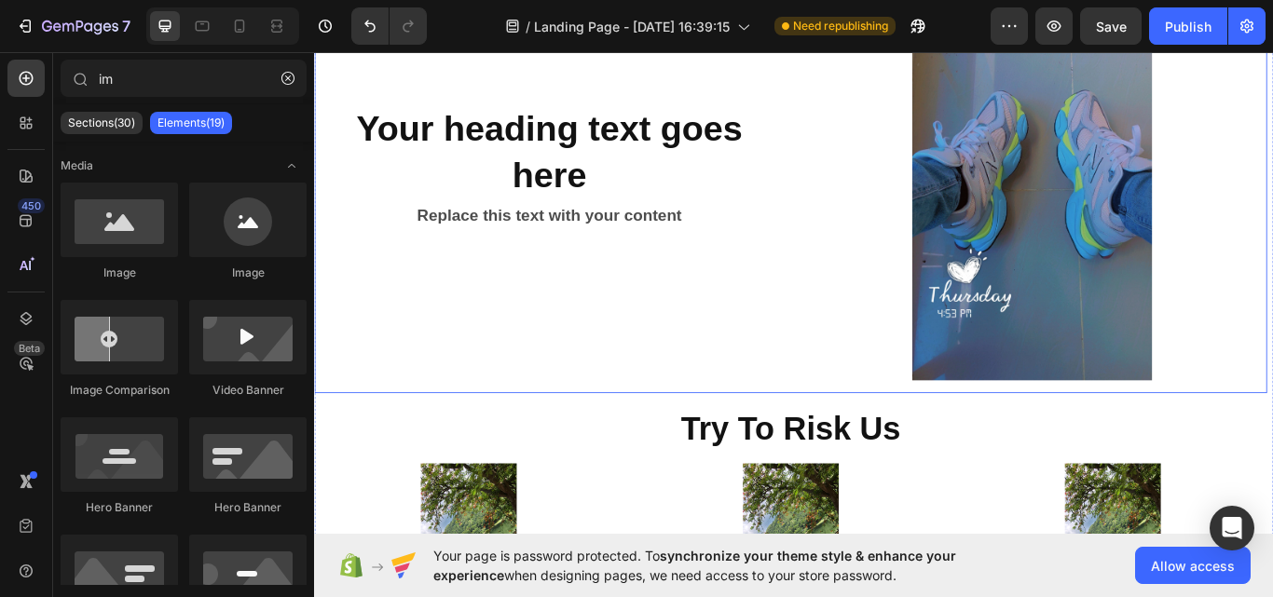
click at [838, 391] on div "Your heading text goes here Heading Replace this text with your content Text Bl…" at bounding box center [869, 188] width 1110 height 526
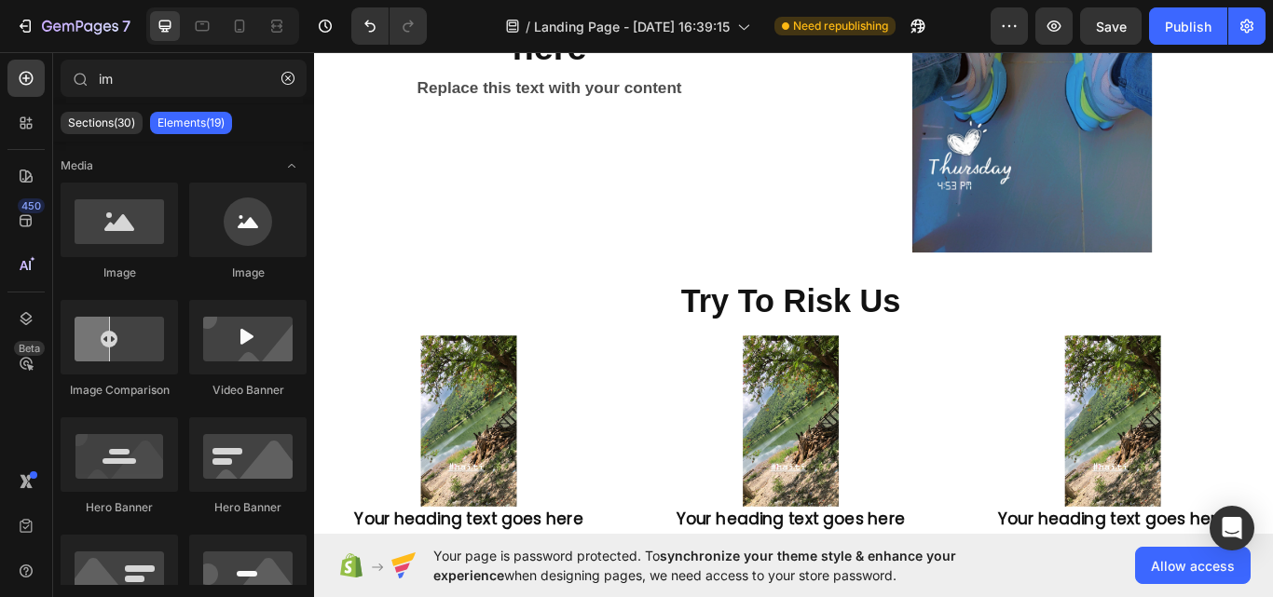
scroll to position [3678, 0]
